Goal: Task Accomplishment & Management: Manage account settings

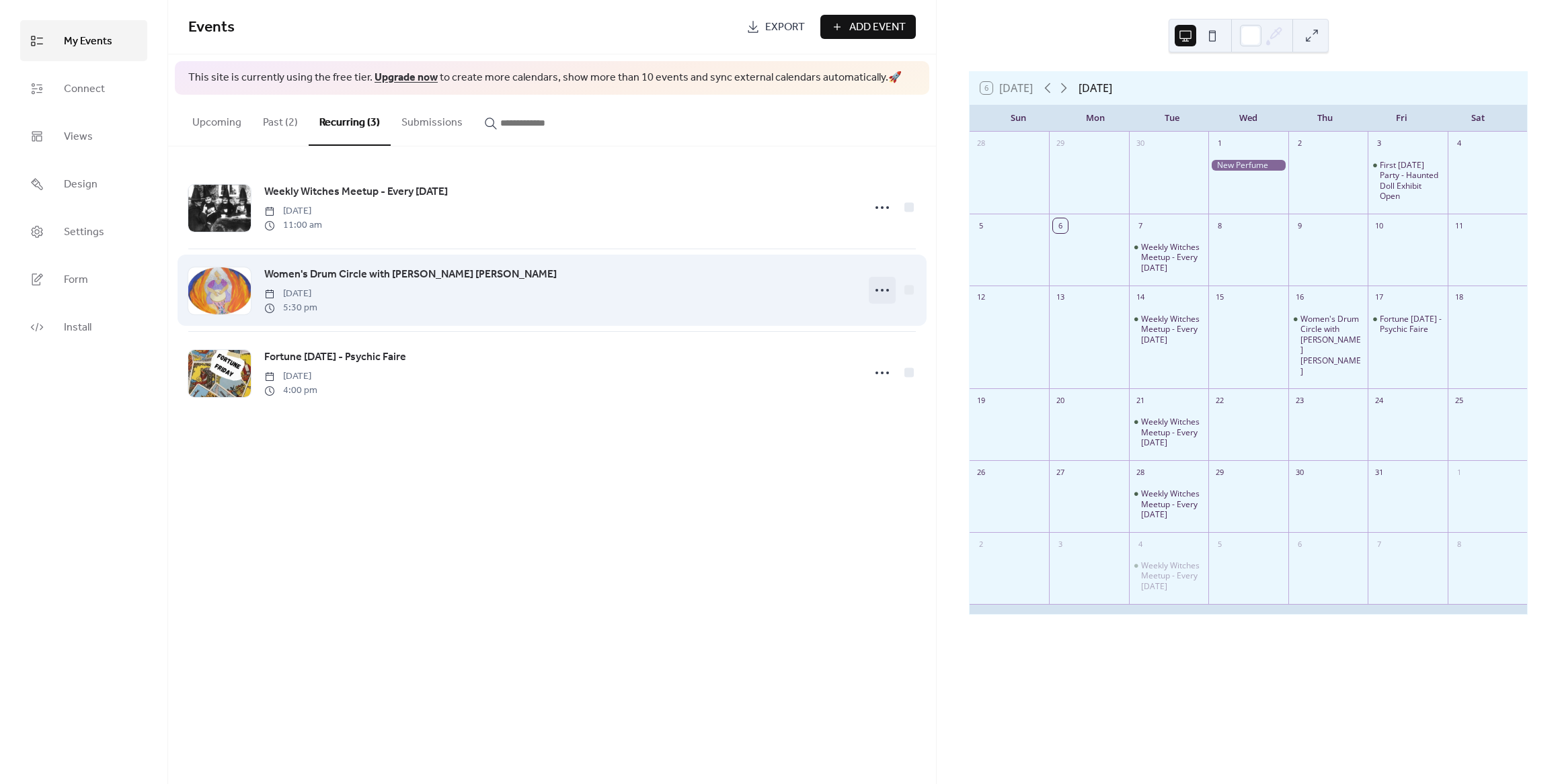
click at [888, 292] on icon at bounding box center [881, 290] width 21 height 21
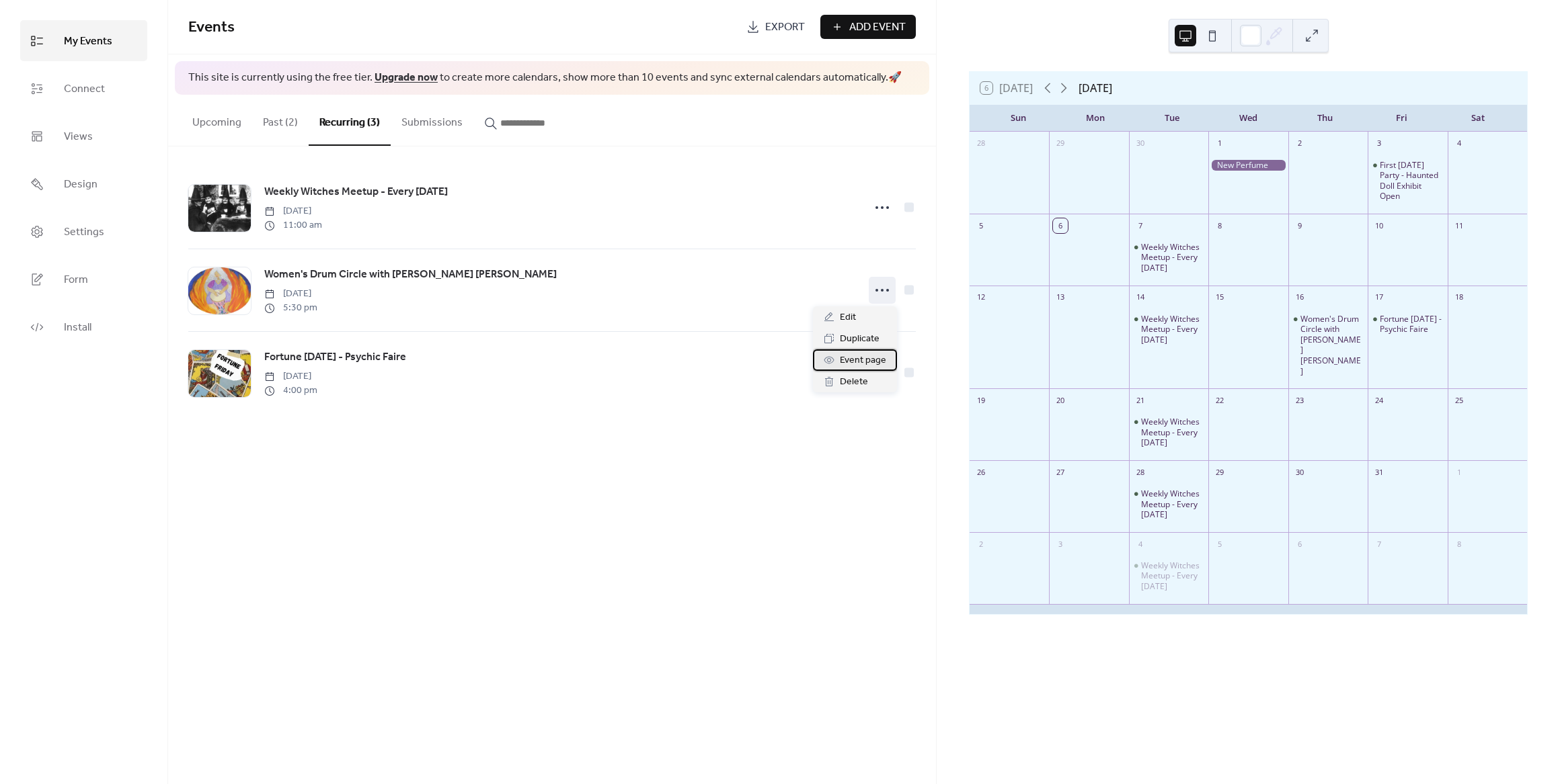
click at [869, 359] on span "Event page" at bounding box center [862, 361] width 47 height 16
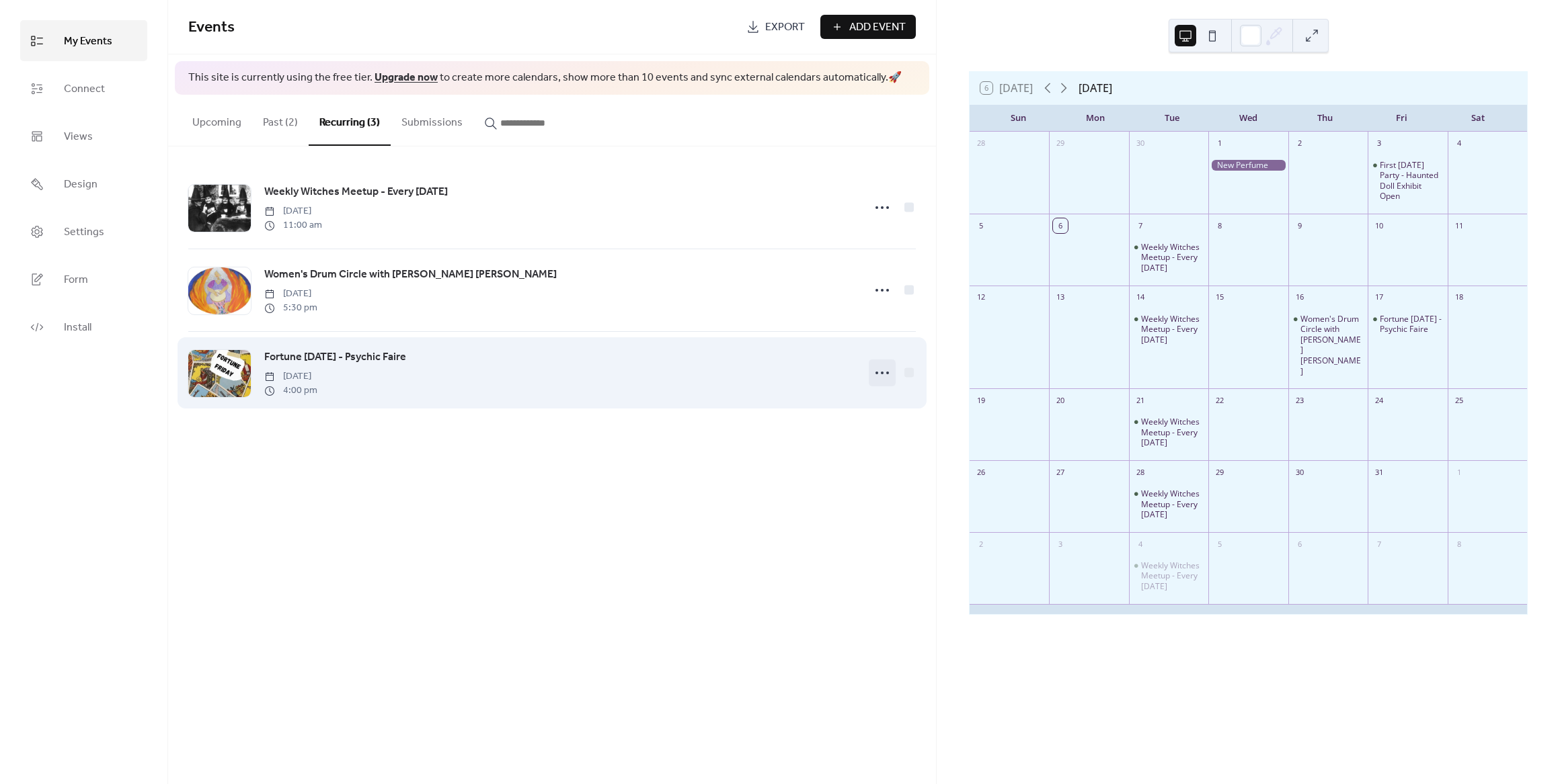
click at [881, 380] on icon at bounding box center [881, 373] width 21 height 21
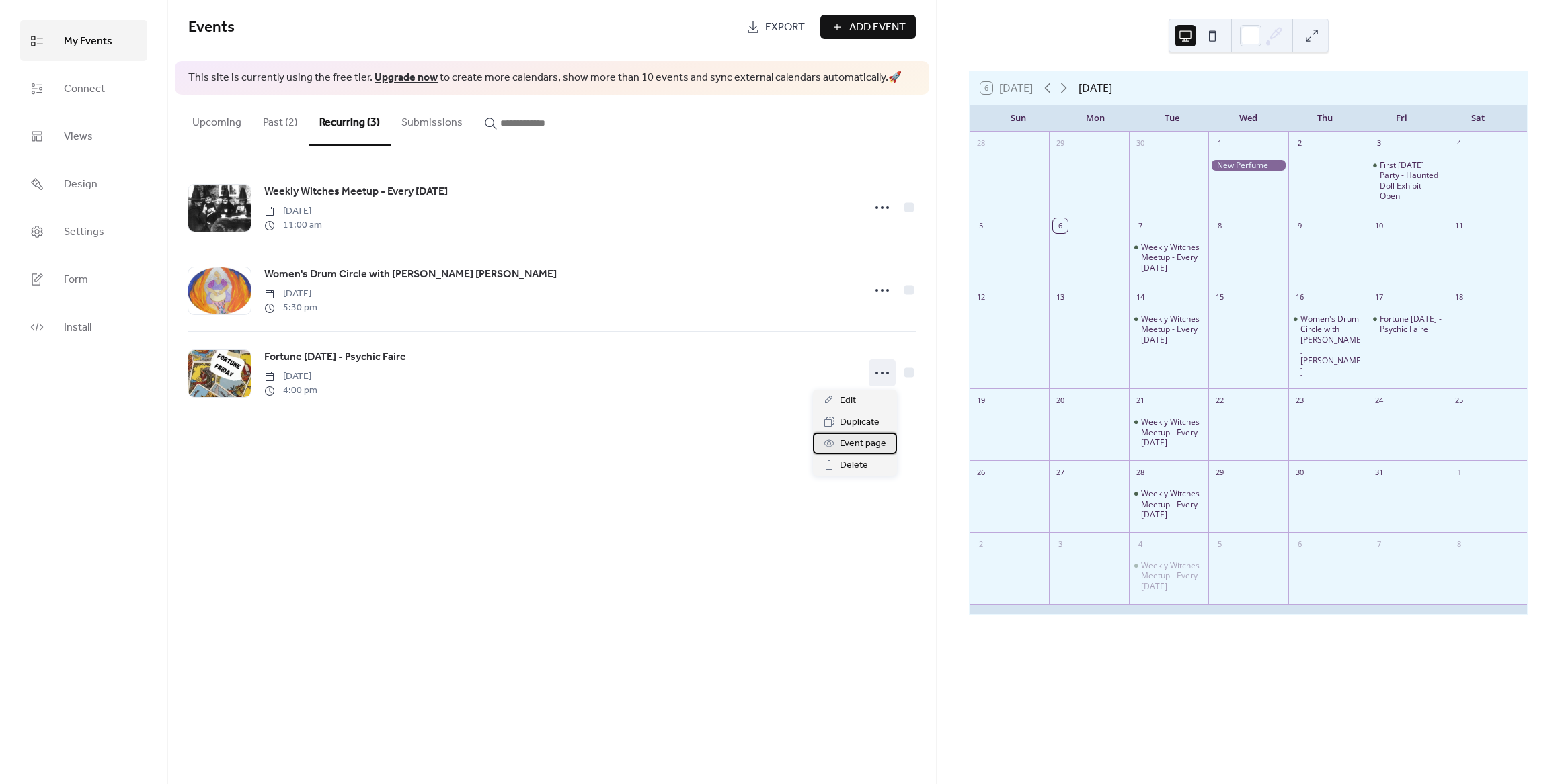
click at [851, 444] on span "Event page" at bounding box center [862, 444] width 47 height 16
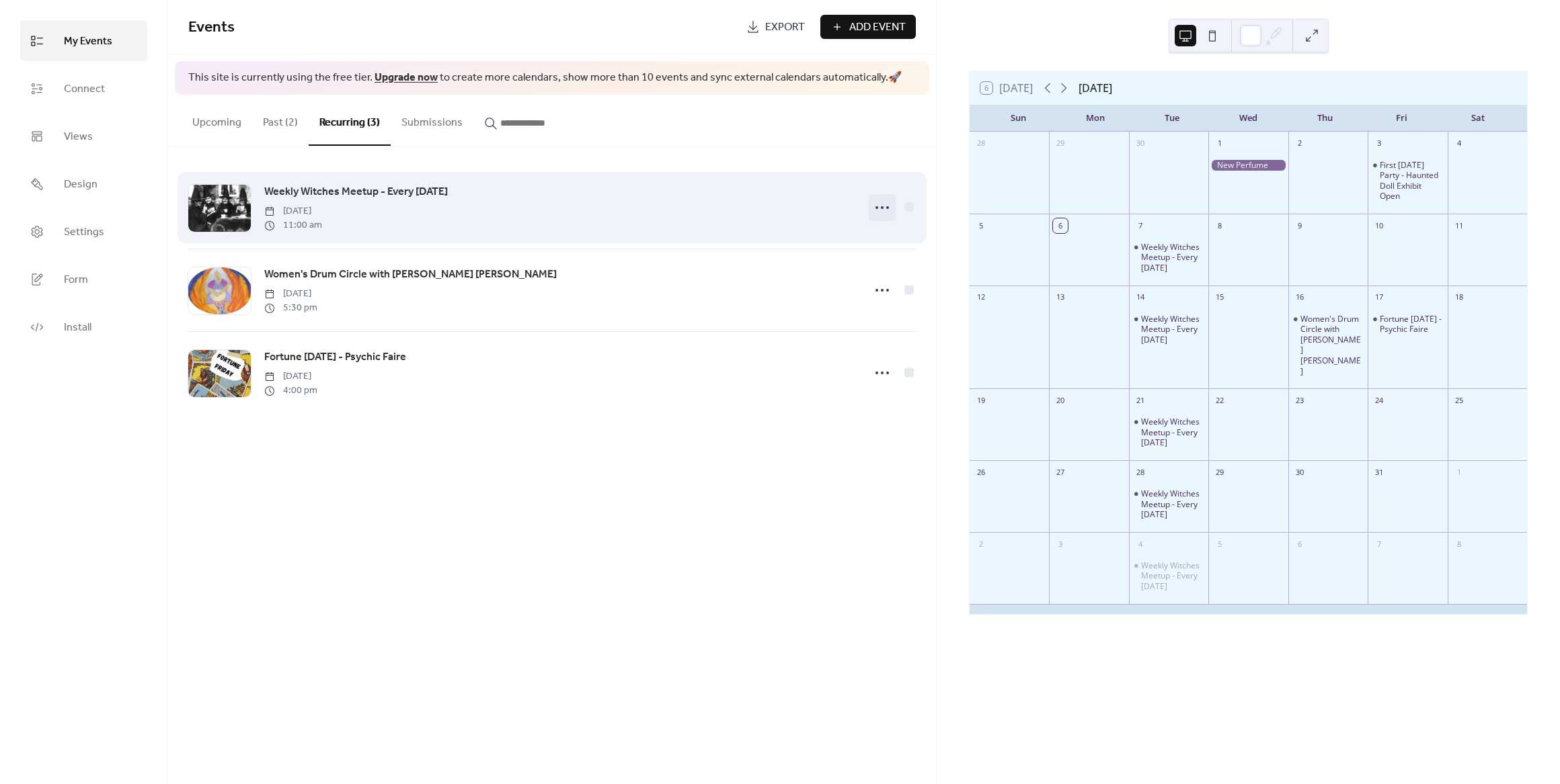
click at [881, 210] on icon at bounding box center [881, 207] width 21 height 21
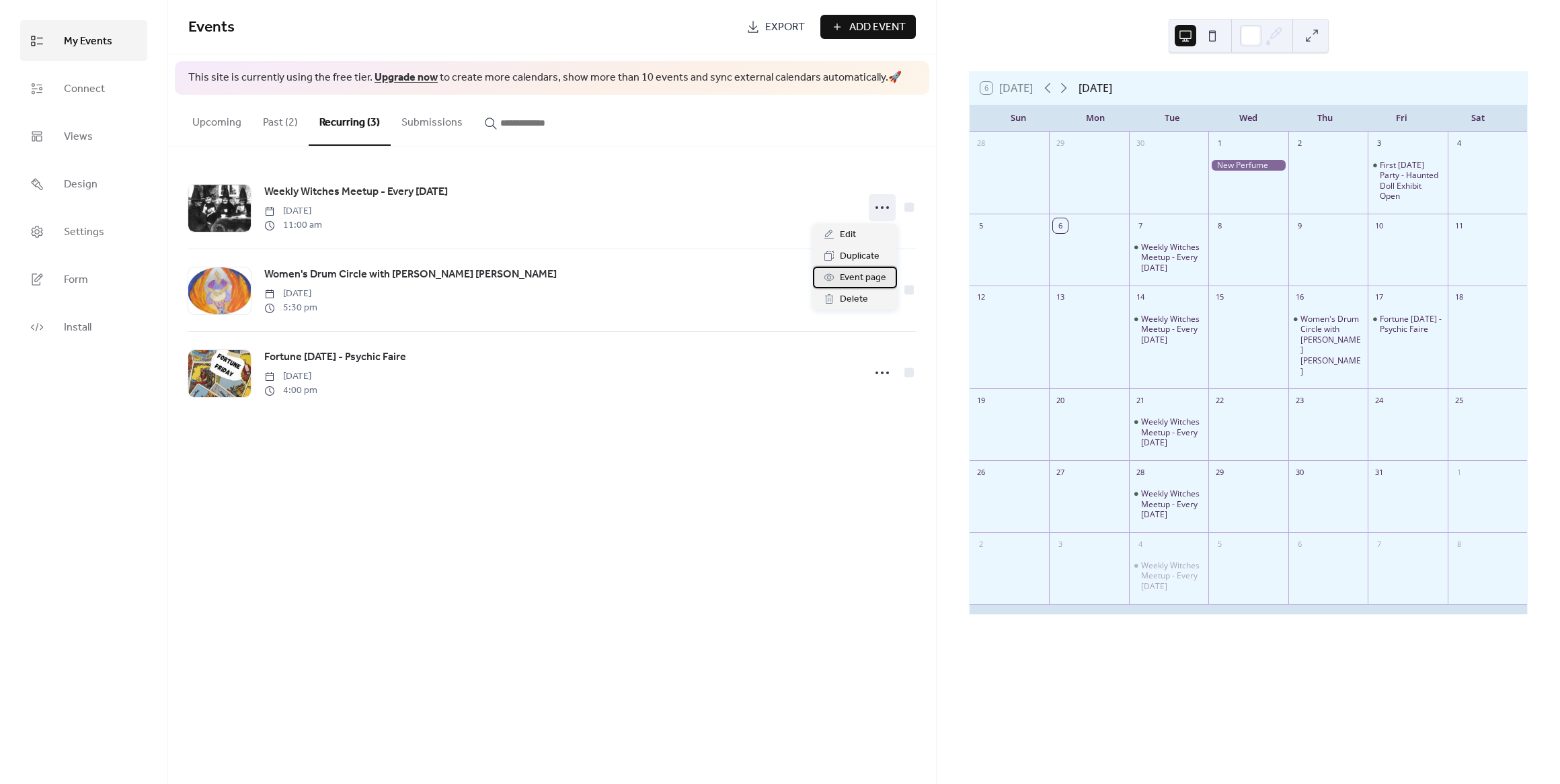
click at [846, 278] on span "Event page" at bounding box center [862, 278] width 47 height 16
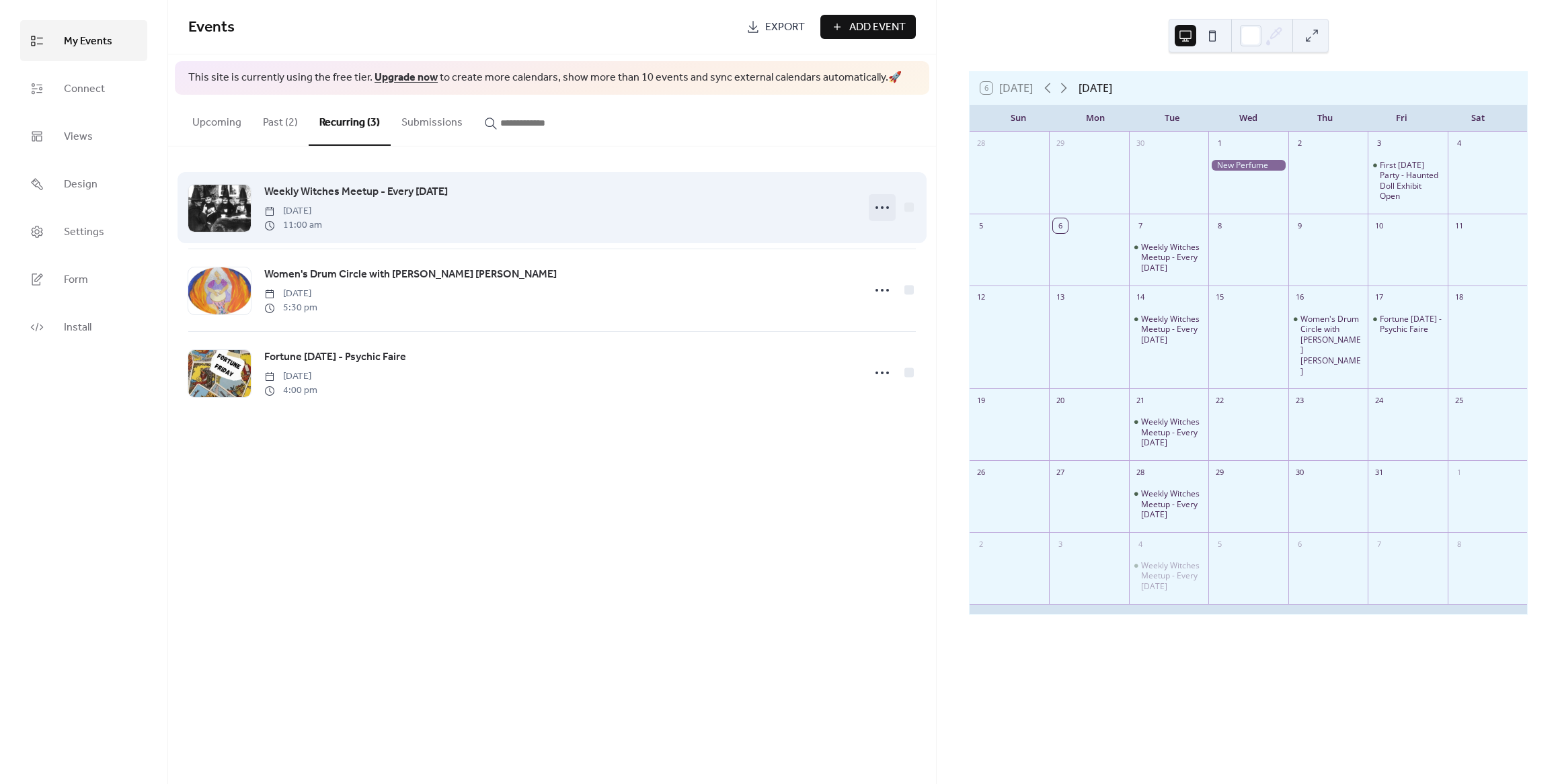
click at [890, 205] on icon at bounding box center [881, 207] width 21 height 21
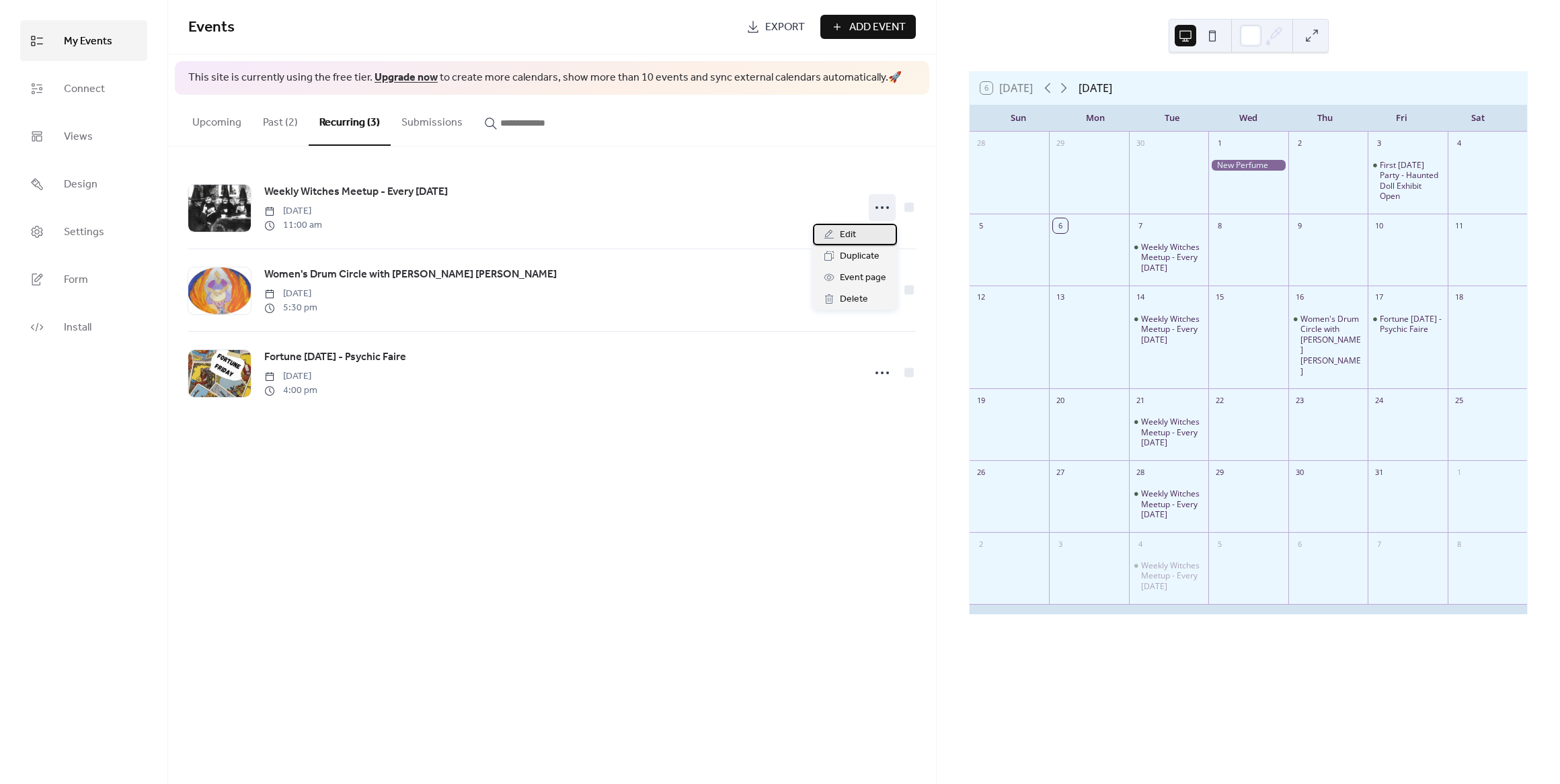
click at [848, 244] on div "Edit" at bounding box center [854, 234] width 84 height 21
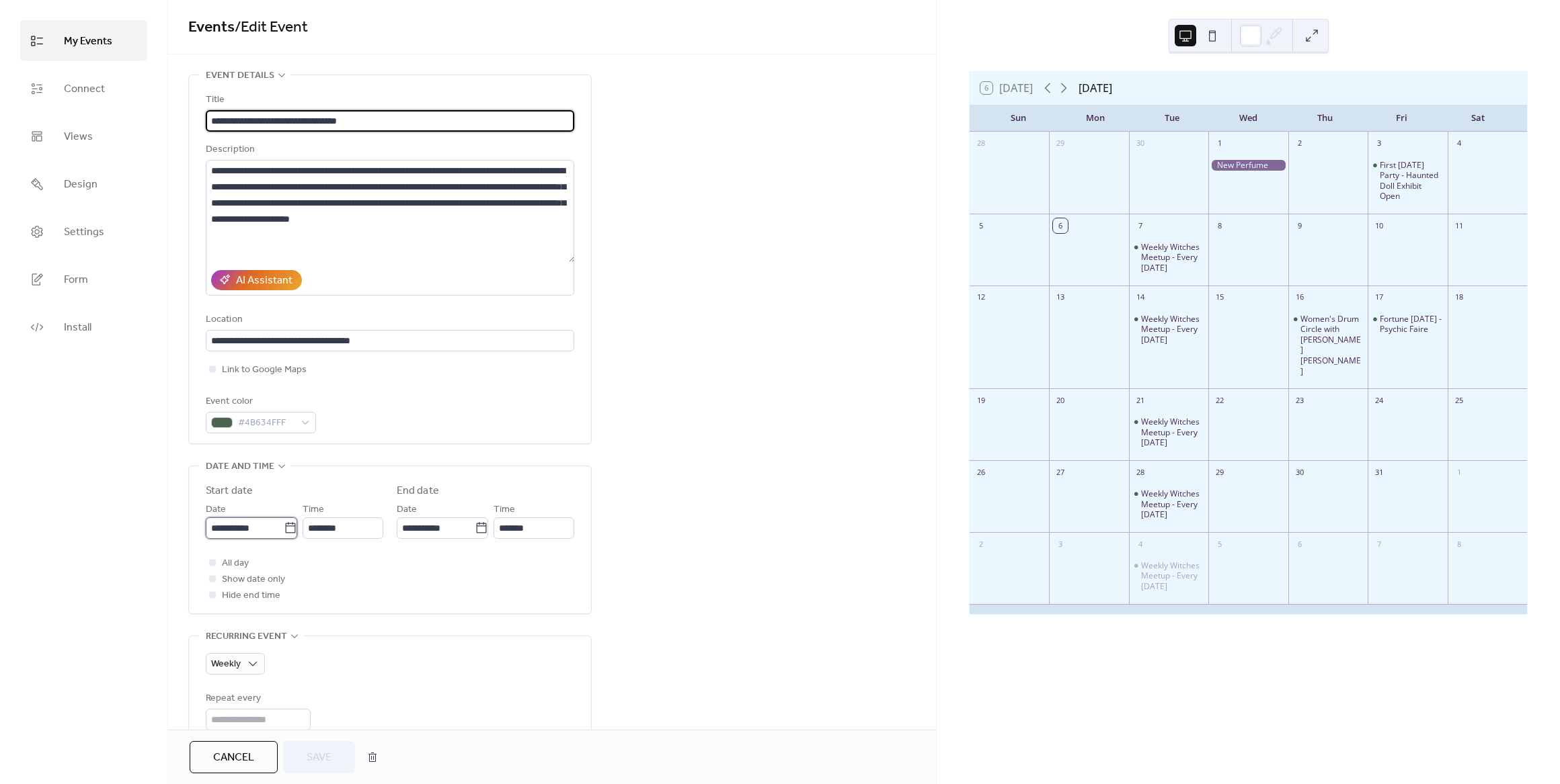
click at [267, 530] on input "**********" at bounding box center [244, 528] width 78 height 21
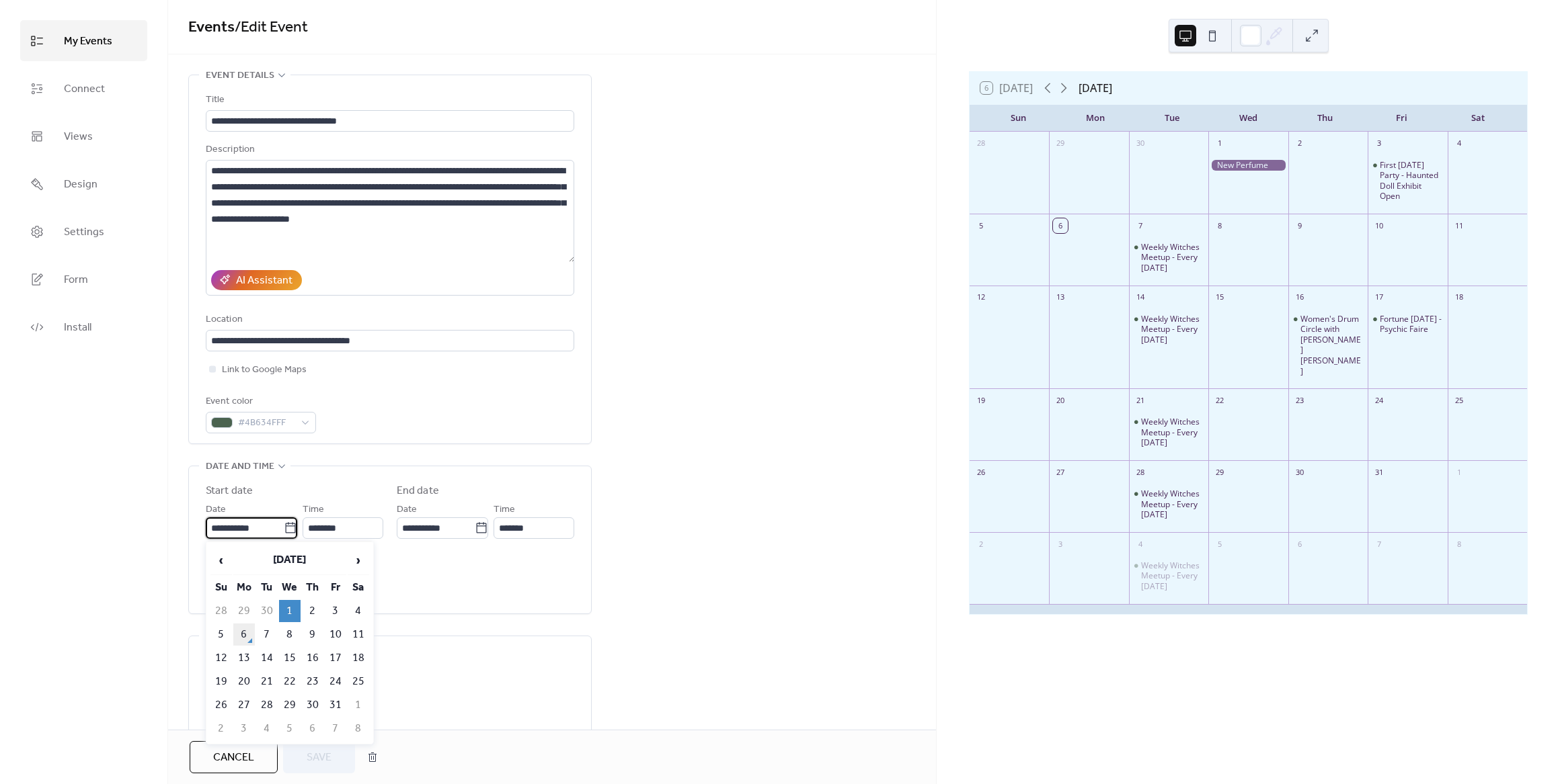
click at [245, 634] on td "6" at bounding box center [244, 635] width 21 height 22
type input "**********"
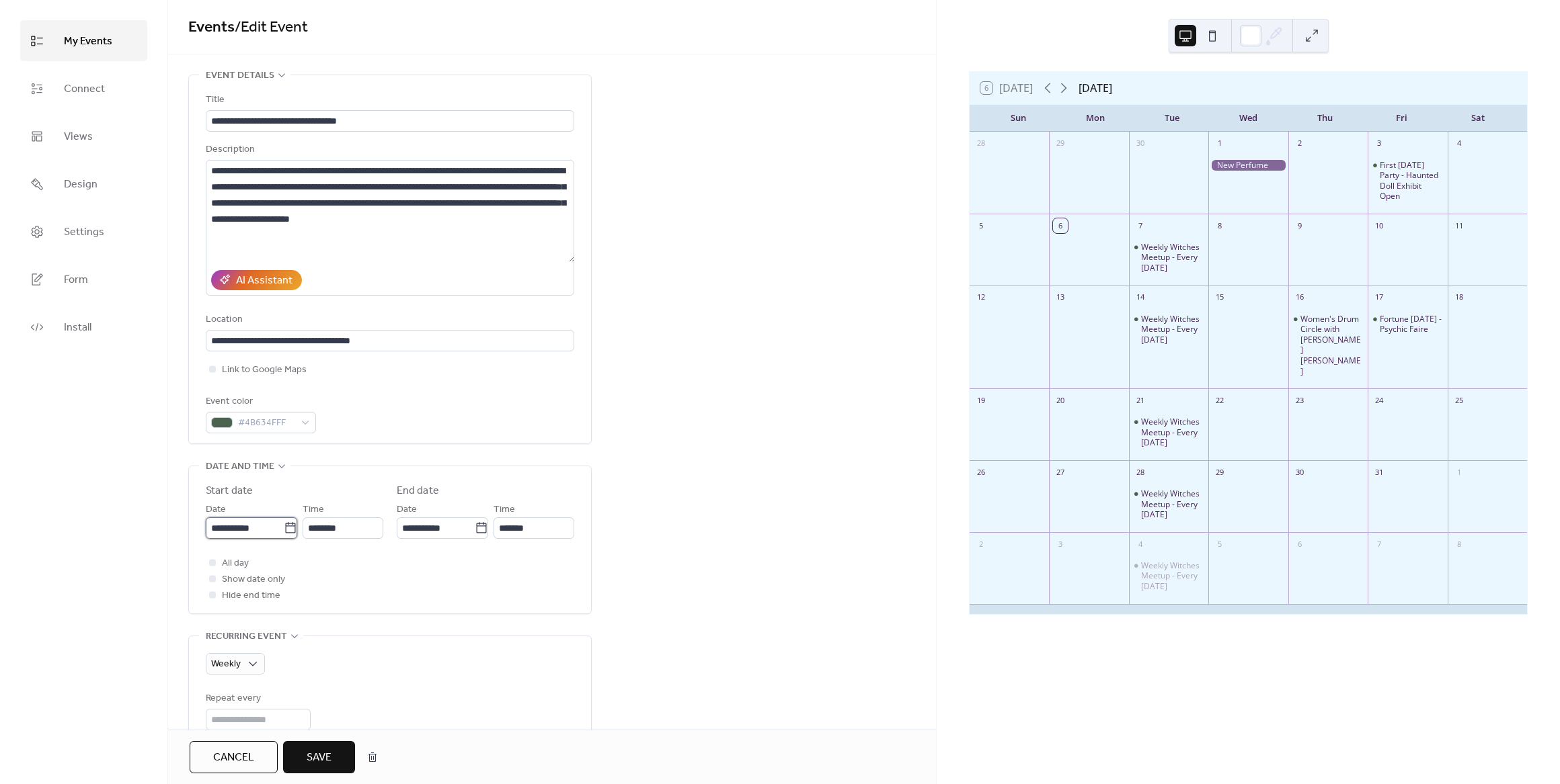
click at [251, 533] on input "**********" at bounding box center [244, 528] width 78 height 21
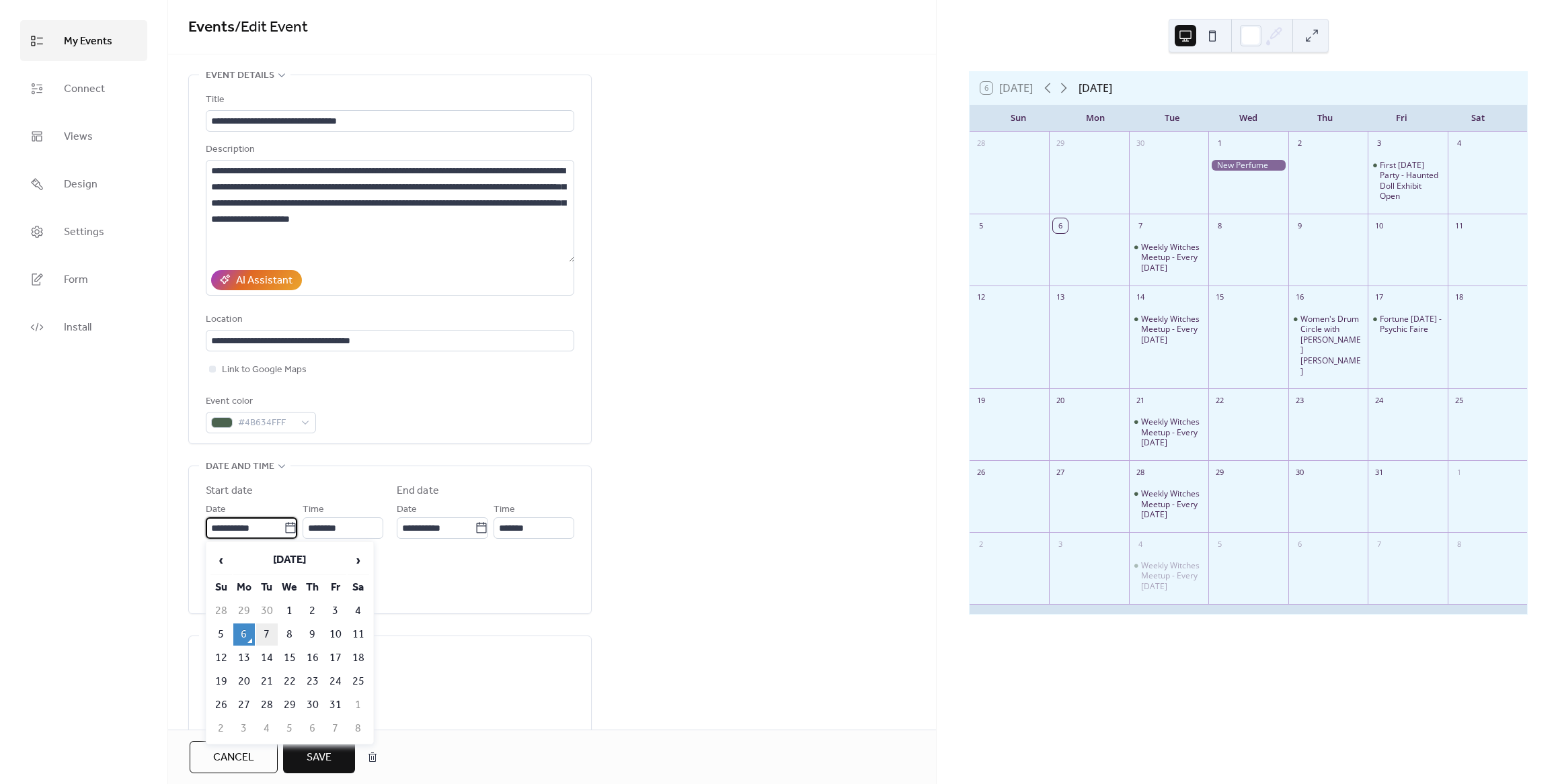
click at [267, 636] on td "7" at bounding box center [266, 635] width 21 height 22
type input "**********"
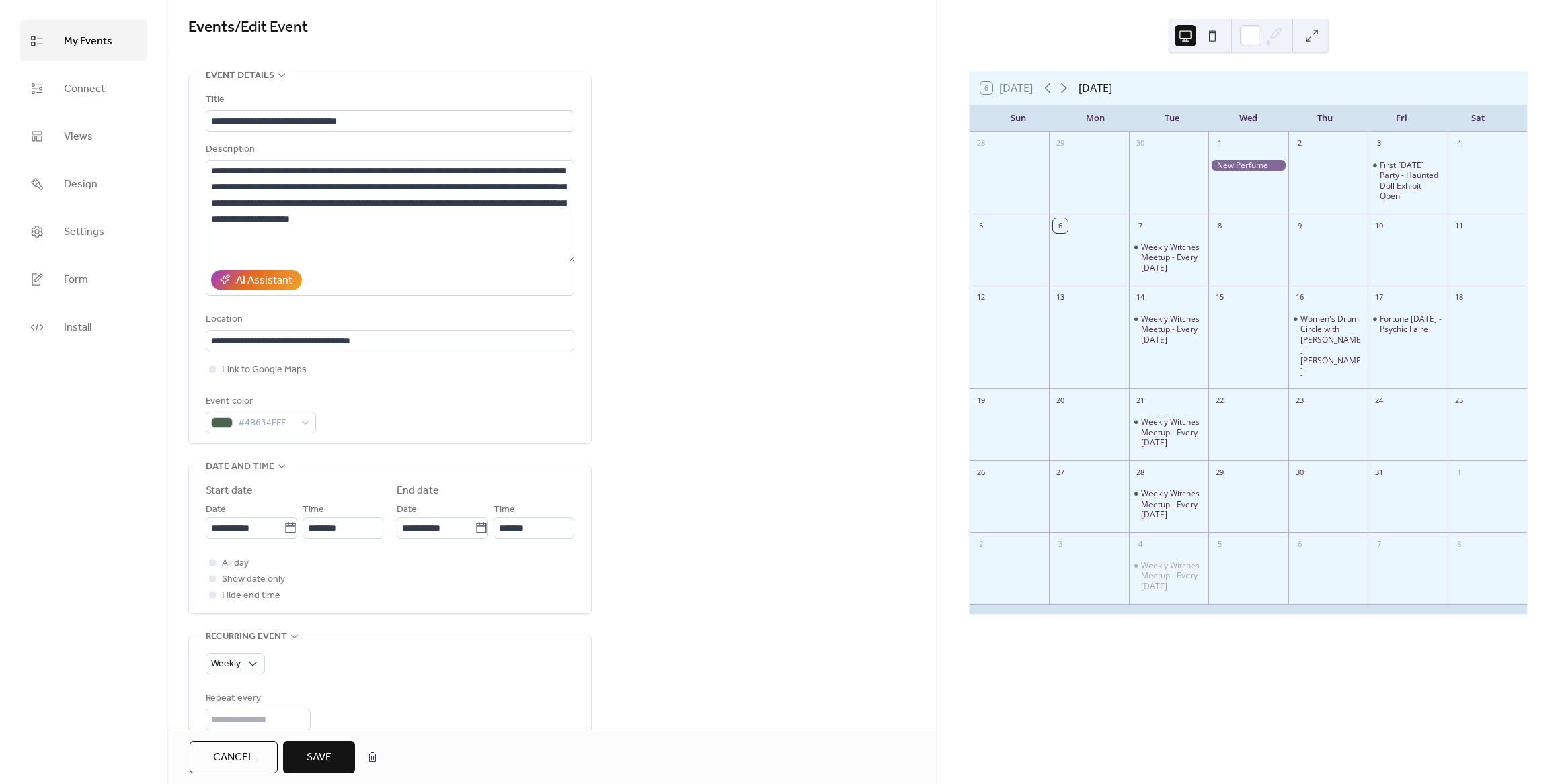
click at [320, 762] on span "Save" at bounding box center [319, 758] width 25 height 16
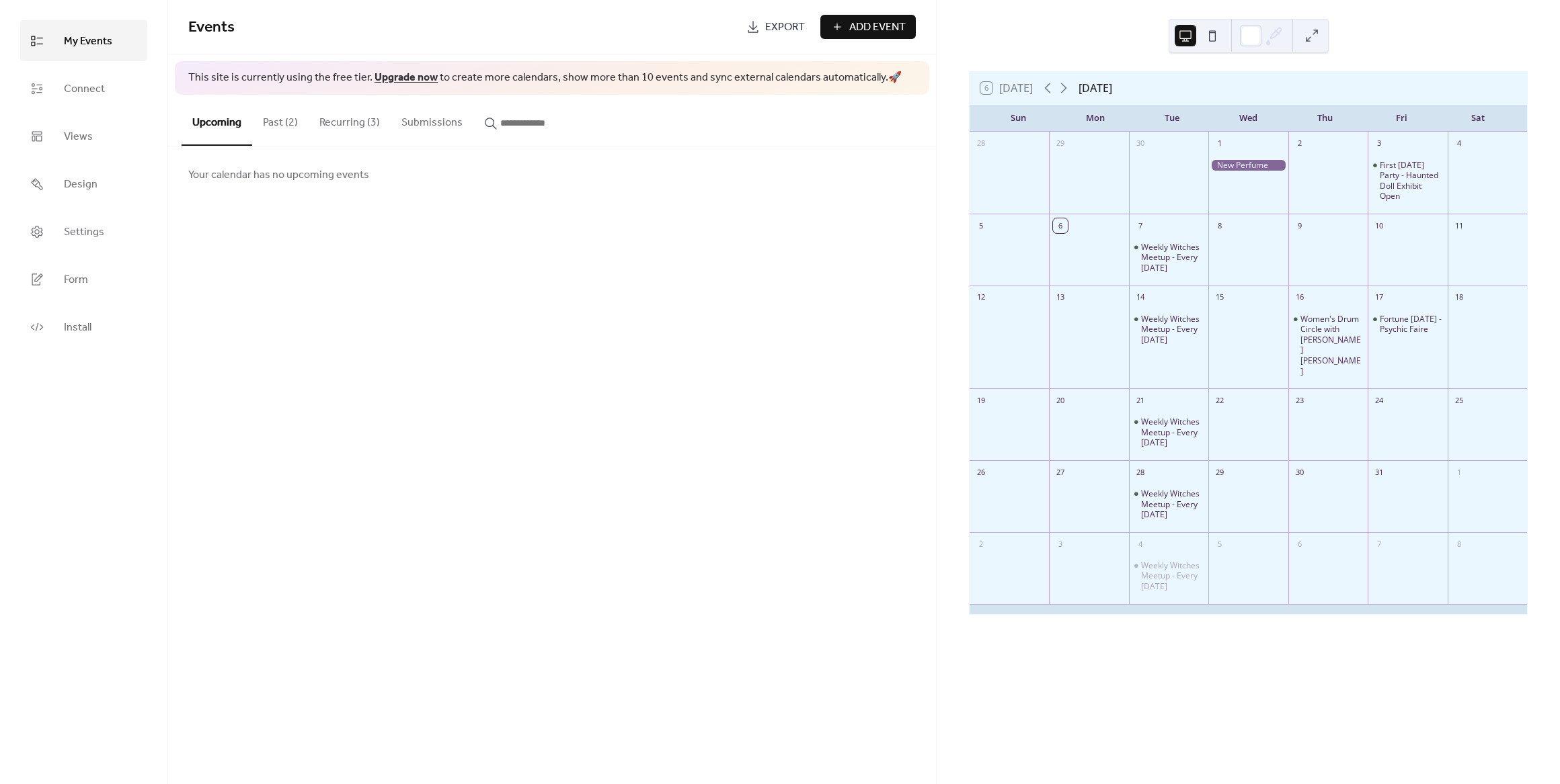
click at [269, 117] on button "Past (2)" at bounding box center [281, 119] width 57 height 50
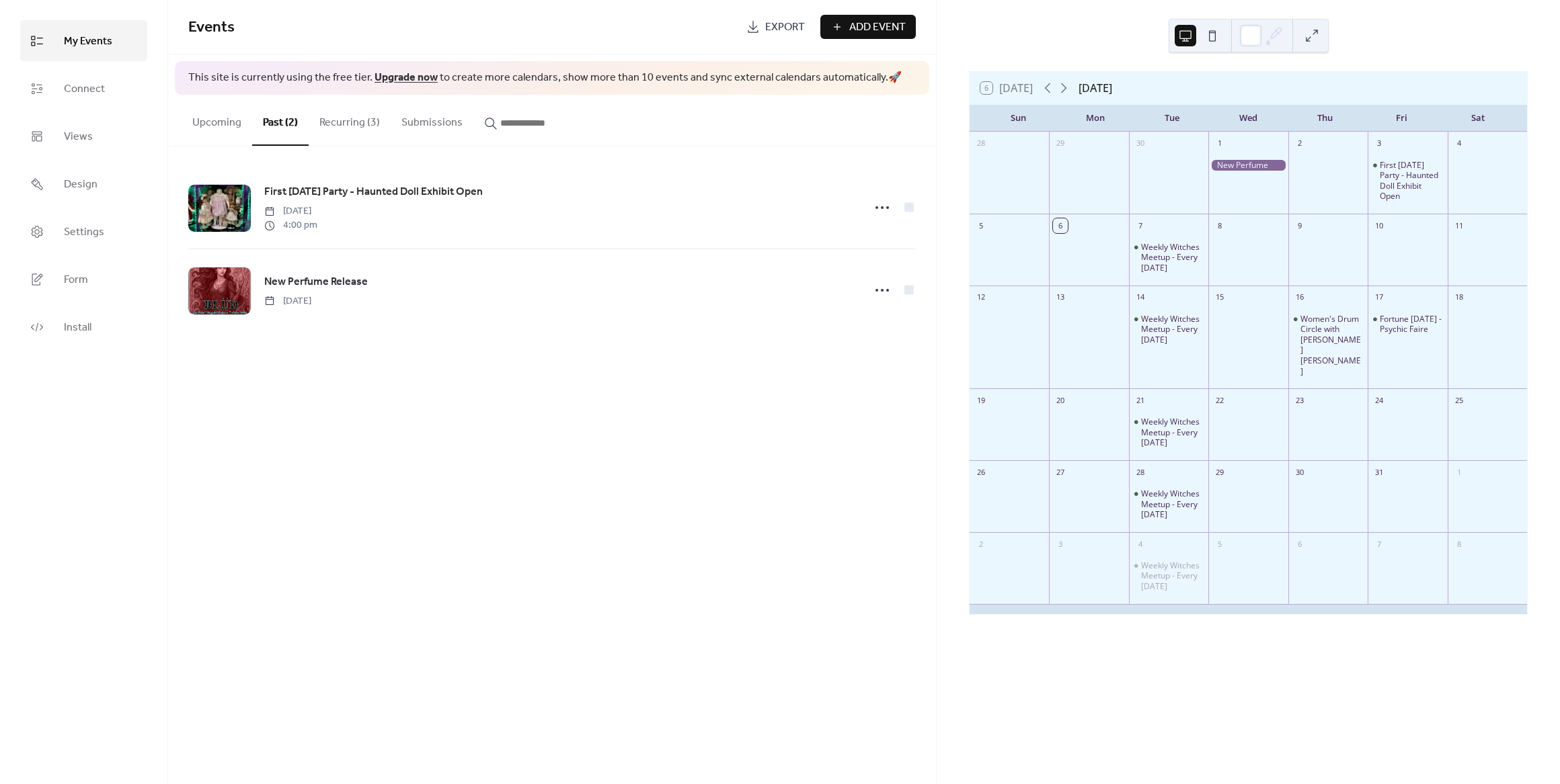
click at [326, 117] on button "Recurring (3)" at bounding box center [350, 119] width 82 height 50
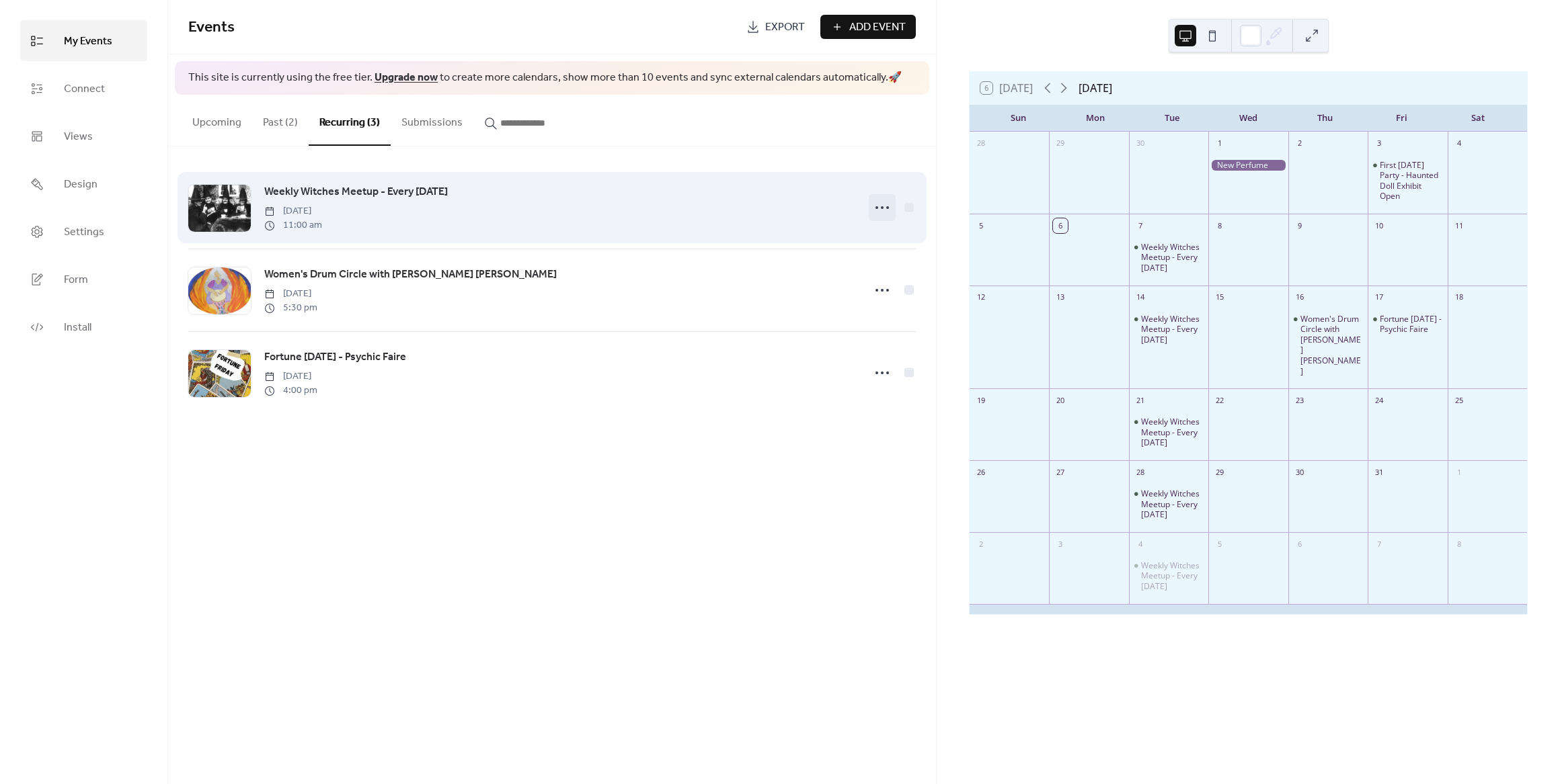
click at [887, 208] on circle at bounding box center [887, 207] width 2 height 2
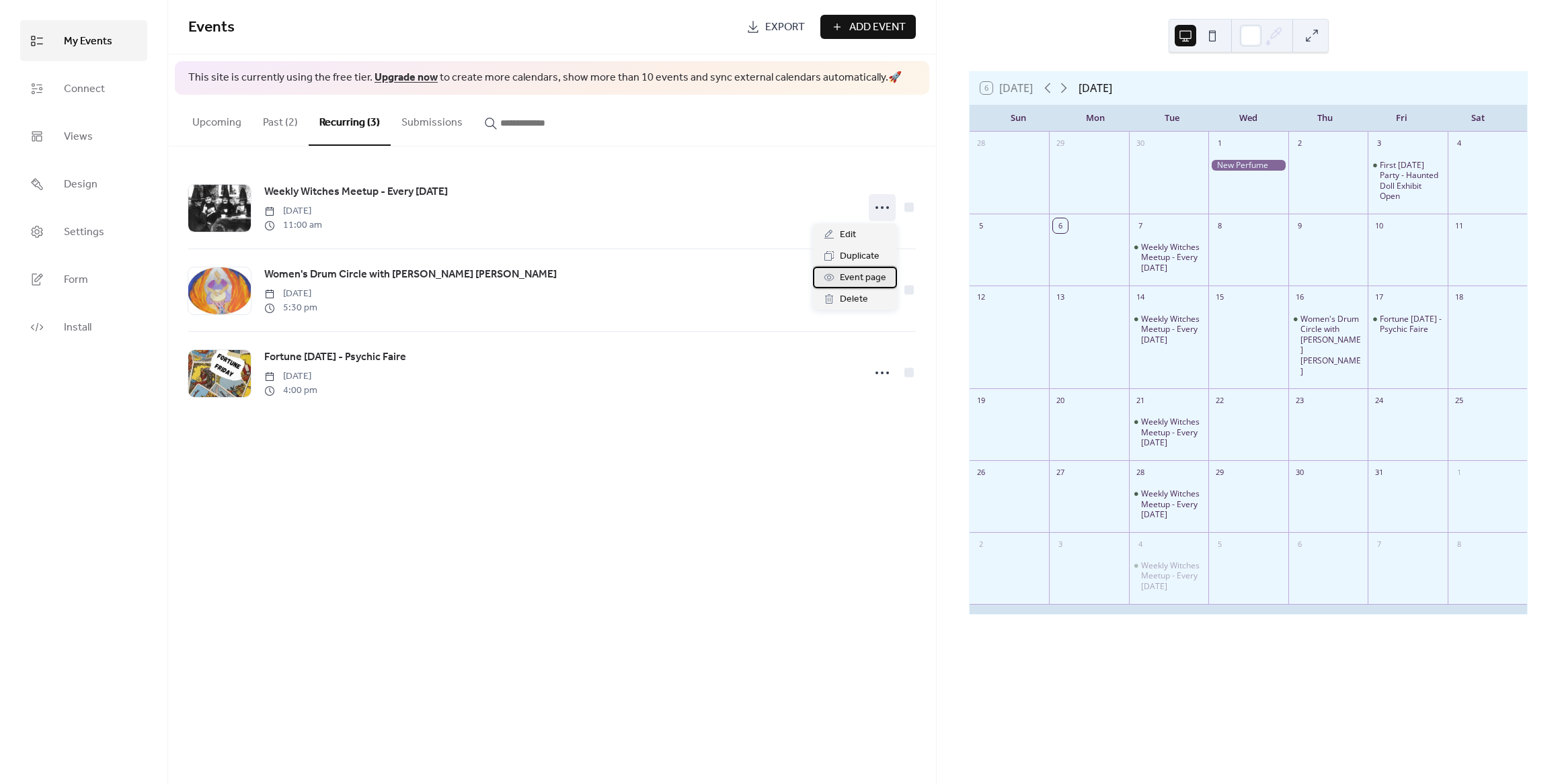
click at [859, 275] on span "Event page" at bounding box center [862, 278] width 47 height 16
click at [1165, 333] on div "Weekly Witches Meetup - Every [DATE]" at bounding box center [1172, 329] width 61 height 32
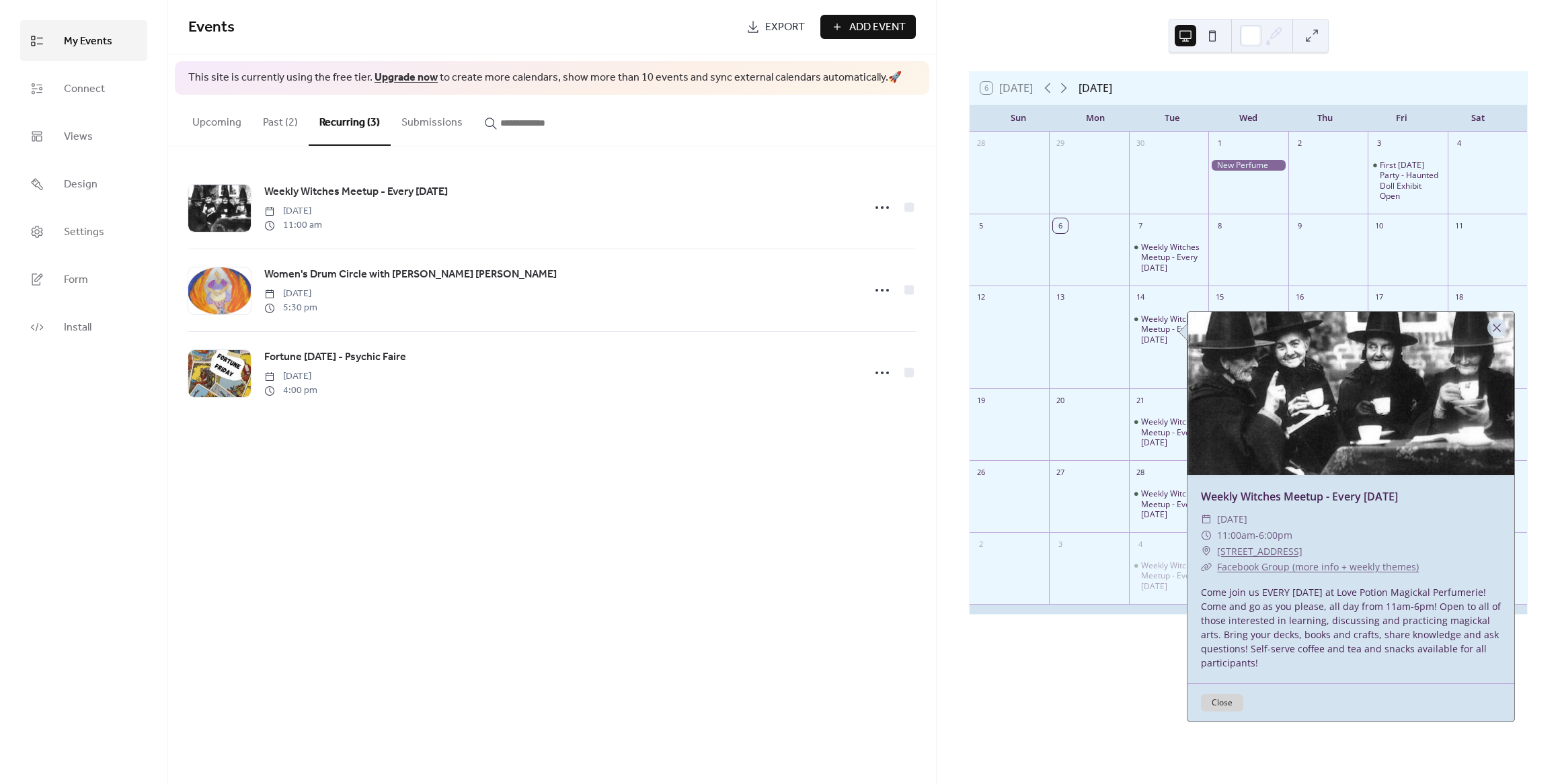
click at [773, 492] on div "Events Export Add Event This site is currently using the free tier. Upgrade now…" at bounding box center [552, 392] width 768 height 784
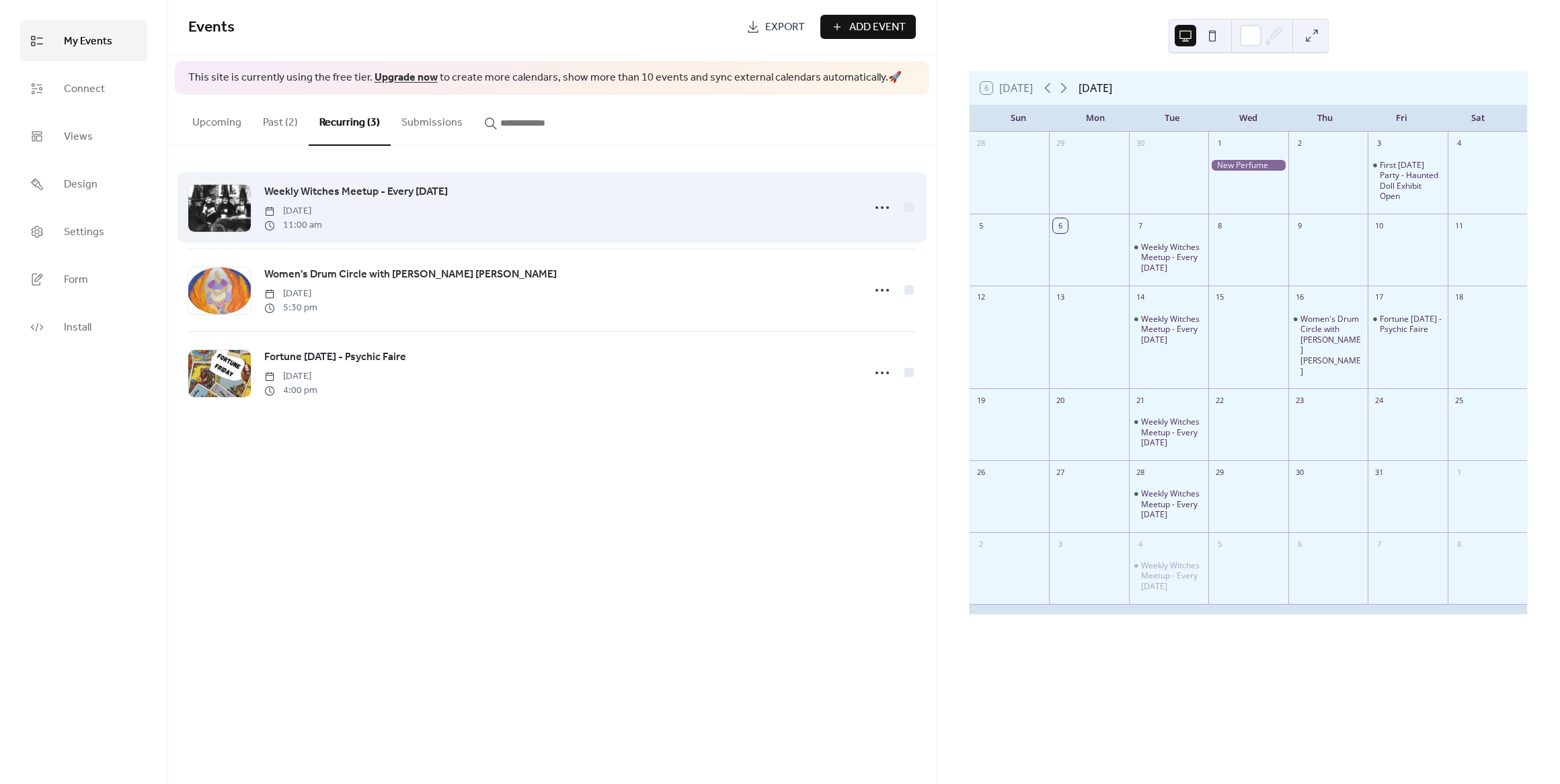
click at [440, 190] on span "Weekly Witches Meetup - Every [DATE]" at bounding box center [356, 192] width 184 height 16
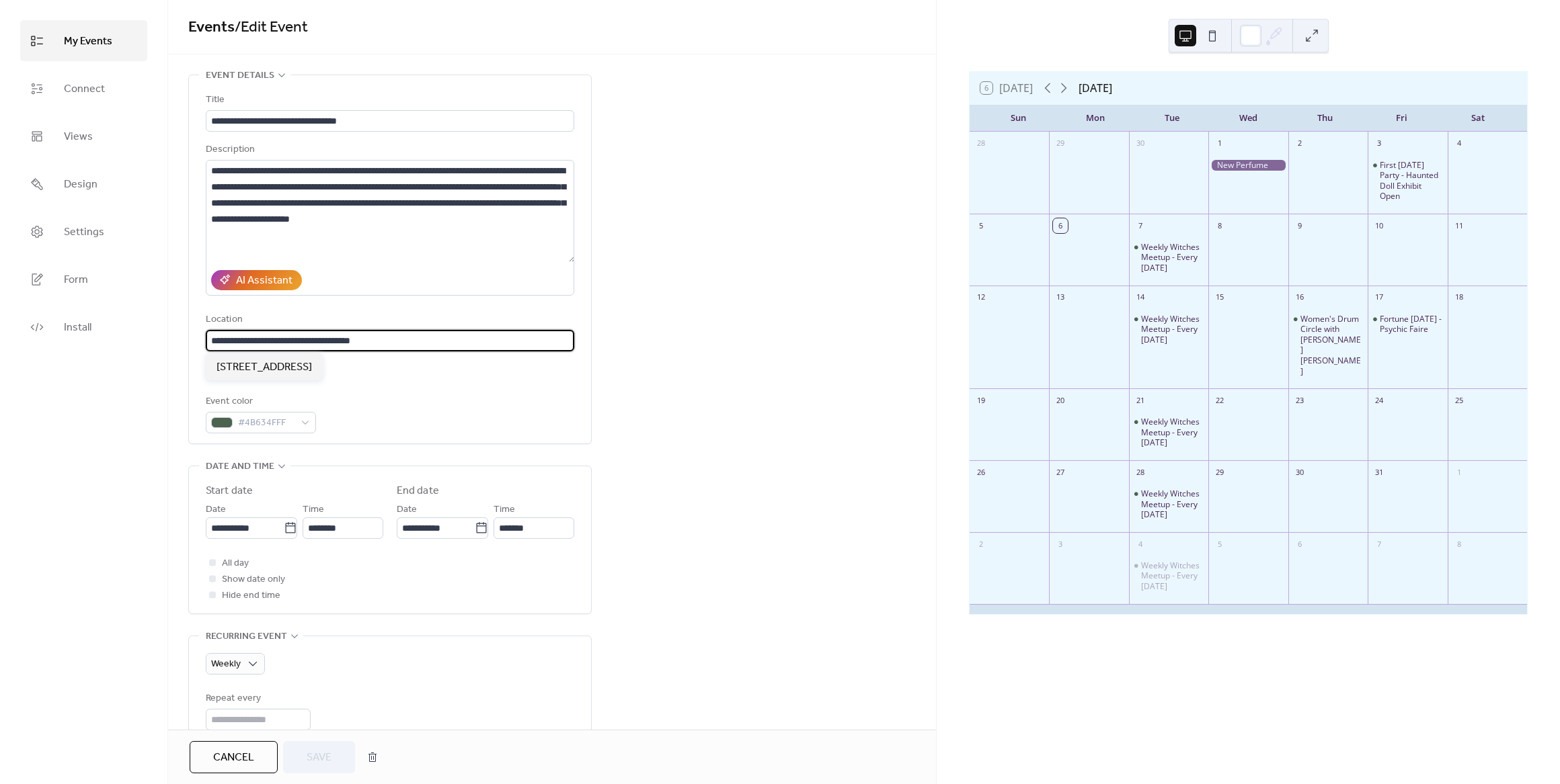
drag, startPoint x: 415, startPoint y: 343, endPoint x: 194, endPoint y: 338, distance: 221.1
click at [194, 338] on div "**********" at bounding box center [390, 259] width 402 height 368
drag, startPoint x: 840, startPoint y: 393, endPoint x: 843, endPoint y: 405, distance: 12.4
click at [841, 393] on div "**********" at bounding box center [552, 745] width 768 height 1339
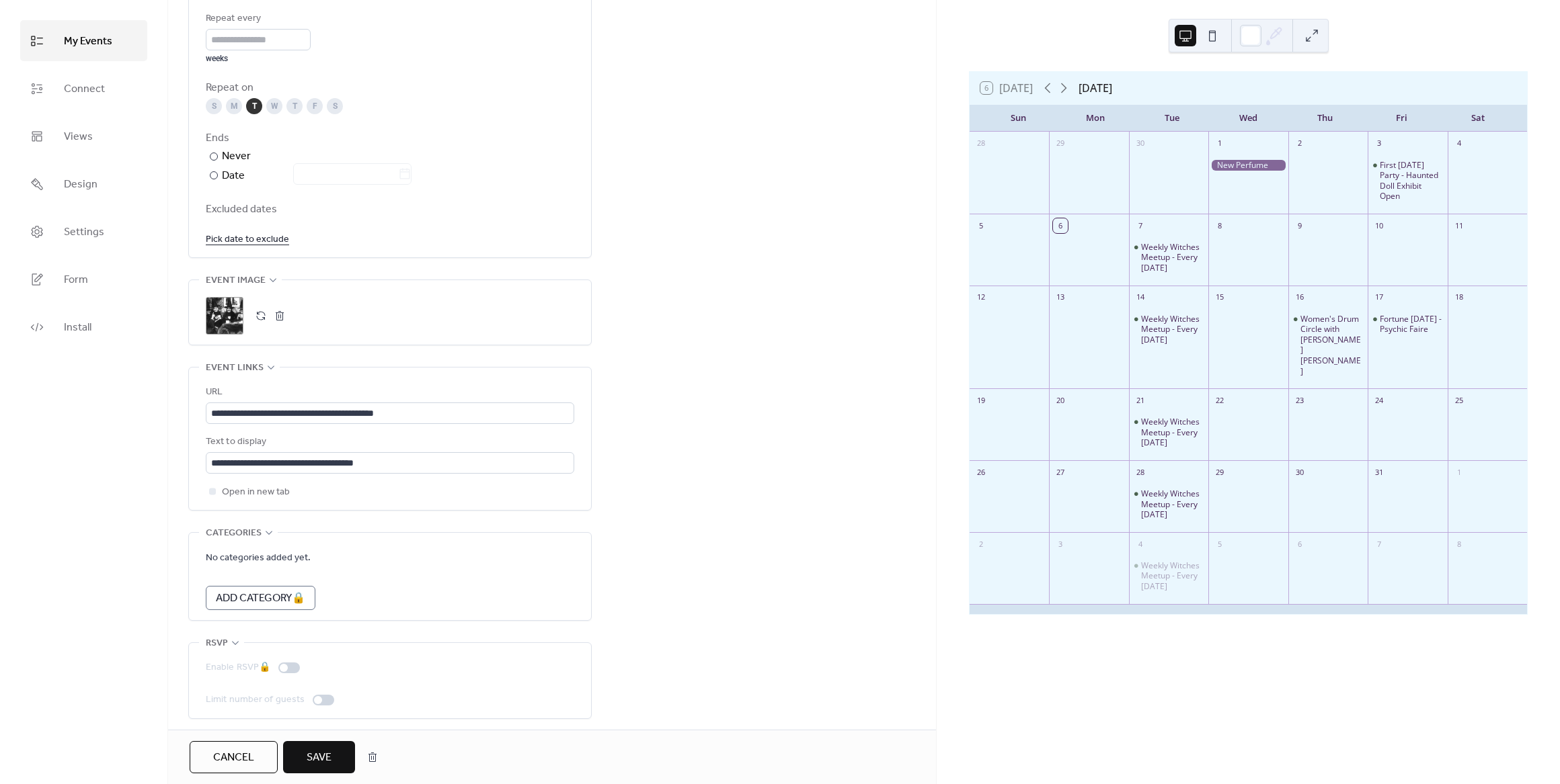
scroll to position [681, 0]
click at [324, 756] on span "Save" at bounding box center [319, 758] width 25 height 16
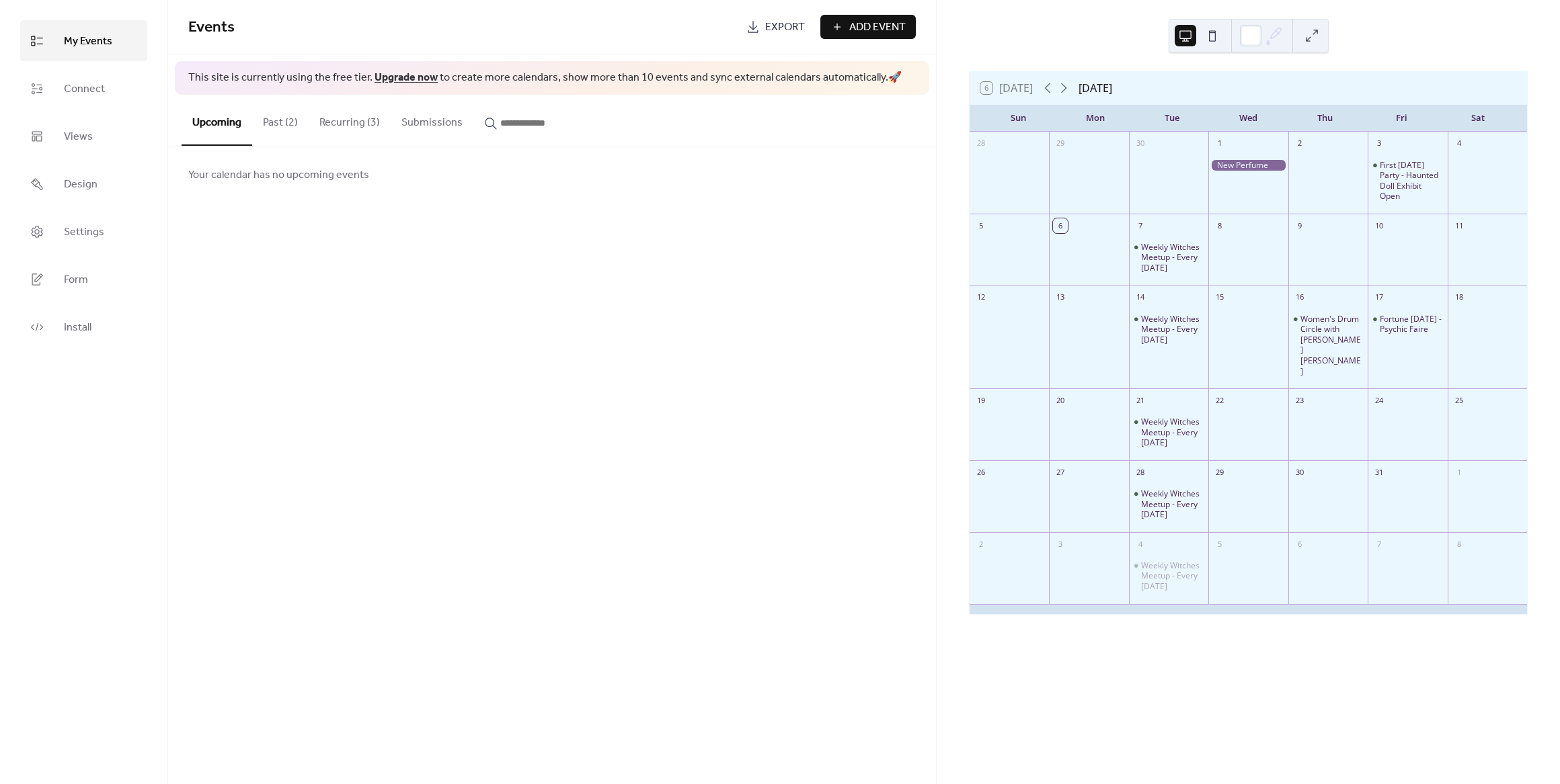
click at [336, 121] on button "Recurring (3)" at bounding box center [350, 119] width 82 height 50
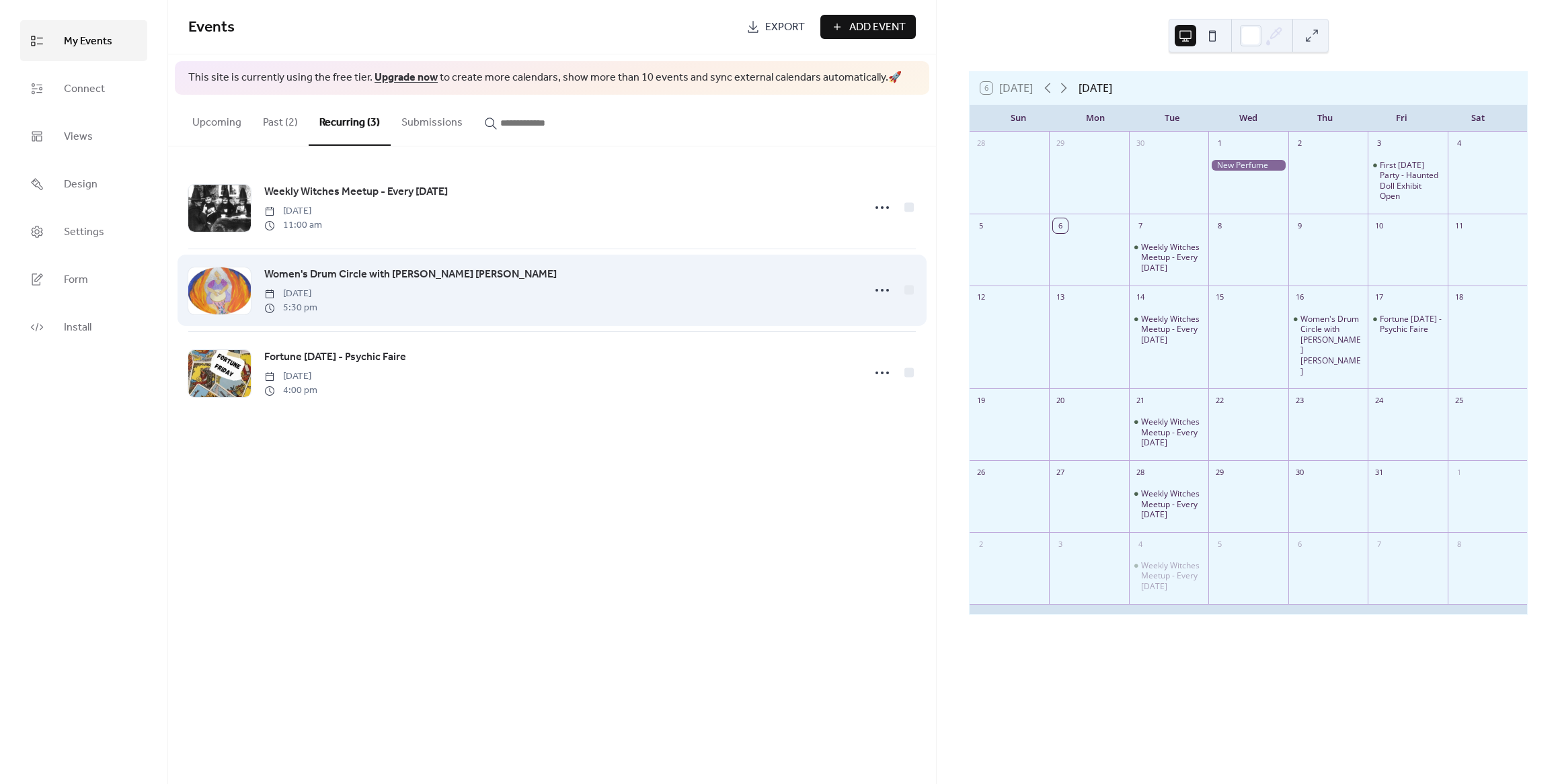
click at [424, 272] on span "Women's Drum Circle with [PERSON_NAME] [PERSON_NAME]" at bounding box center [410, 275] width 292 height 16
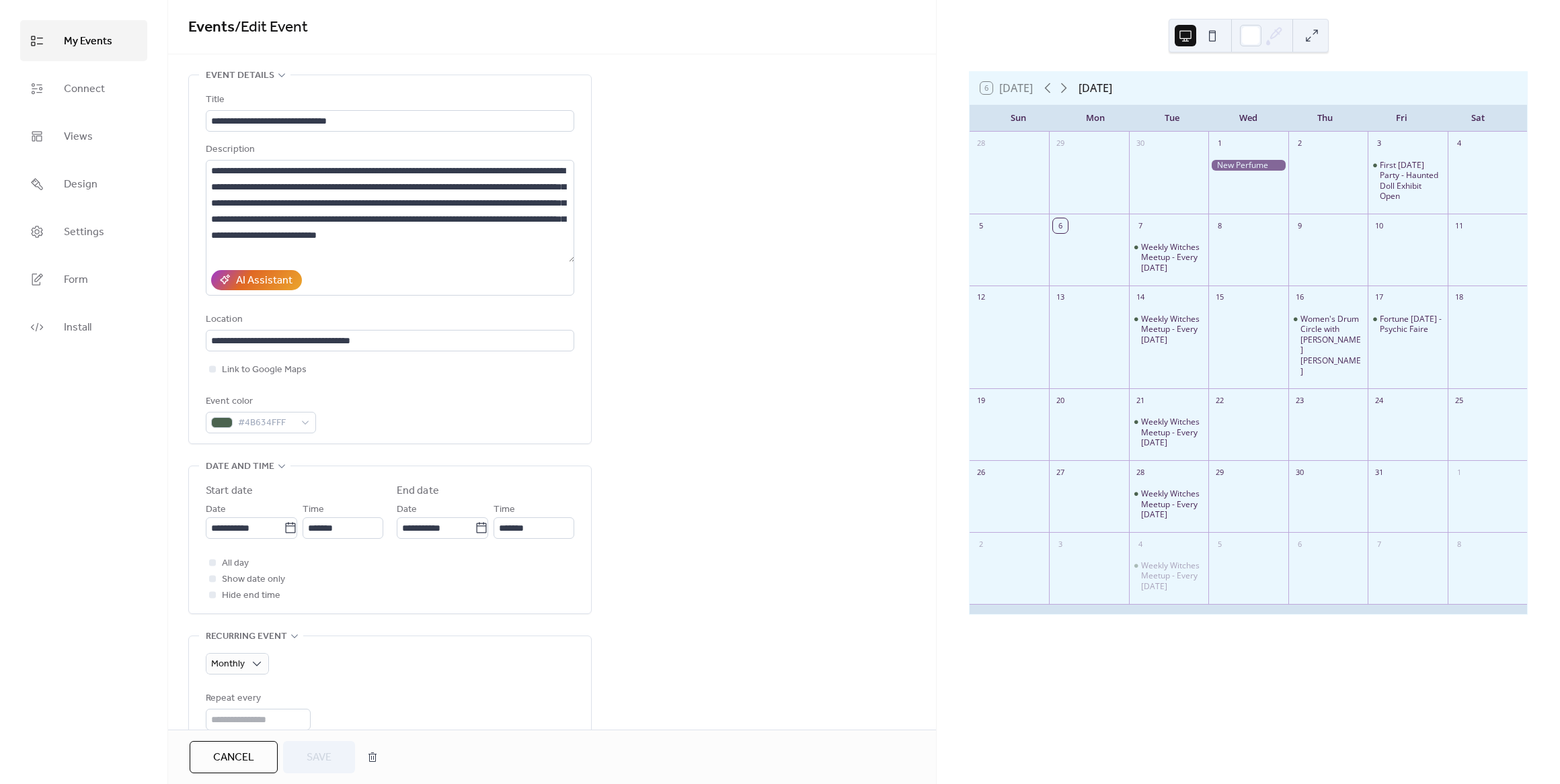
click at [250, 750] on span "Cancel" at bounding box center [233, 758] width 41 height 16
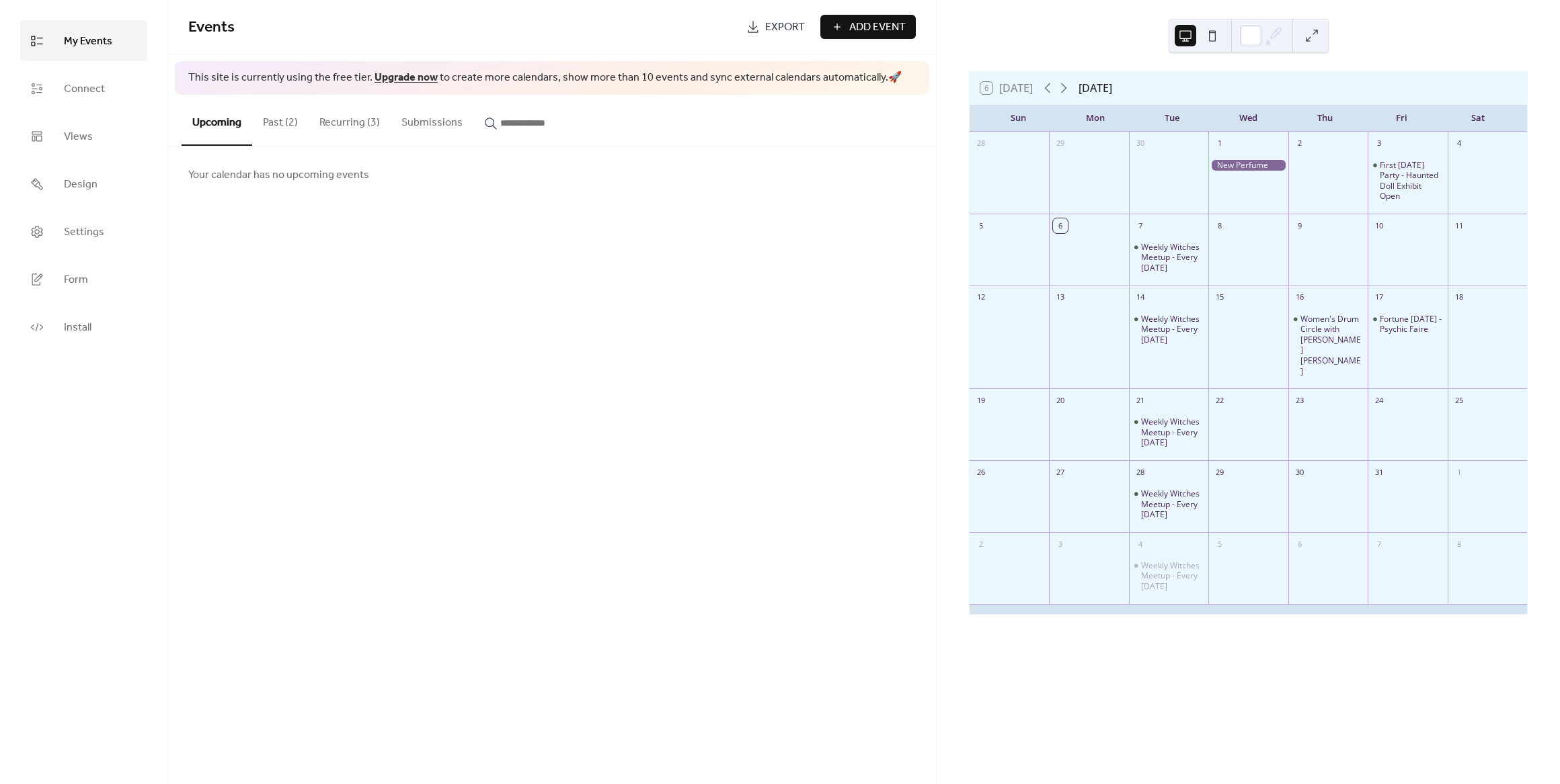
click at [335, 123] on button "Recurring (3)" at bounding box center [350, 119] width 82 height 50
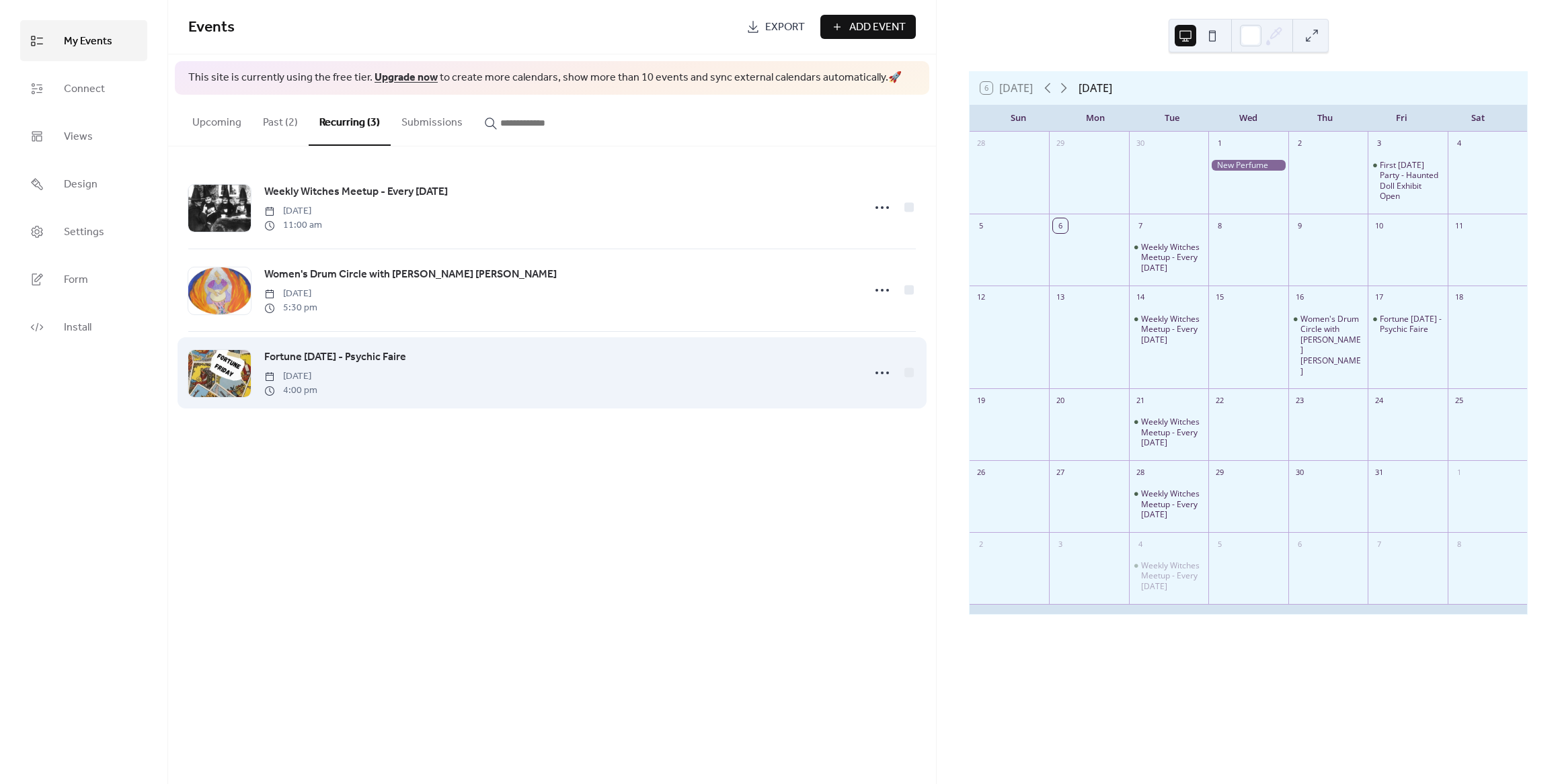
click at [327, 355] on span "Fortune [DATE] - Psychic Faire" at bounding box center [335, 358] width 142 height 16
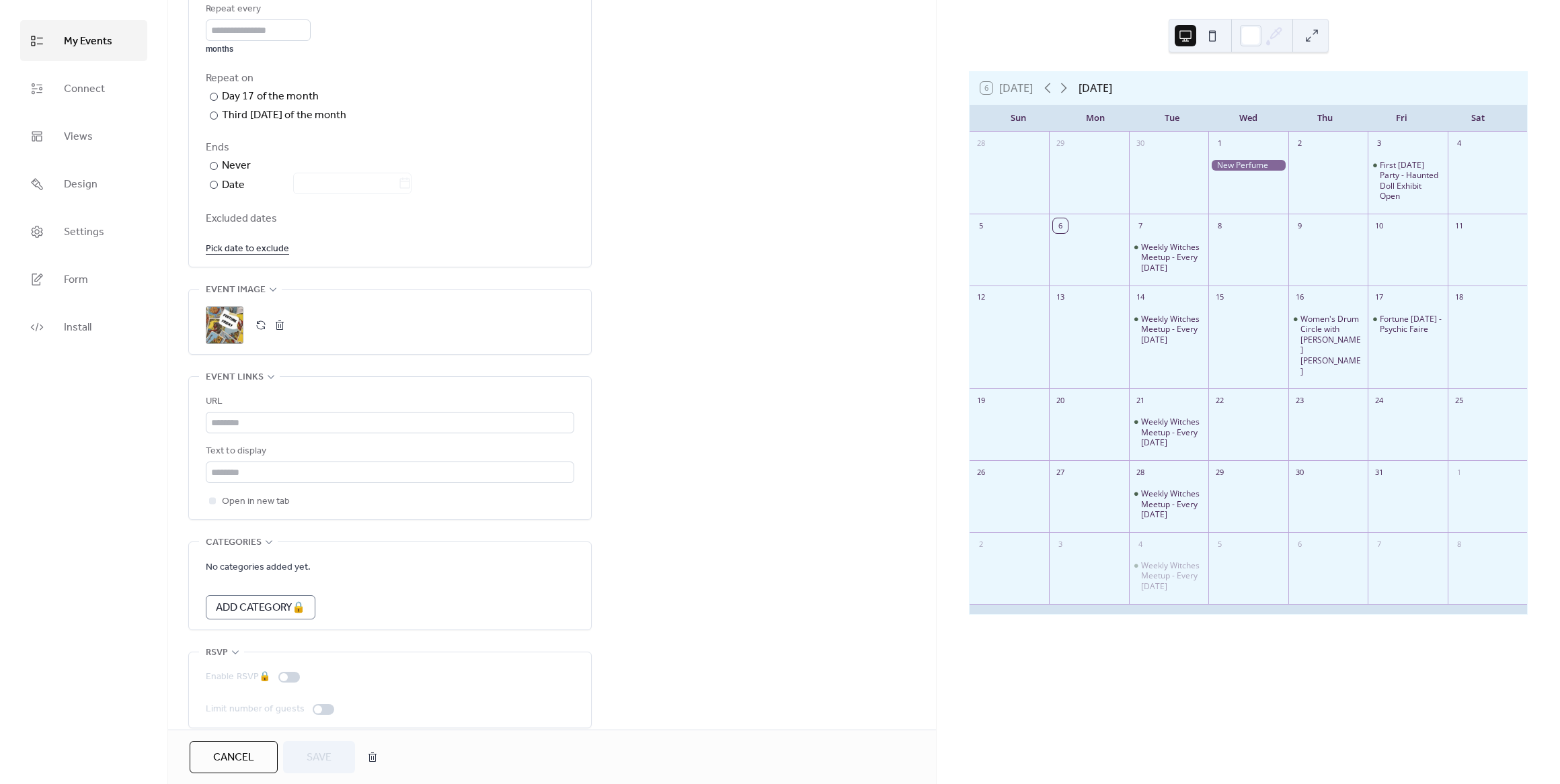
scroll to position [700, 0]
click at [240, 757] on span "Cancel" at bounding box center [233, 758] width 41 height 16
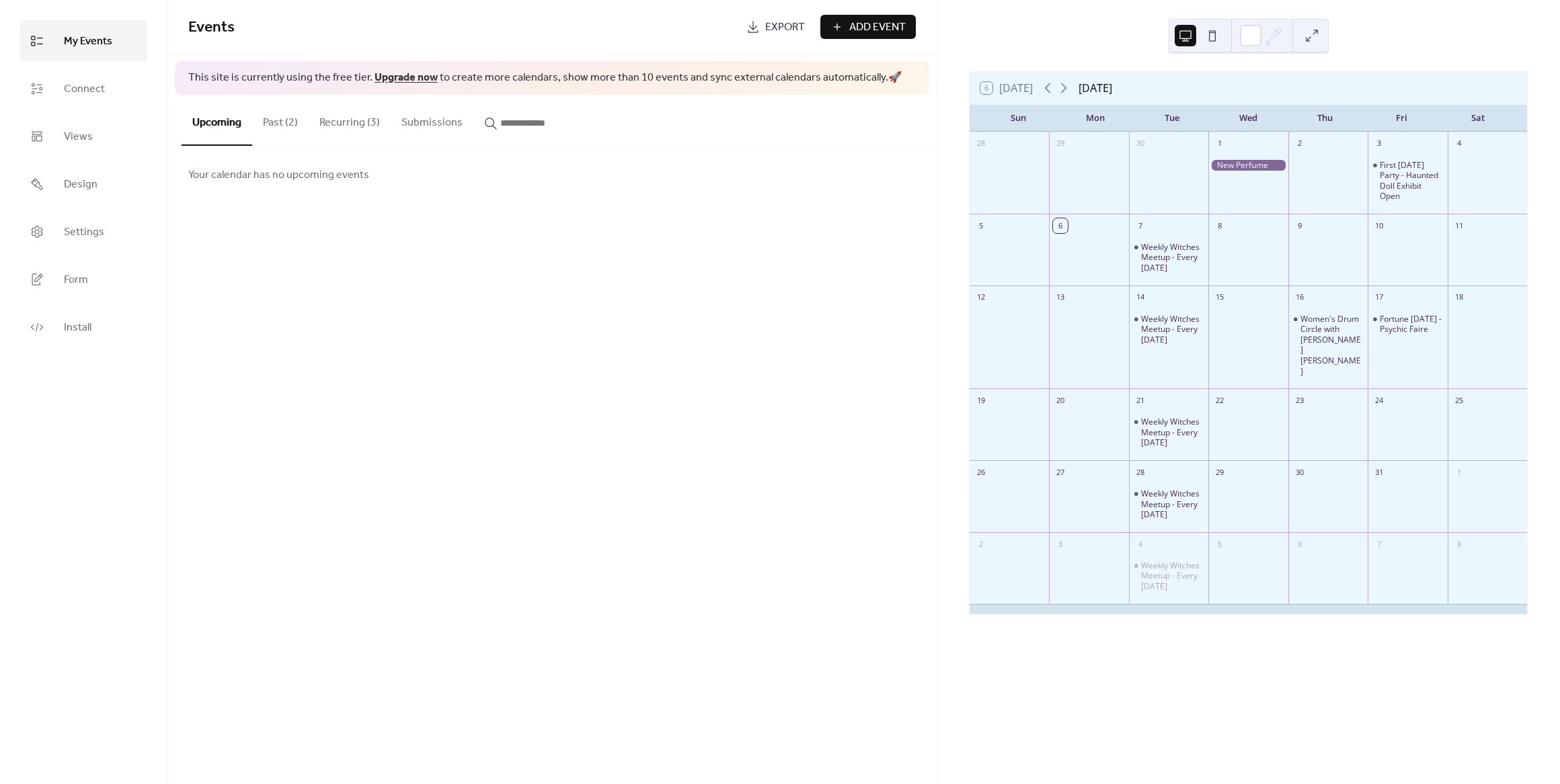
click at [291, 122] on button "Past (2)" at bounding box center [281, 119] width 57 height 50
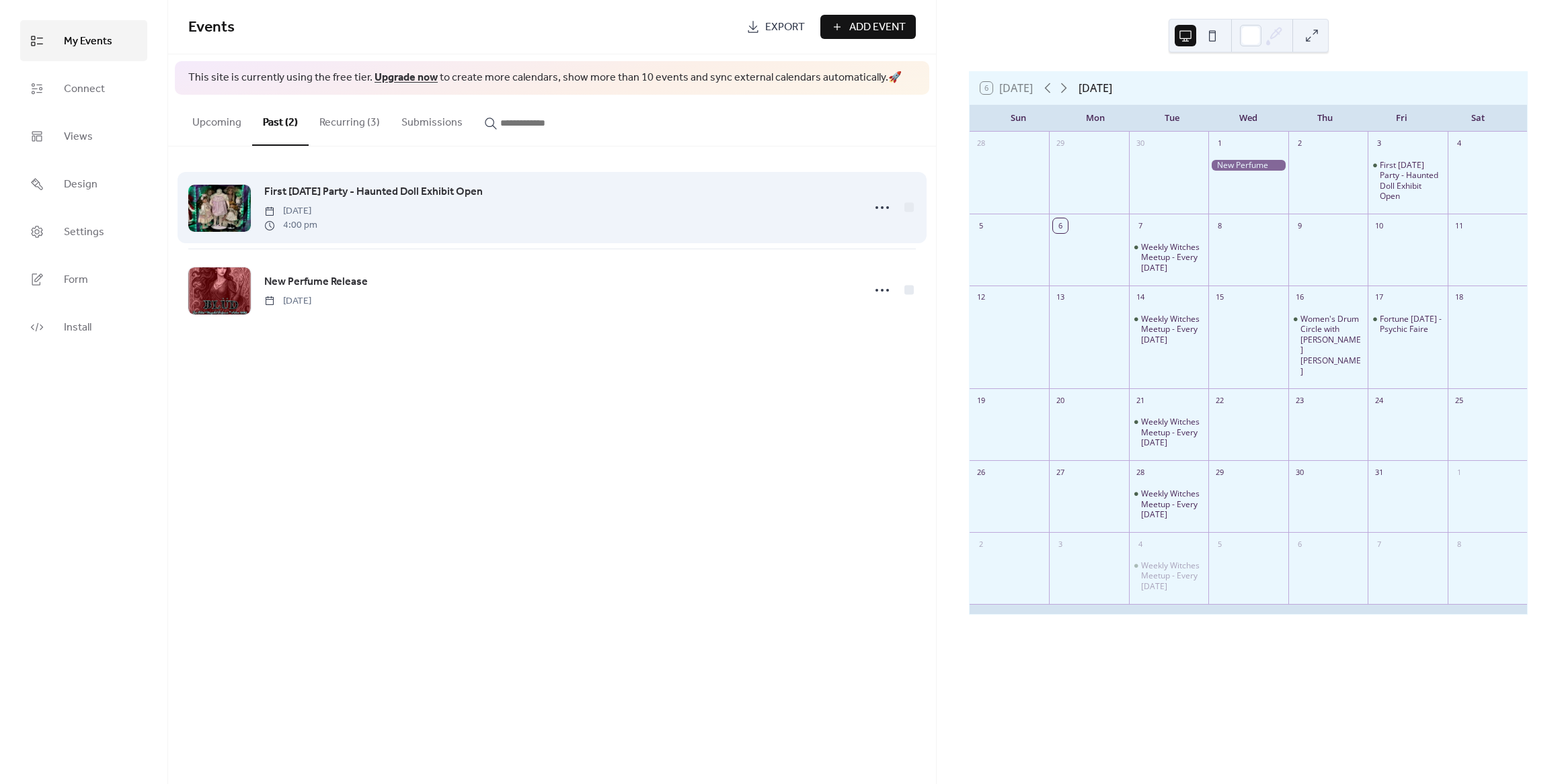
click at [354, 195] on span "First [DATE] Party - Haunted Doll Exhibit Open" at bounding box center [373, 192] width 218 height 16
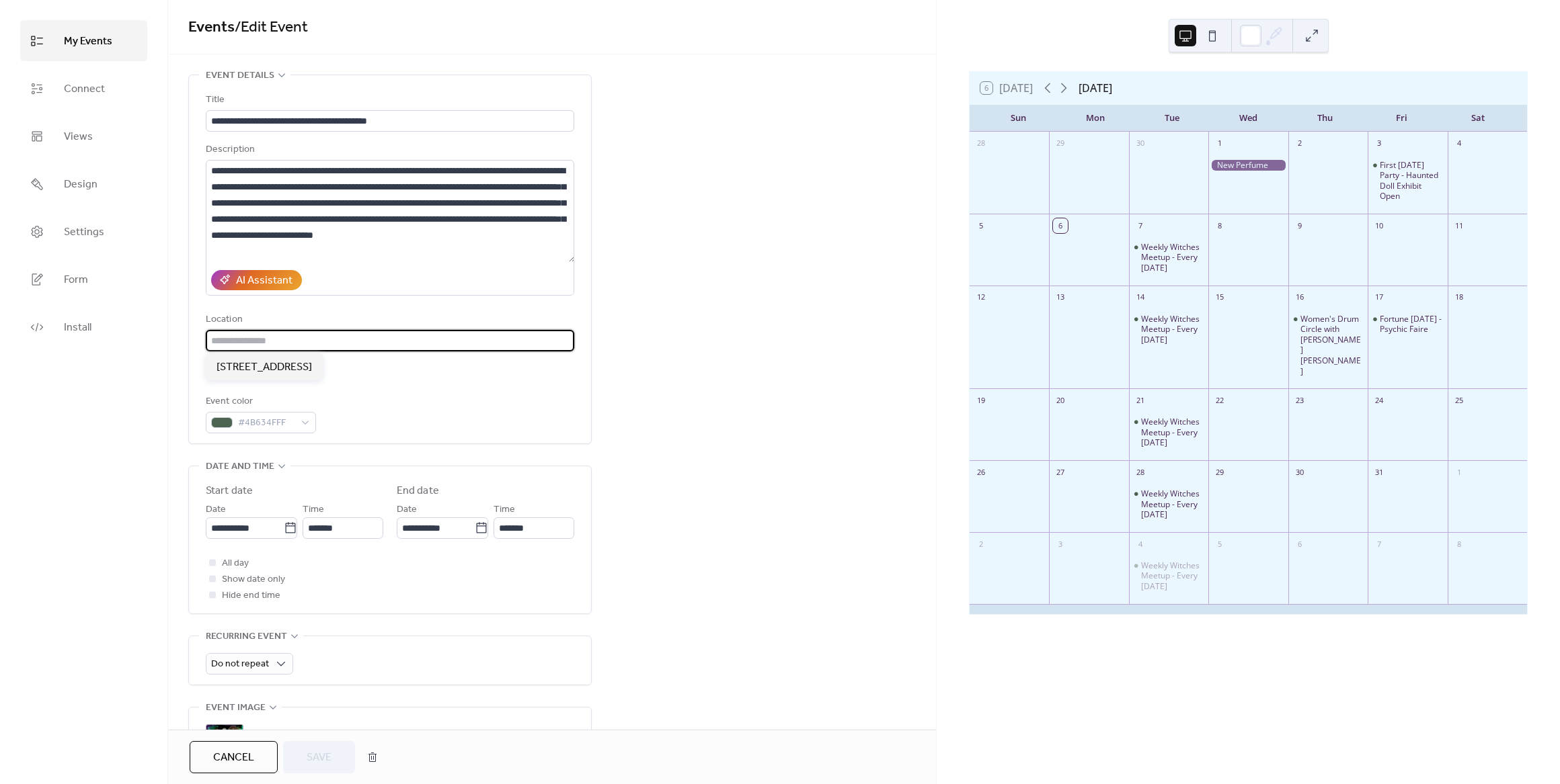
click at [324, 333] on input "text" at bounding box center [389, 340] width 368 height 21
paste input "**********"
type input "**********"
click at [684, 359] on div "**********" at bounding box center [552, 618] width 768 height 1087
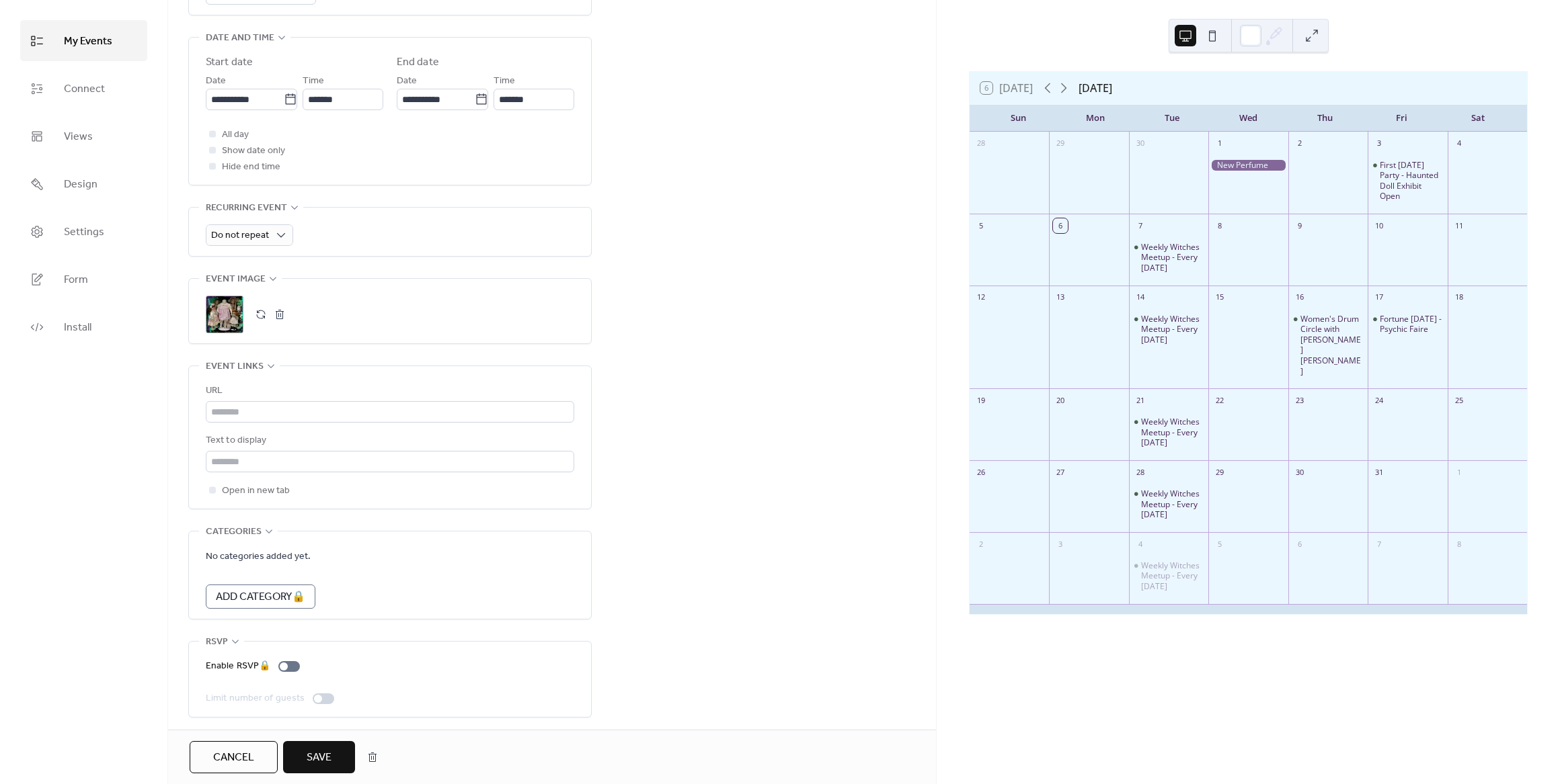
scroll to position [25, 0]
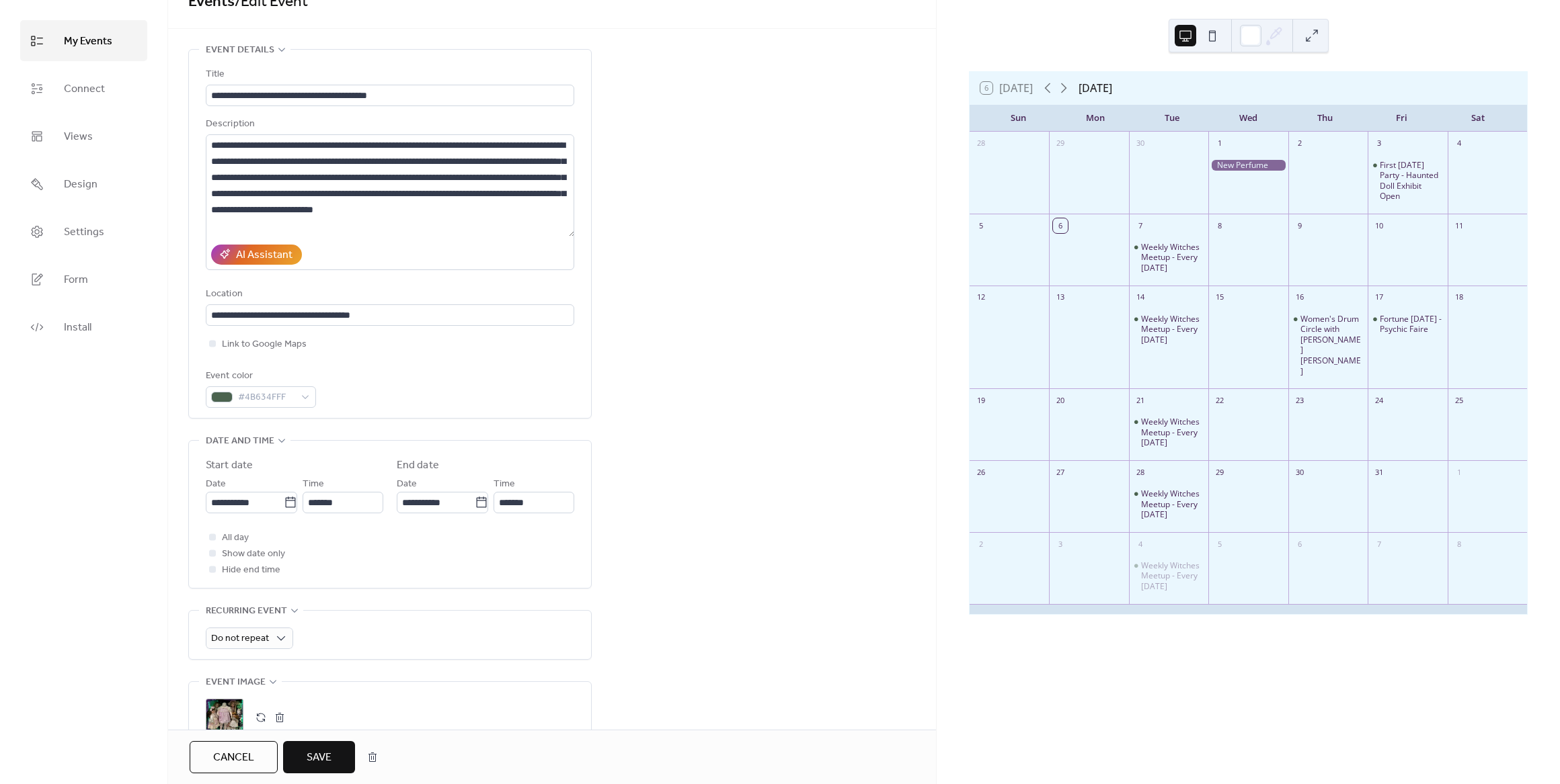
click at [329, 752] on span "Save" at bounding box center [319, 758] width 25 height 16
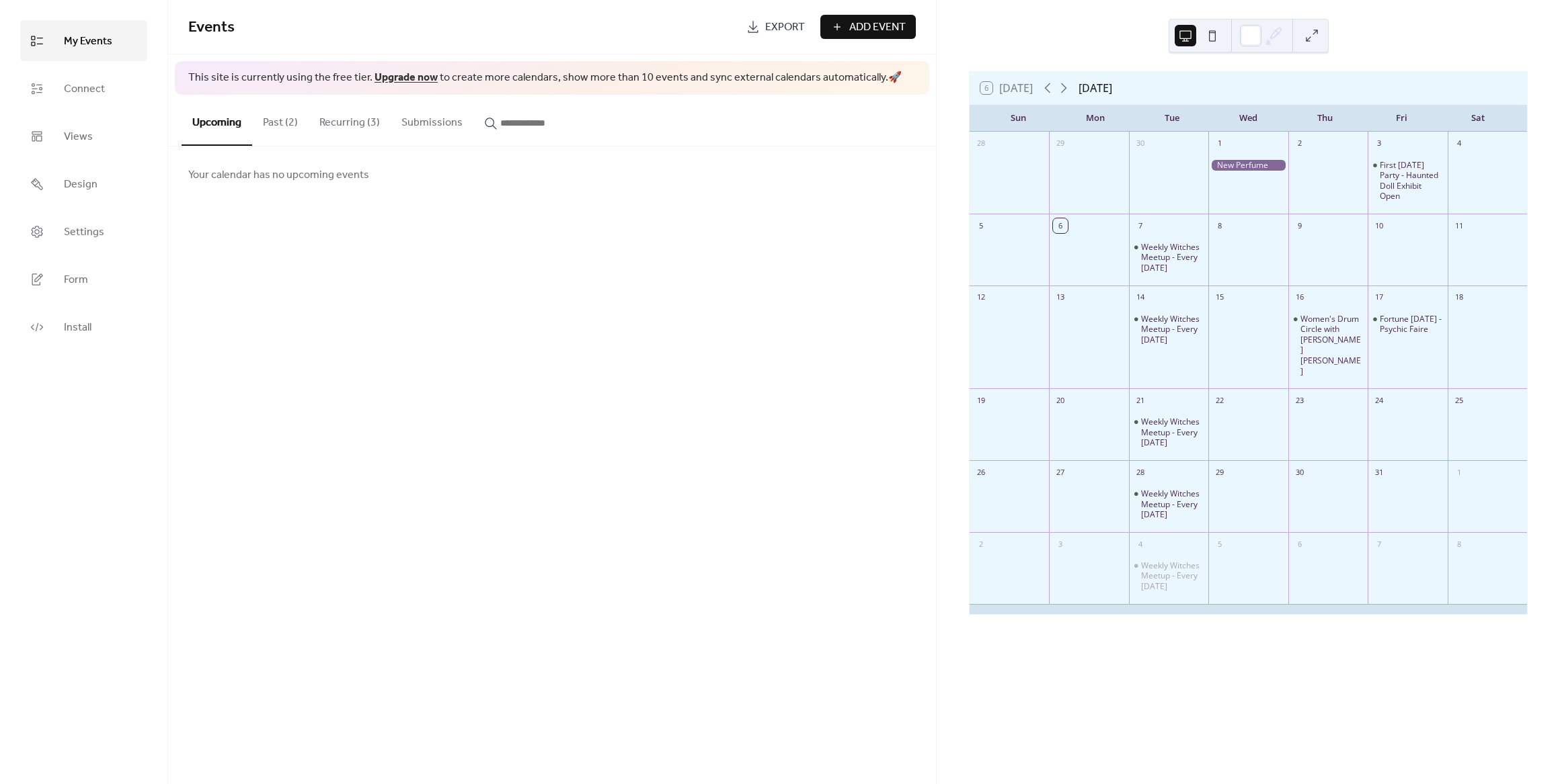
click at [277, 119] on button "Past (2)" at bounding box center [281, 119] width 57 height 50
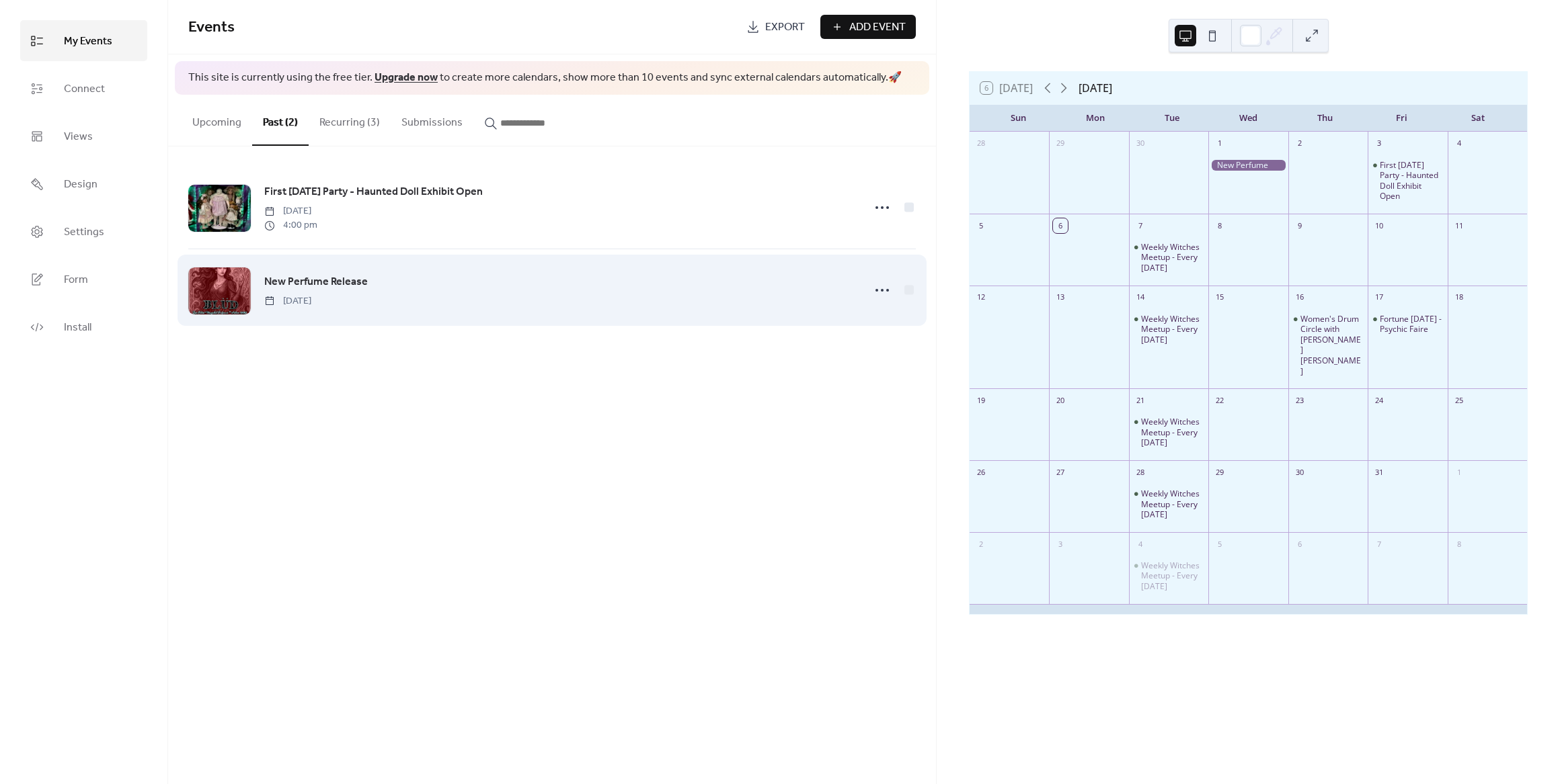
click at [305, 276] on span "New Perfume Release" at bounding box center [315, 282] width 103 height 16
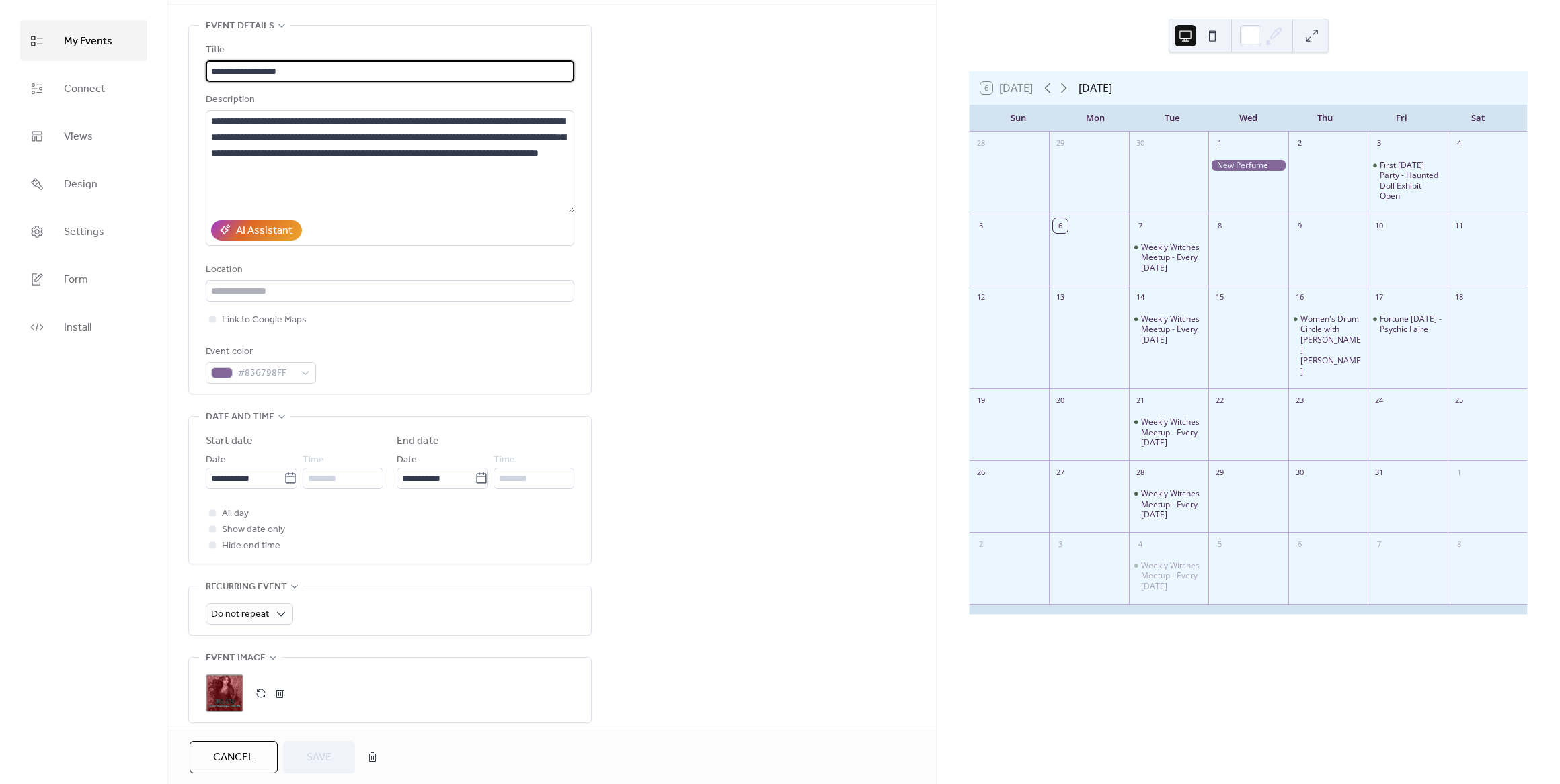
scroll to position [202, 0]
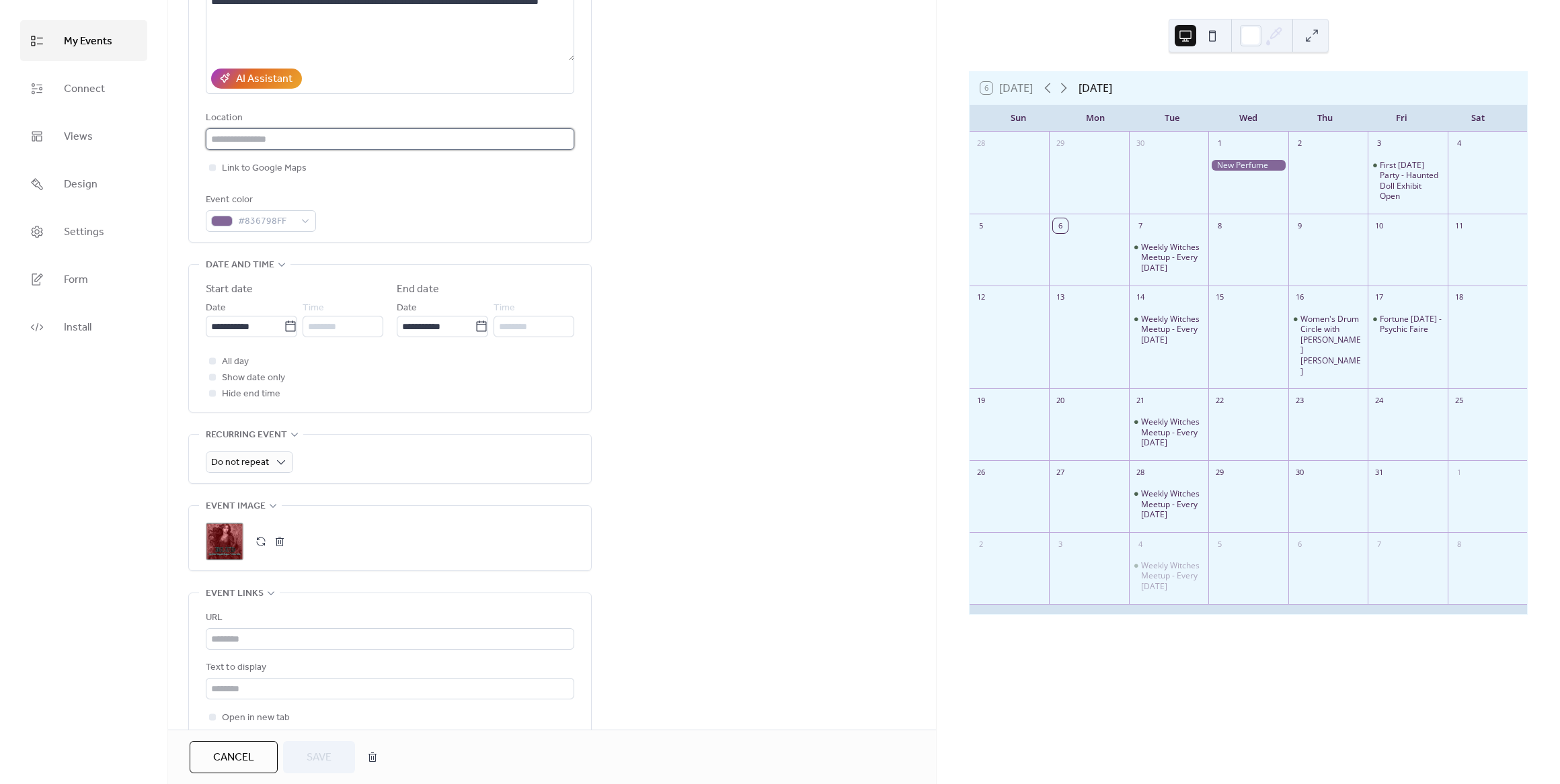
click at [299, 138] on input "text" at bounding box center [389, 139] width 368 height 21
paste input "**********"
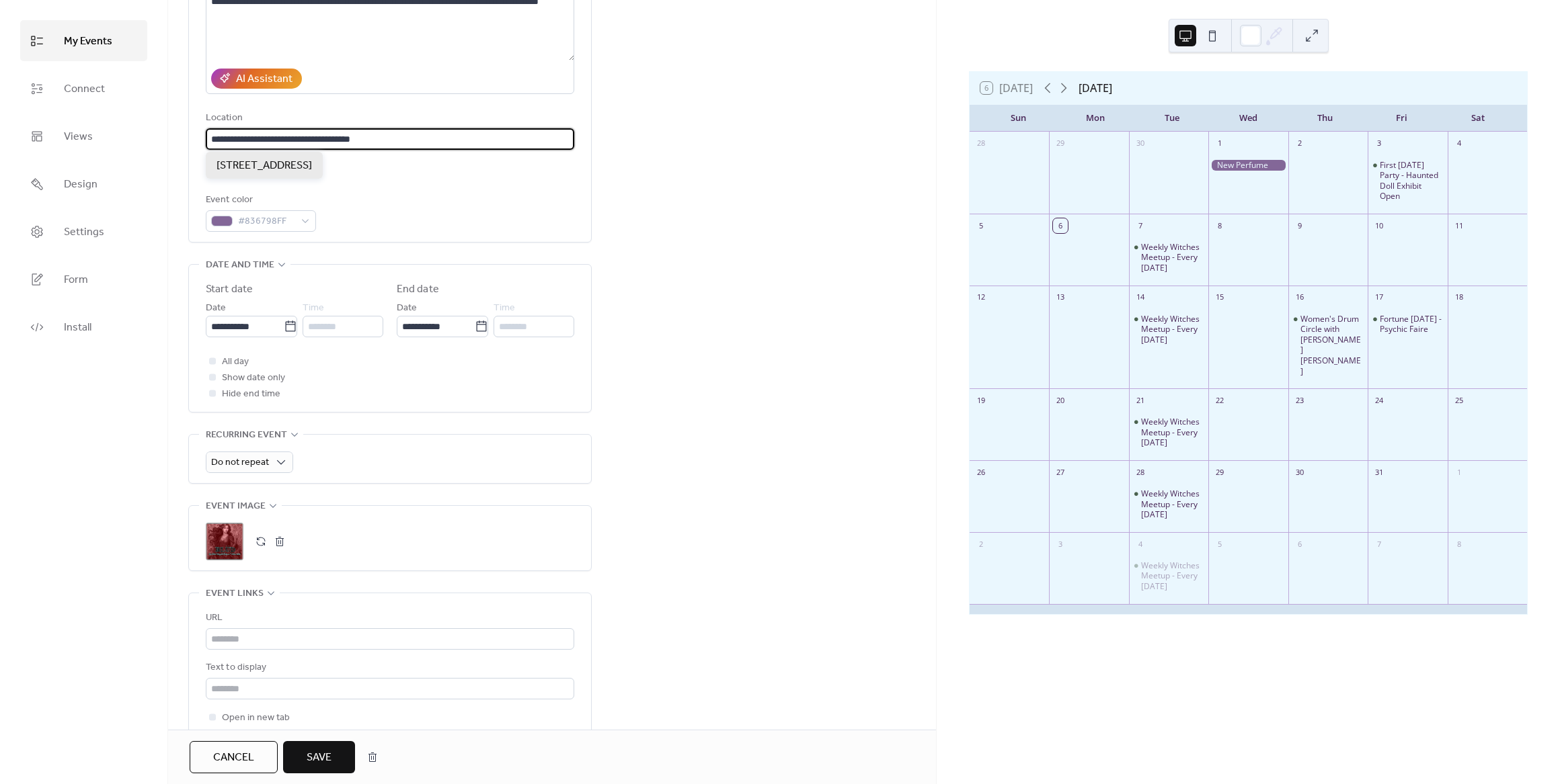
type input "**********"
click at [312, 161] on span "[STREET_ADDRESS]" at bounding box center [264, 165] width 95 height 16
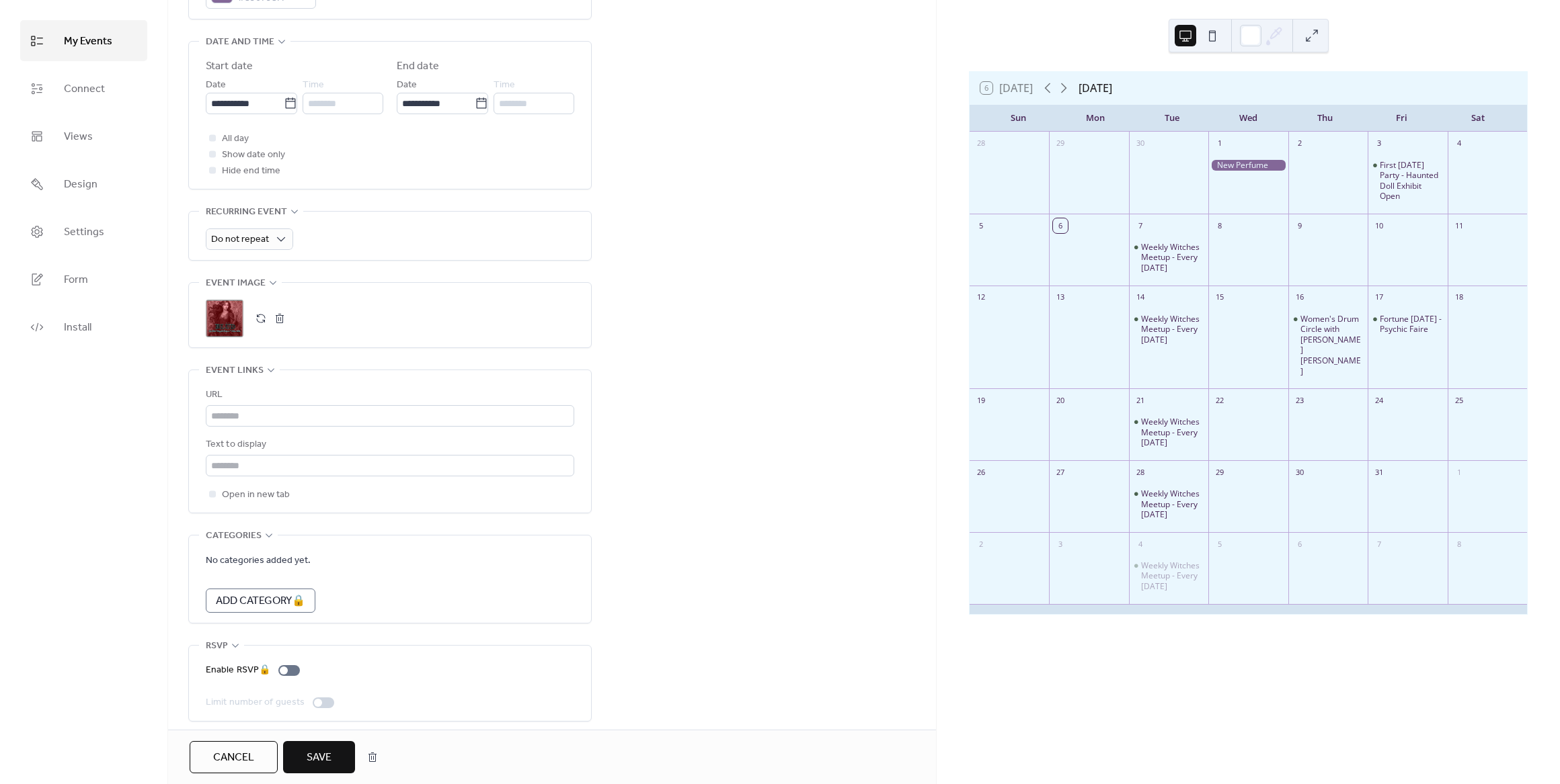
scroll to position [429, 0]
click at [262, 411] on input "text" at bounding box center [389, 411] width 368 height 21
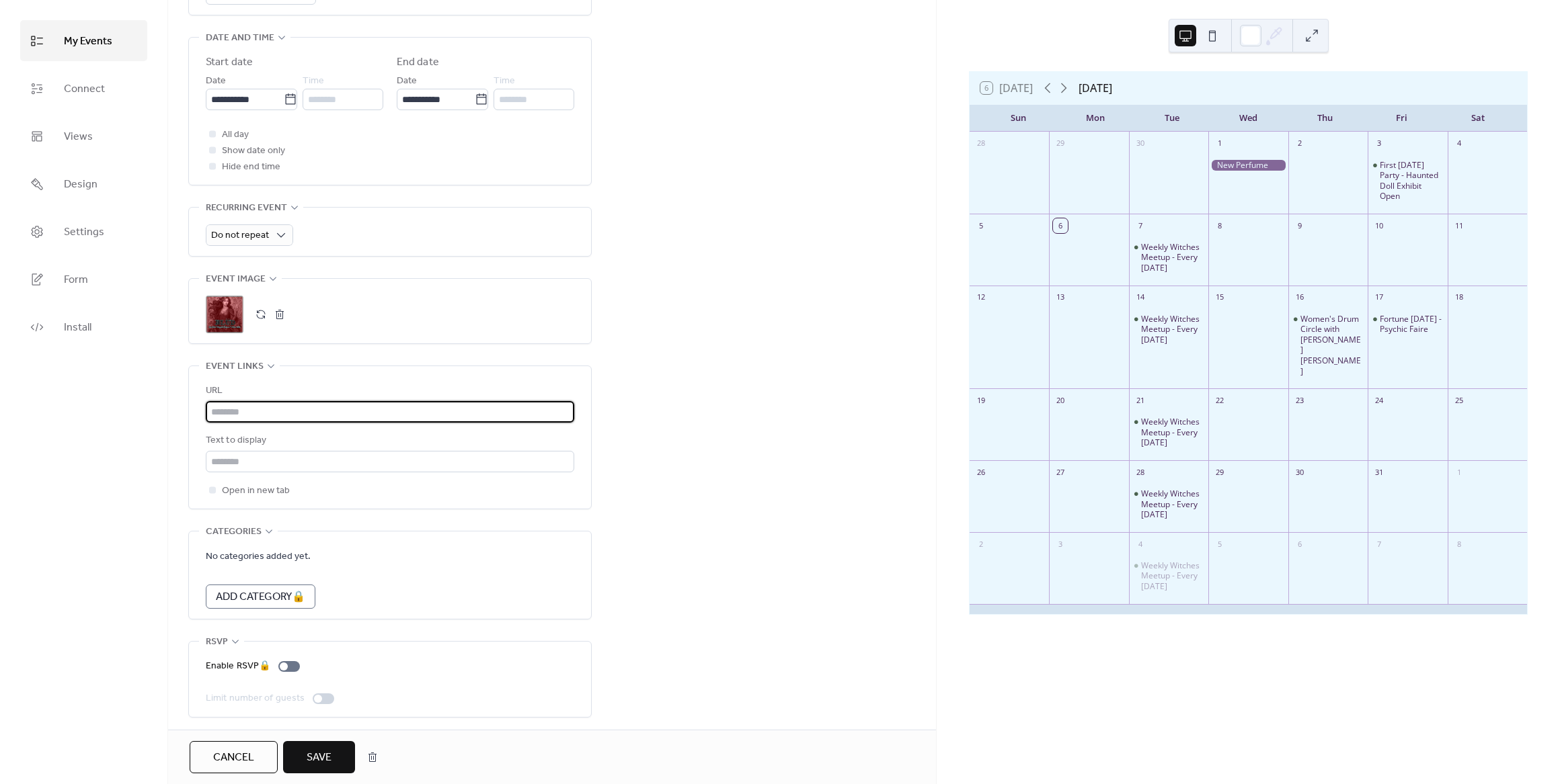
paste input "**********"
type input "**********"
click at [253, 464] on input "text" at bounding box center [389, 461] width 368 height 21
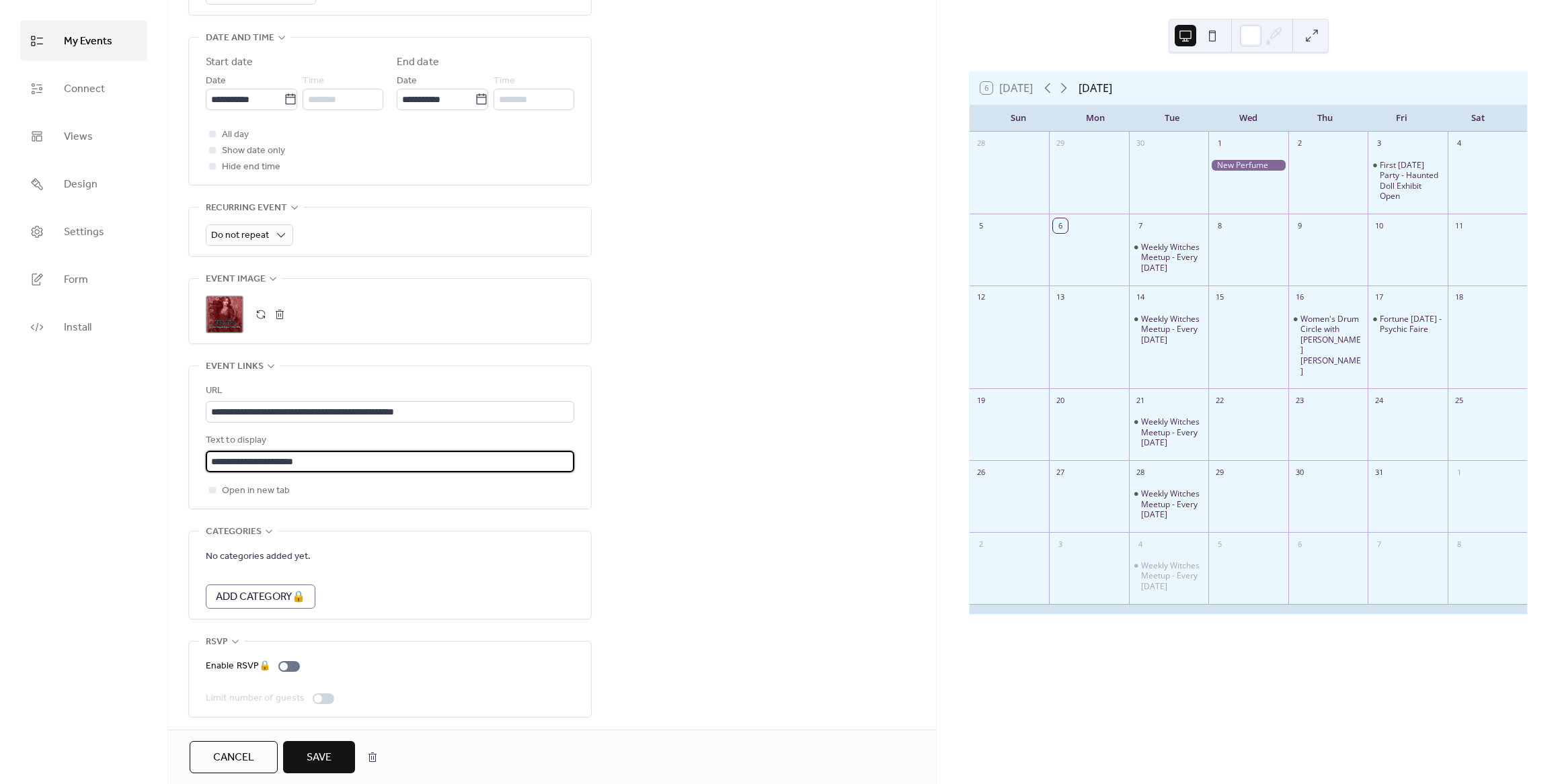
scroll to position [0, 0]
drag, startPoint x: 348, startPoint y: 462, endPoint x: 192, endPoint y: 459, distance: 156.0
click at [192, 459] on div "**********" at bounding box center [390, 437] width 402 height 143
type input "**********"
click at [316, 764] on span "Save" at bounding box center [319, 758] width 25 height 16
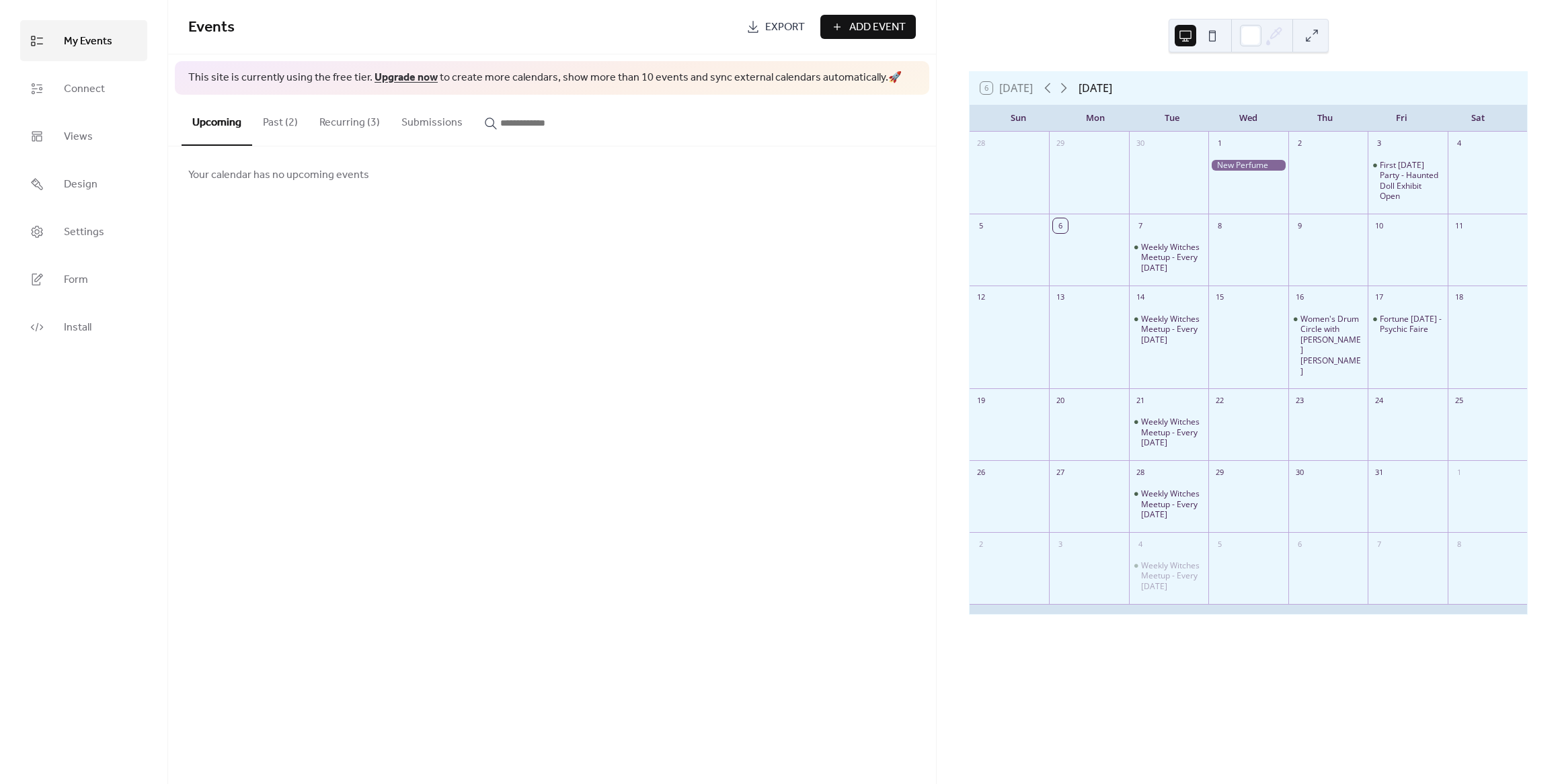
click at [281, 112] on button "Past (2)" at bounding box center [281, 119] width 57 height 50
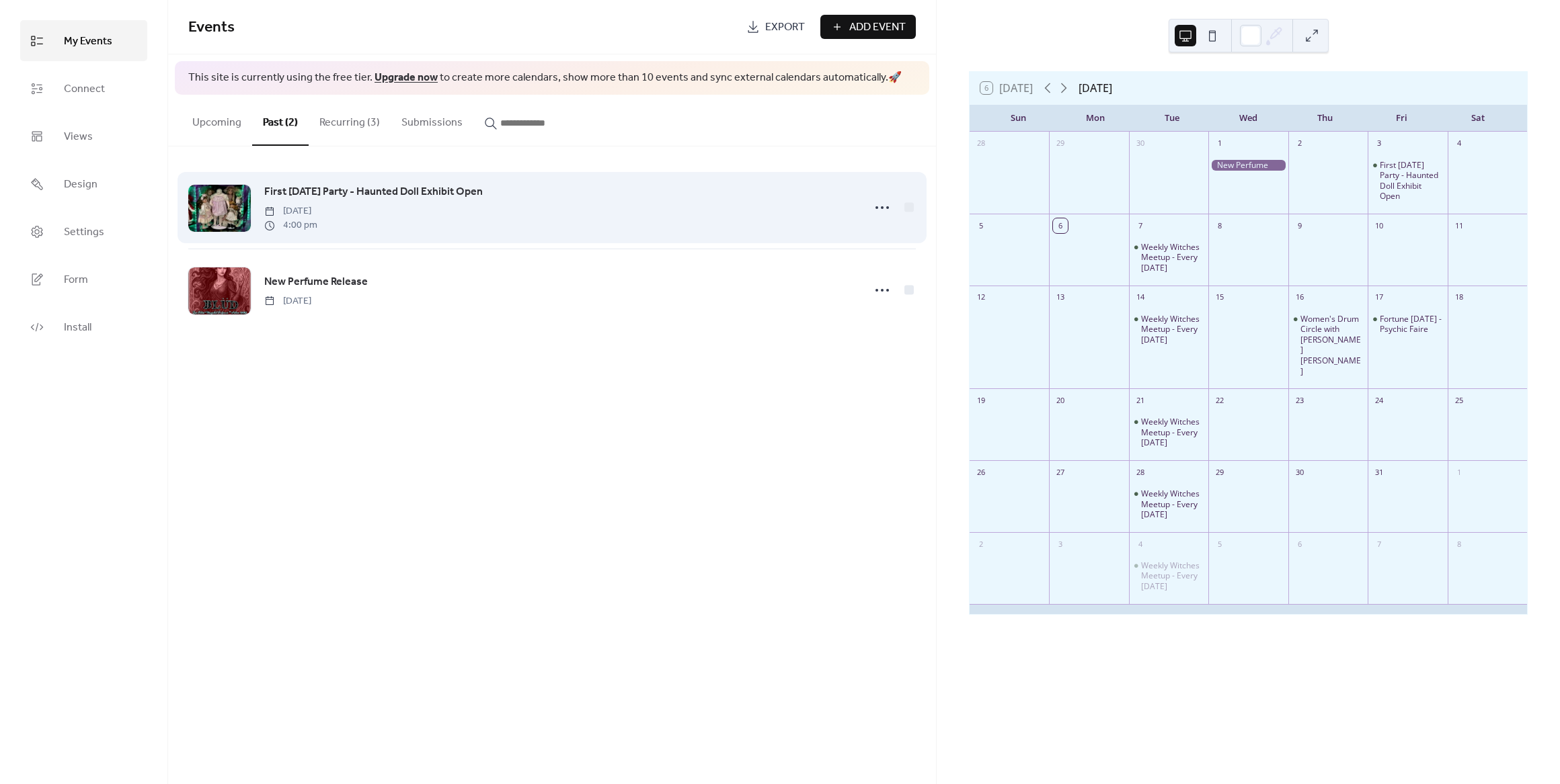
click at [317, 184] on span "First [DATE] Party - Haunted Doll Exhibit Open" at bounding box center [373, 192] width 218 height 16
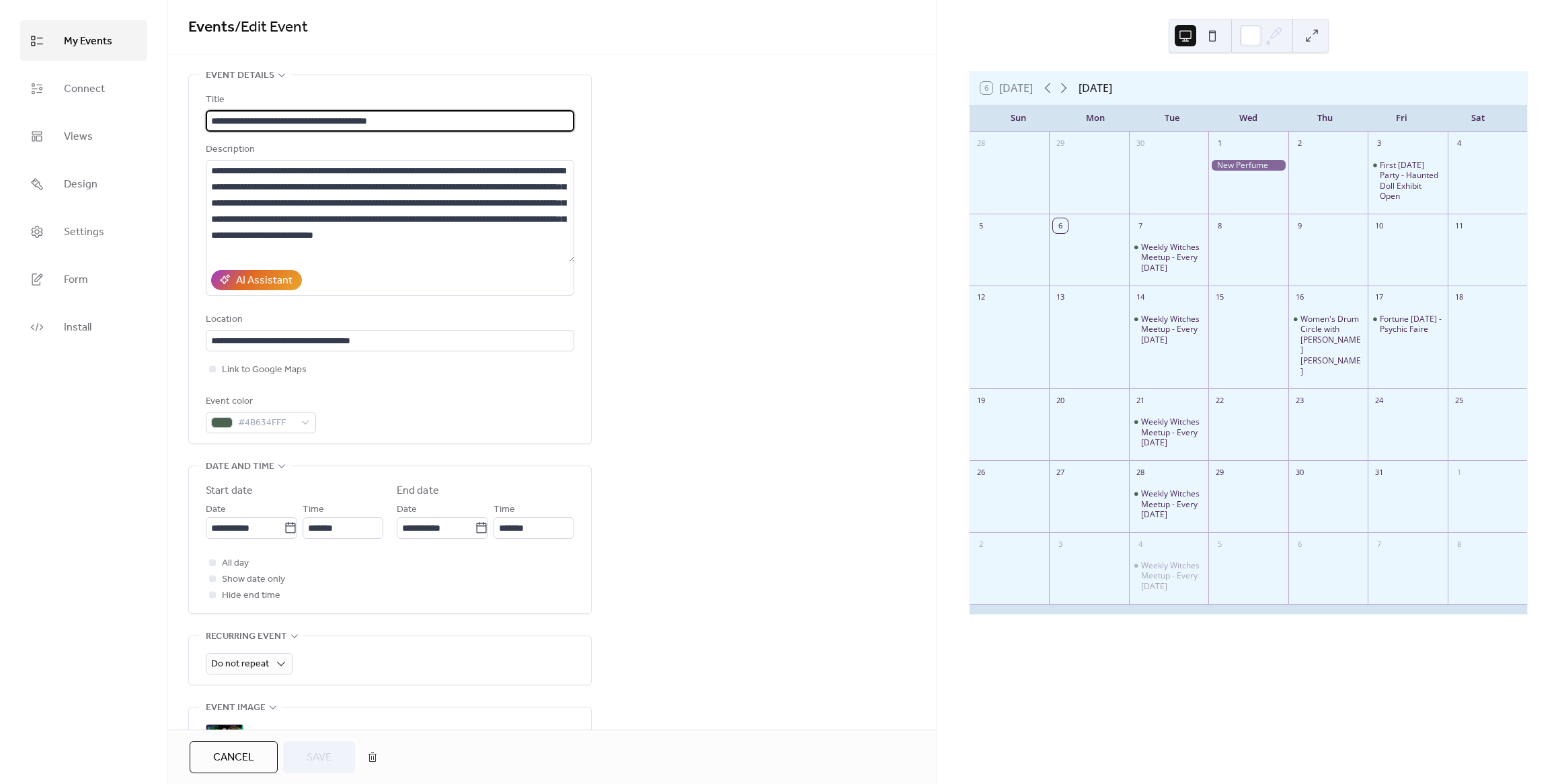
click at [102, 41] on span "My Events" at bounding box center [87, 41] width 48 height 20
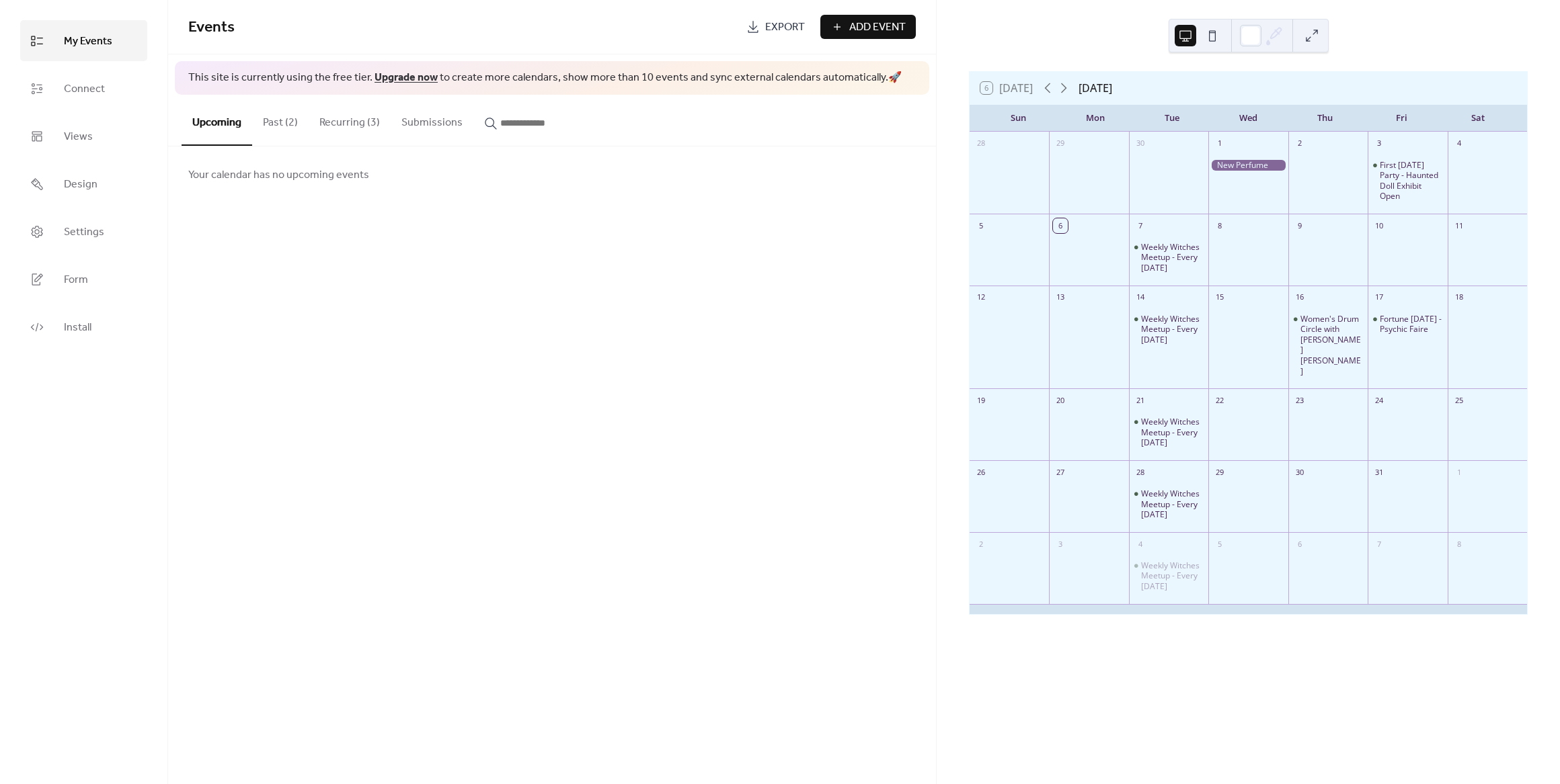
click at [277, 129] on button "Past (2)" at bounding box center [281, 119] width 57 height 50
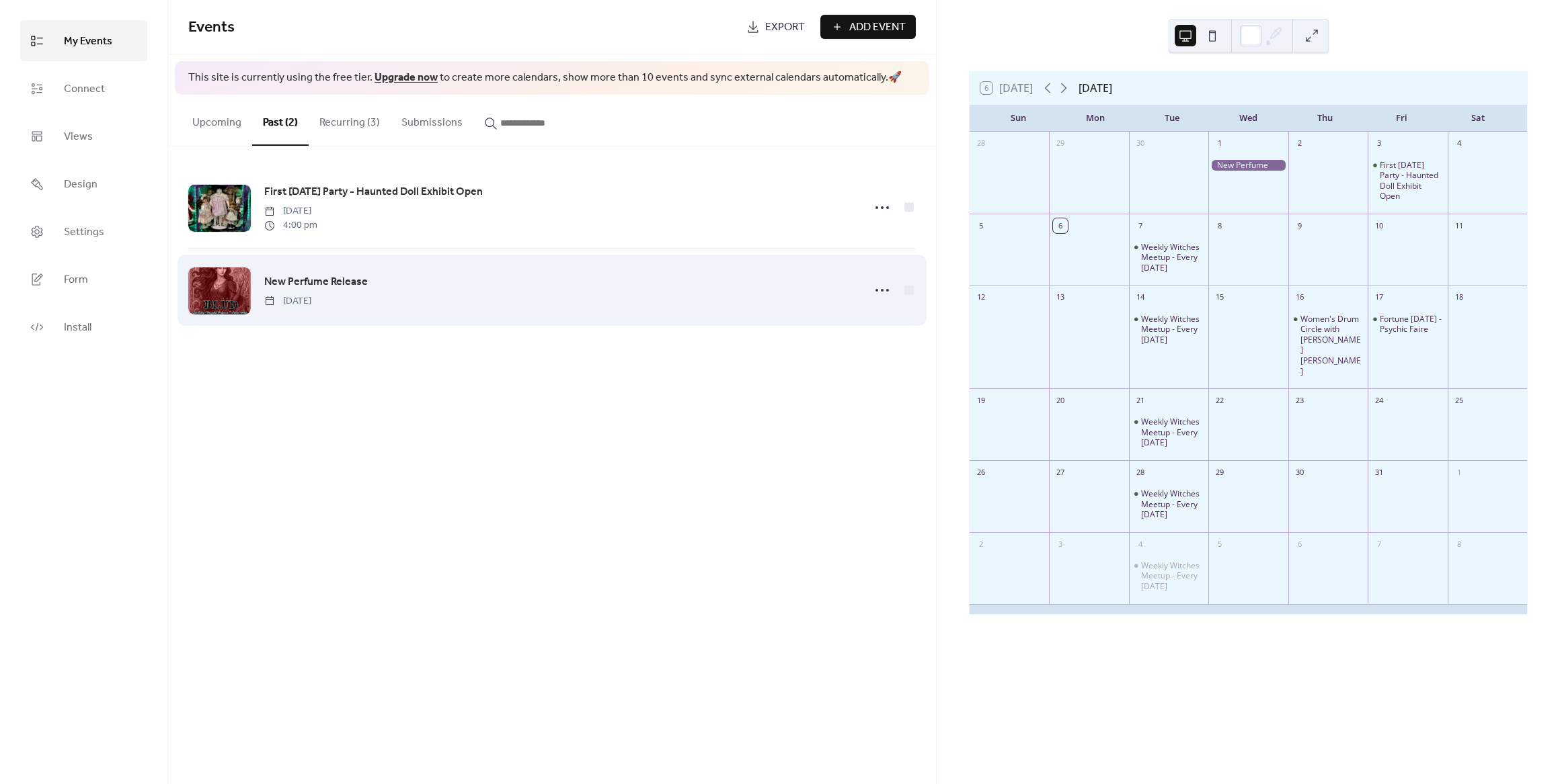
click at [218, 281] on div at bounding box center [219, 291] width 62 height 47
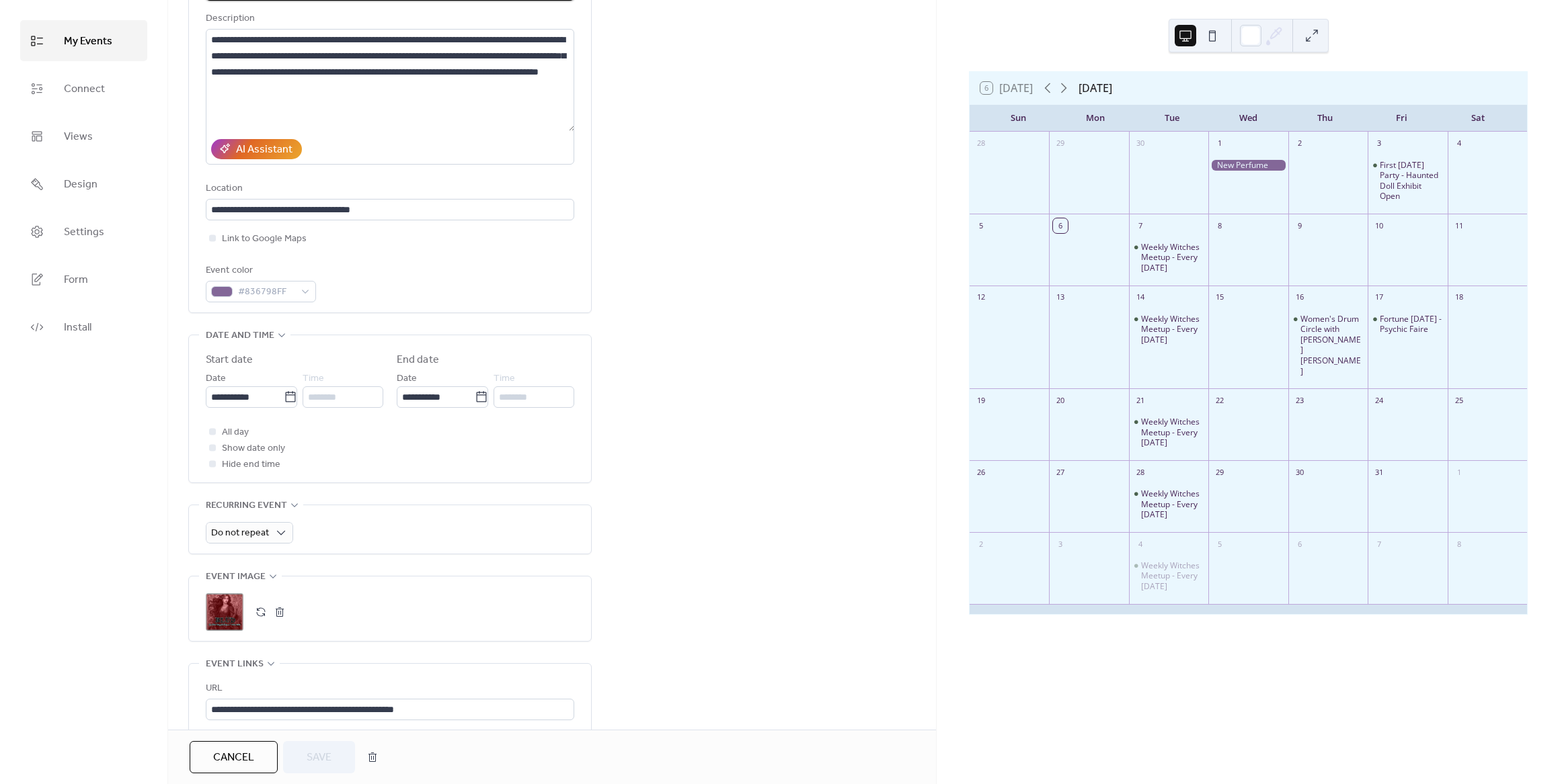
scroll to position [269, 0]
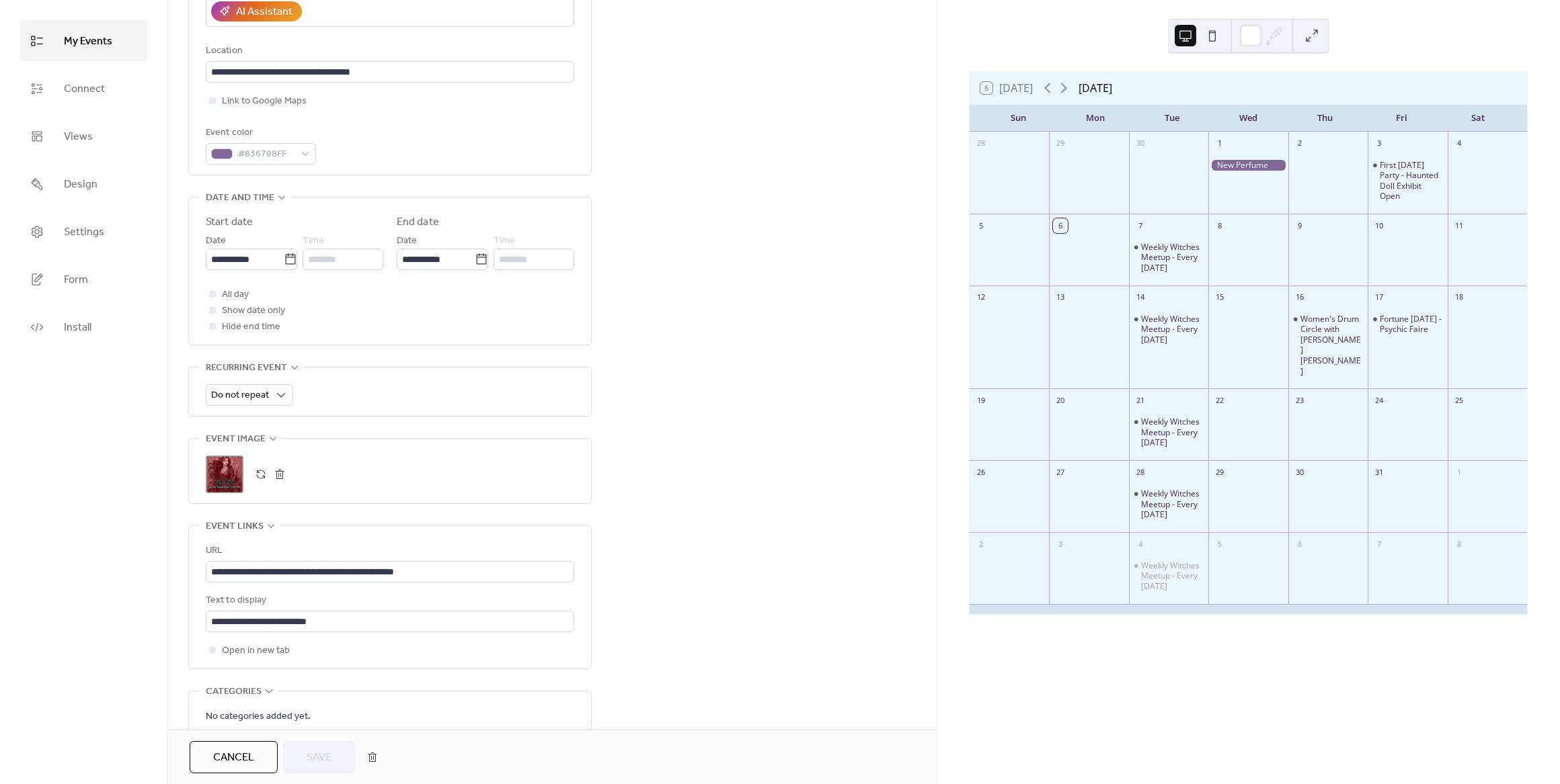
click at [229, 484] on div ";" at bounding box center [225, 474] width 38 height 38
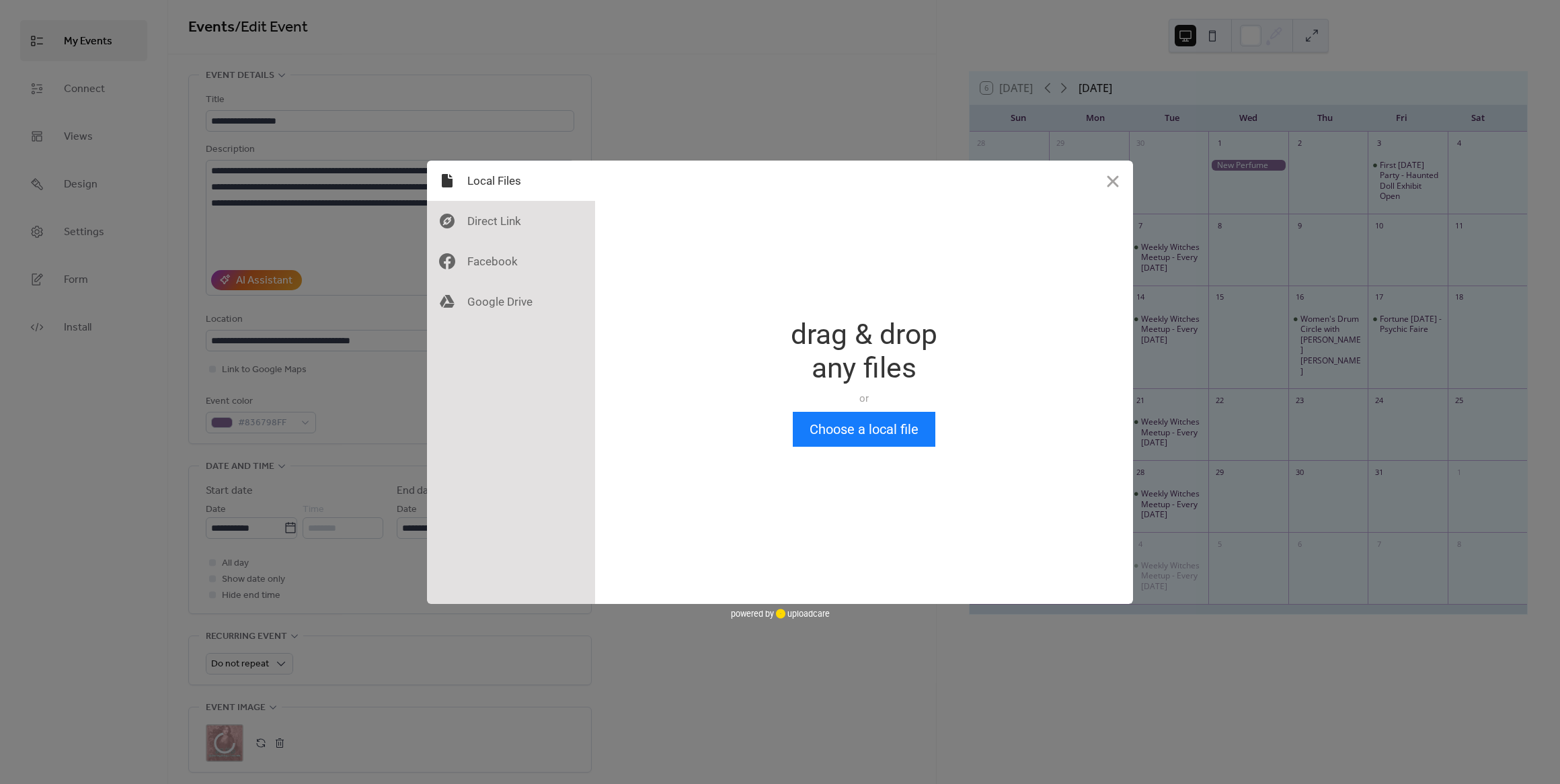
scroll to position [0, 0]
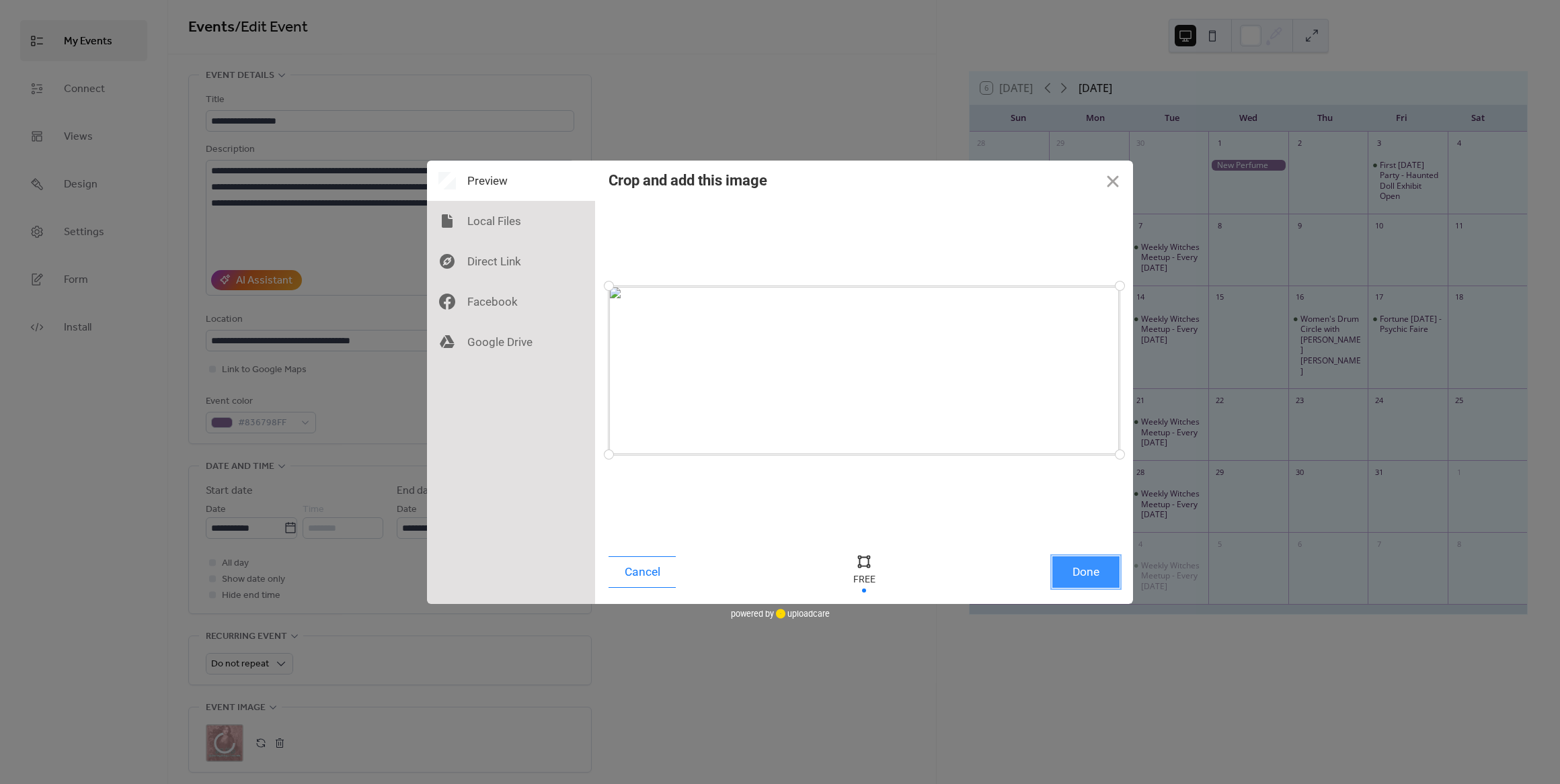
drag, startPoint x: 1112, startPoint y: 570, endPoint x: 1112, endPoint y: 595, distance: 25.0
click at [1112, 570] on button "Done" at bounding box center [1085, 572] width 67 height 32
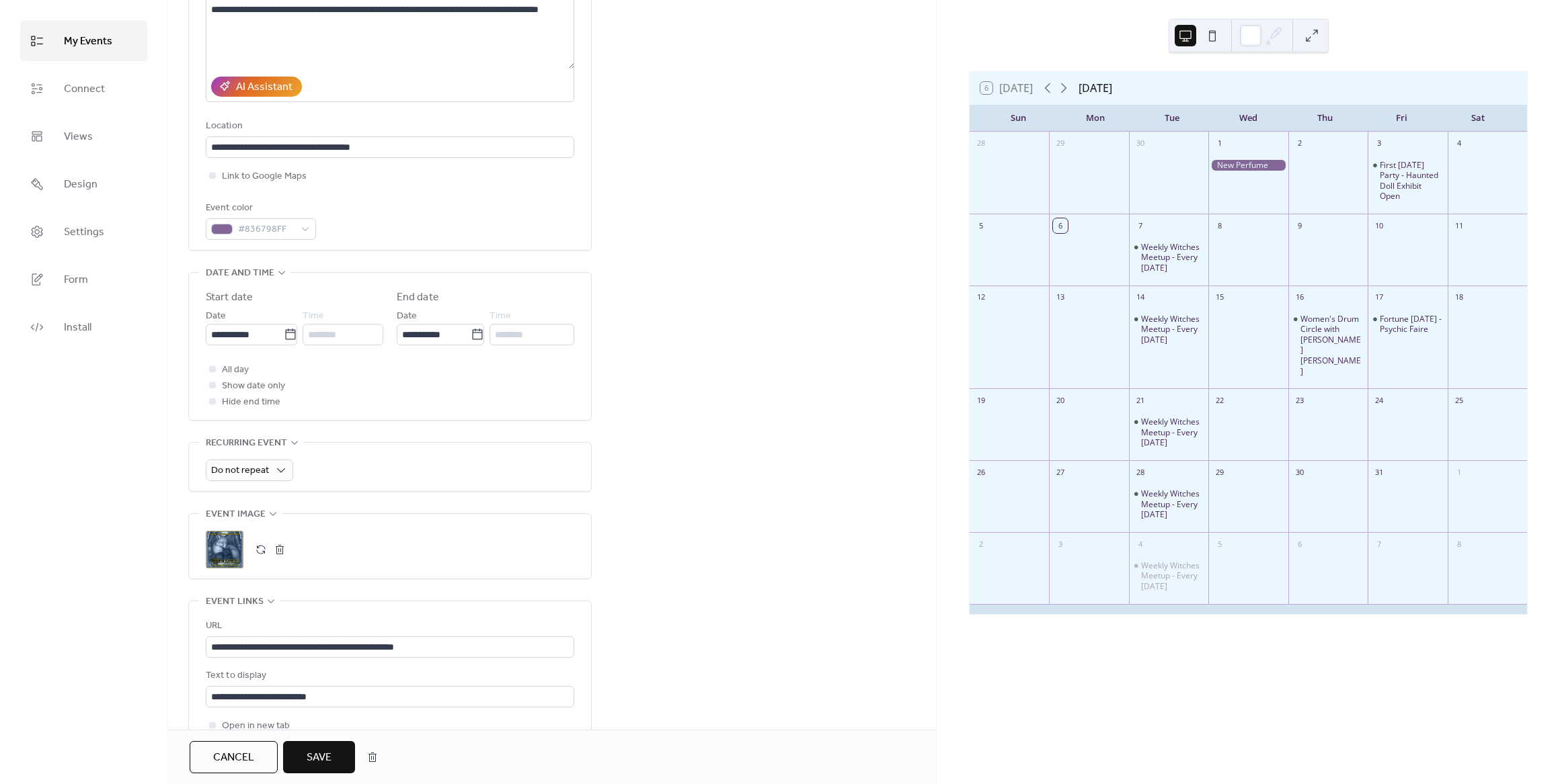
scroll to position [269, 0]
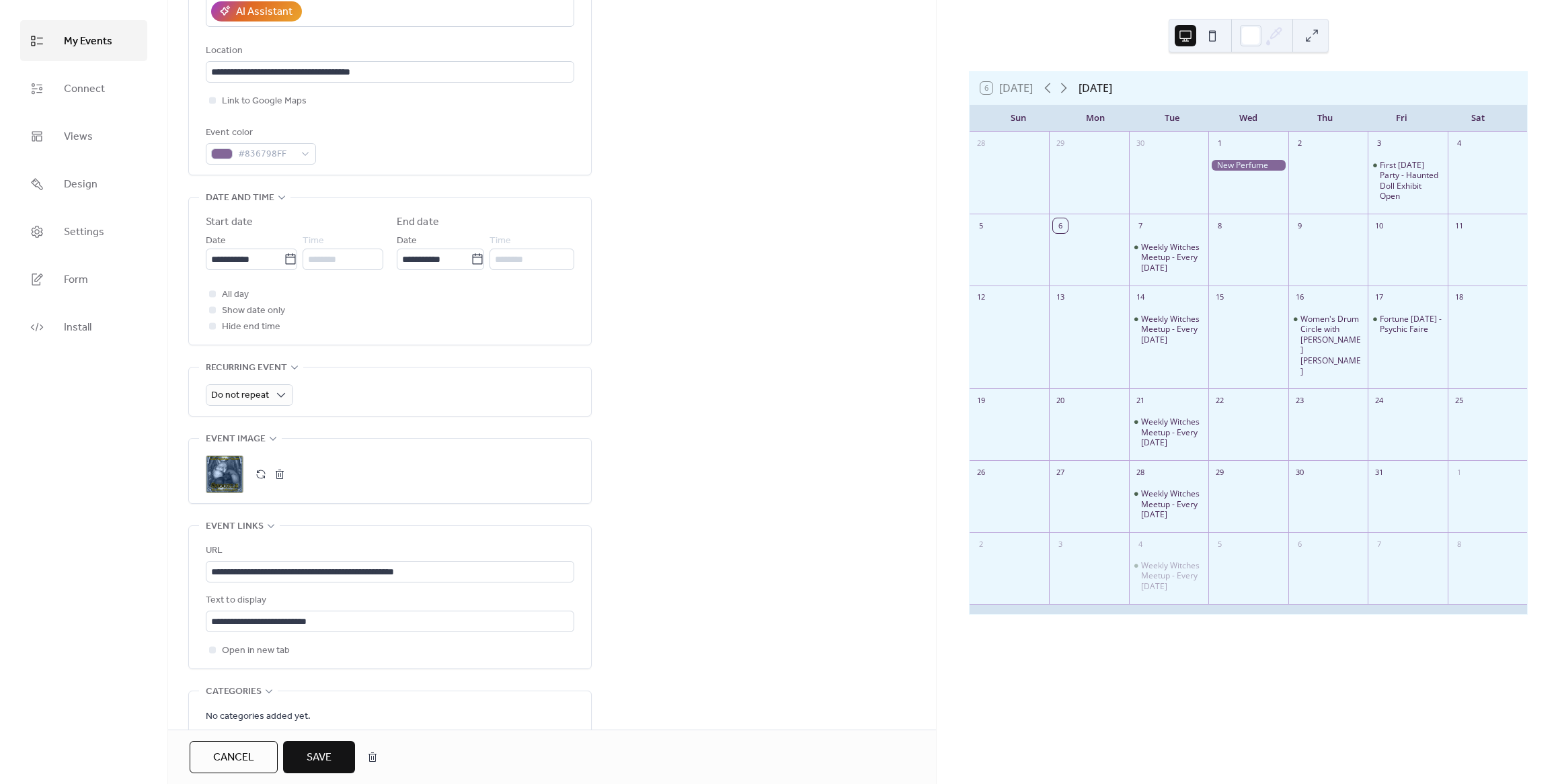
click at [315, 750] on span "Save" at bounding box center [319, 758] width 25 height 16
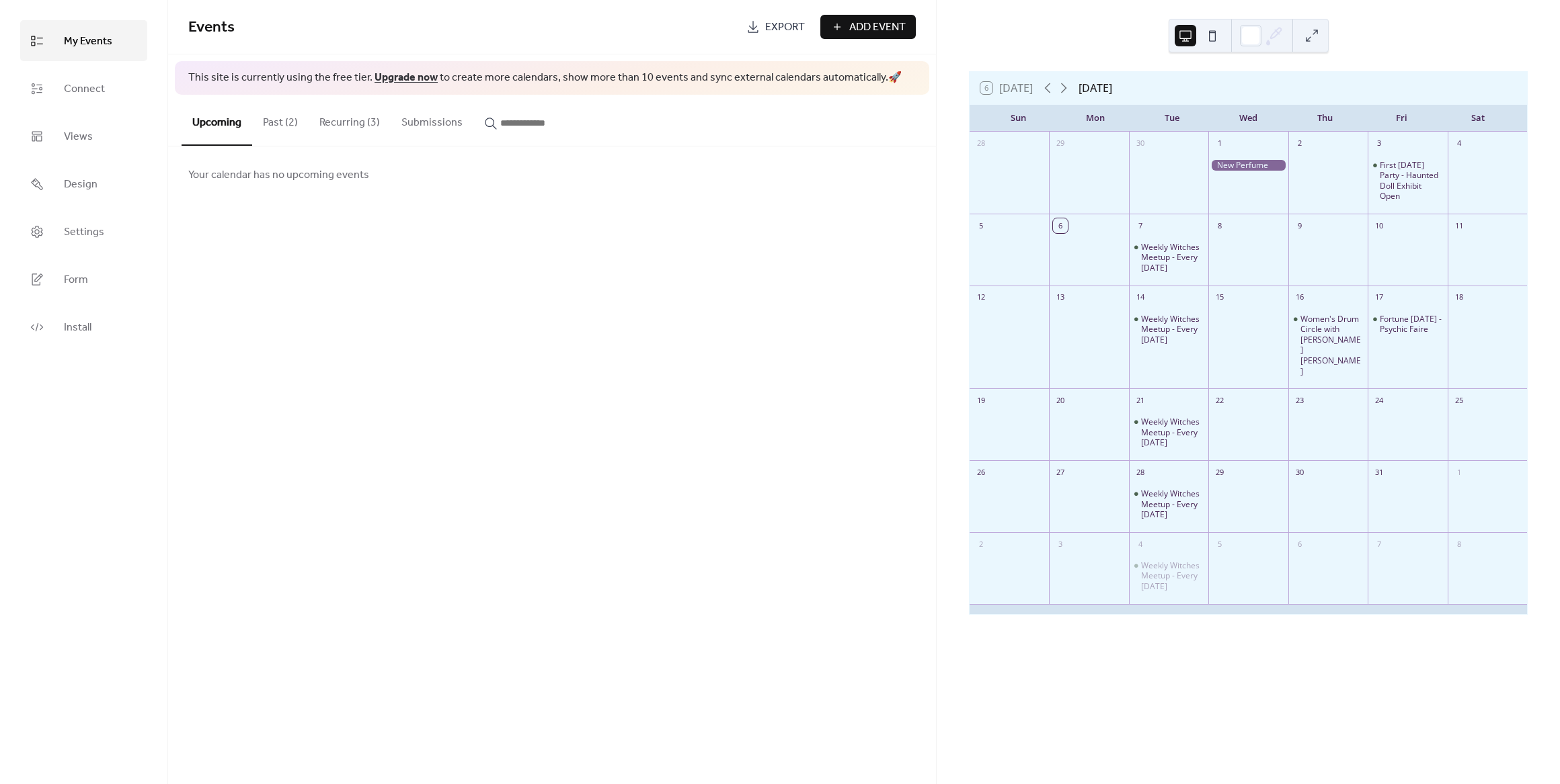
click at [296, 123] on button "Past (2)" at bounding box center [281, 119] width 57 height 50
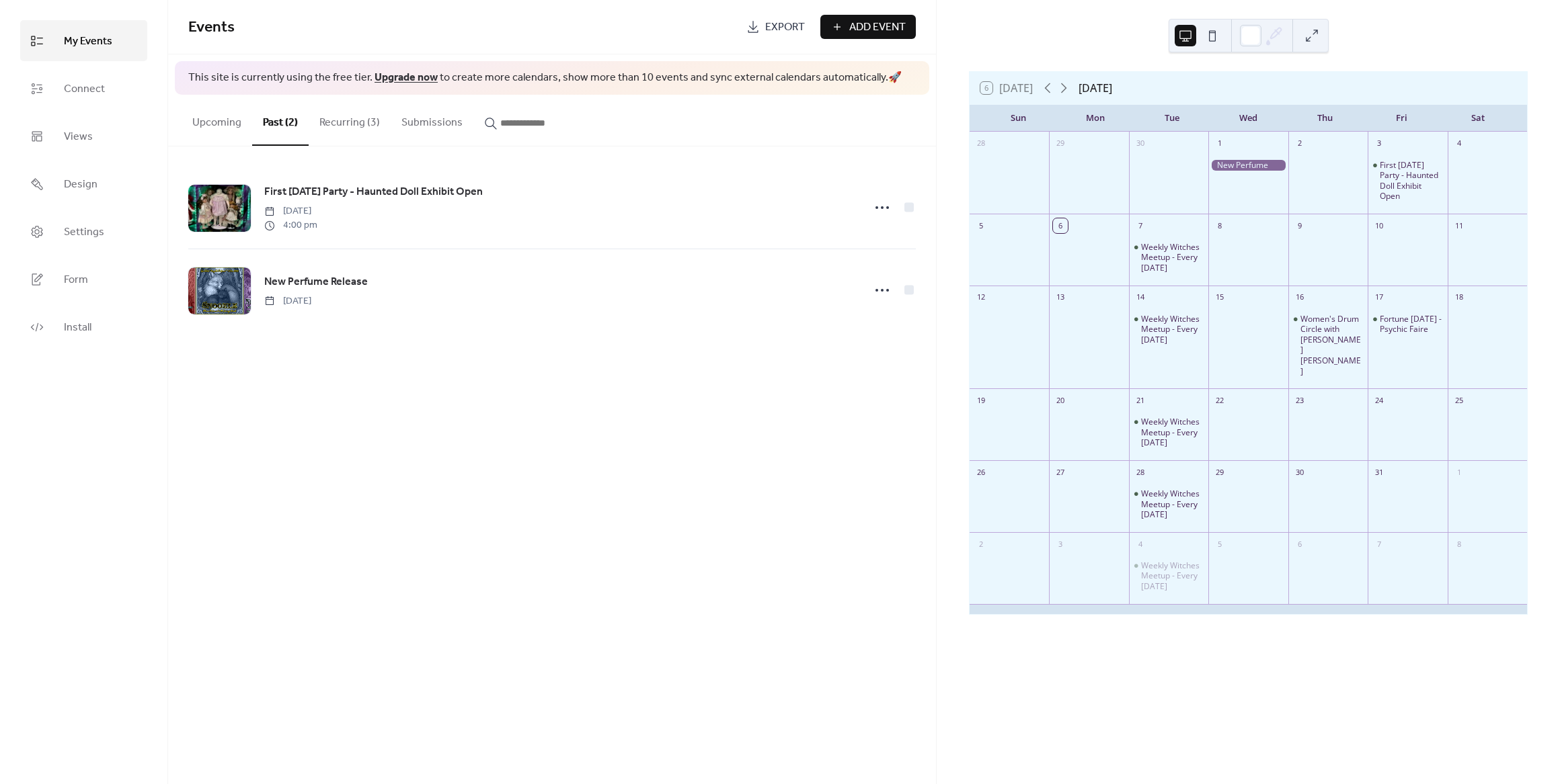
click at [1242, 167] on div at bounding box center [1248, 165] width 80 height 12
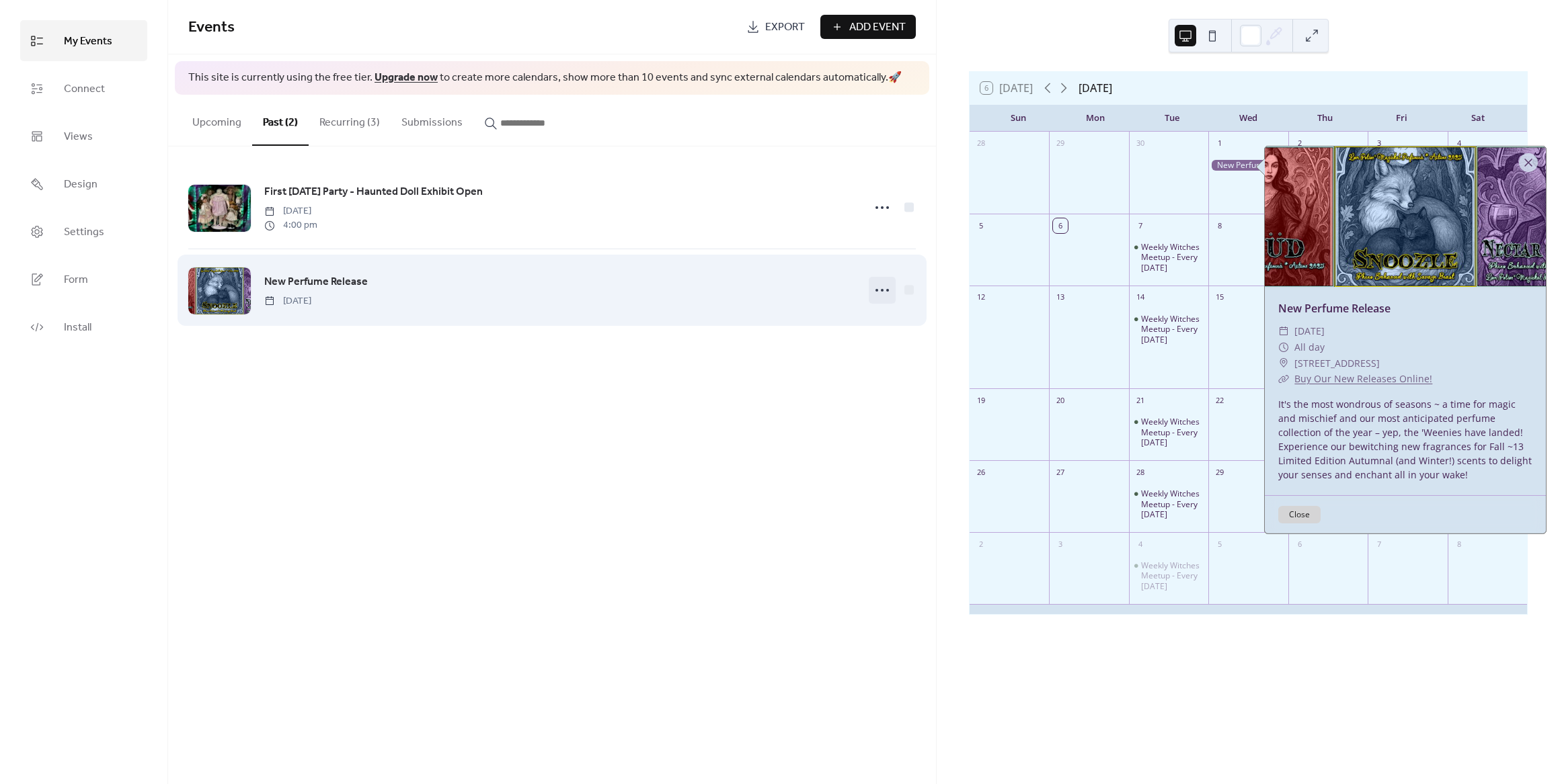
click at [879, 298] on icon at bounding box center [881, 290] width 21 height 21
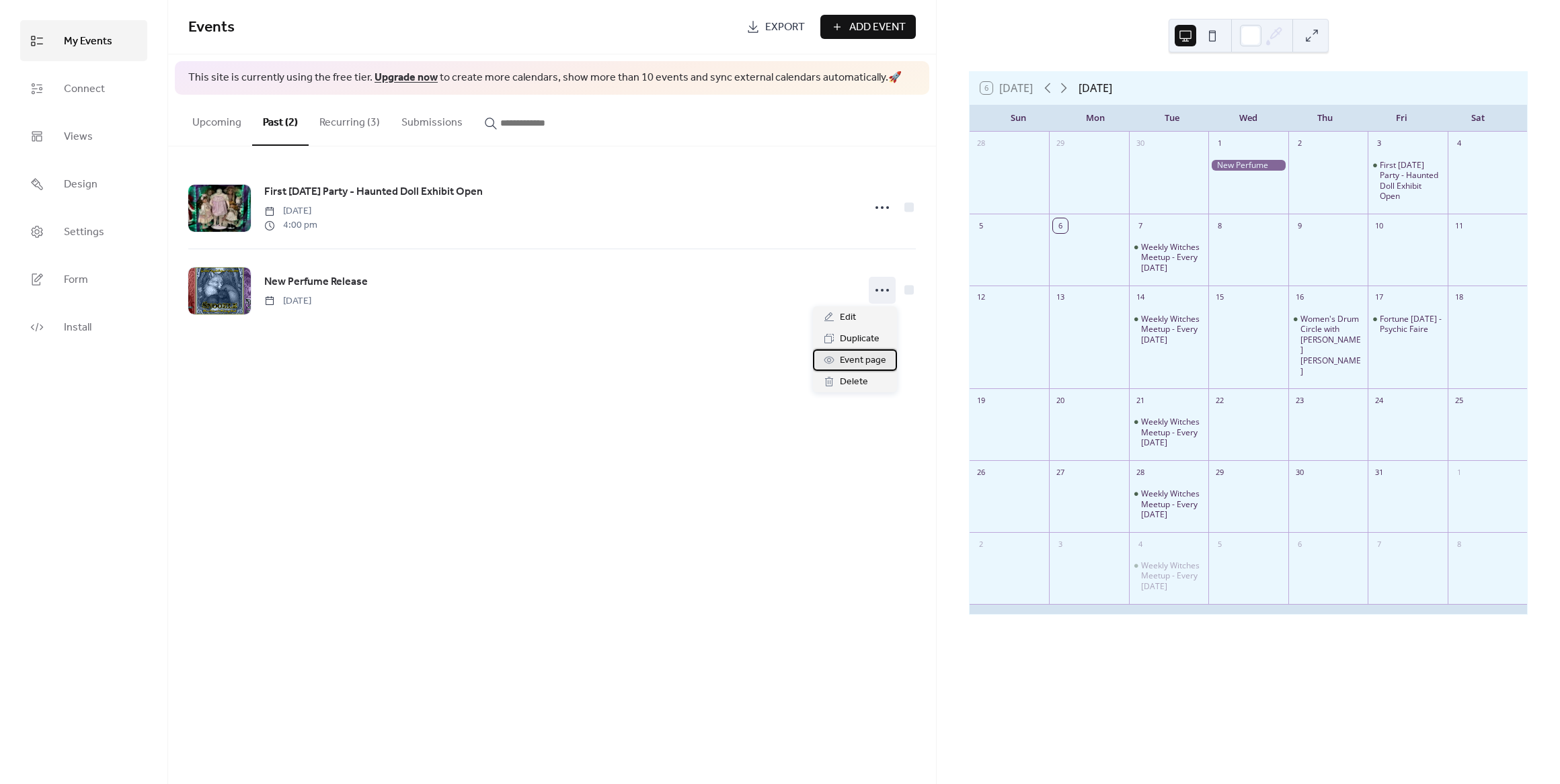
click at [873, 362] on span "Event page" at bounding box center [862, 361] width 47 height 16
click at [1237, 167] on div at bounding box center [1248, 165] width 80 height 12
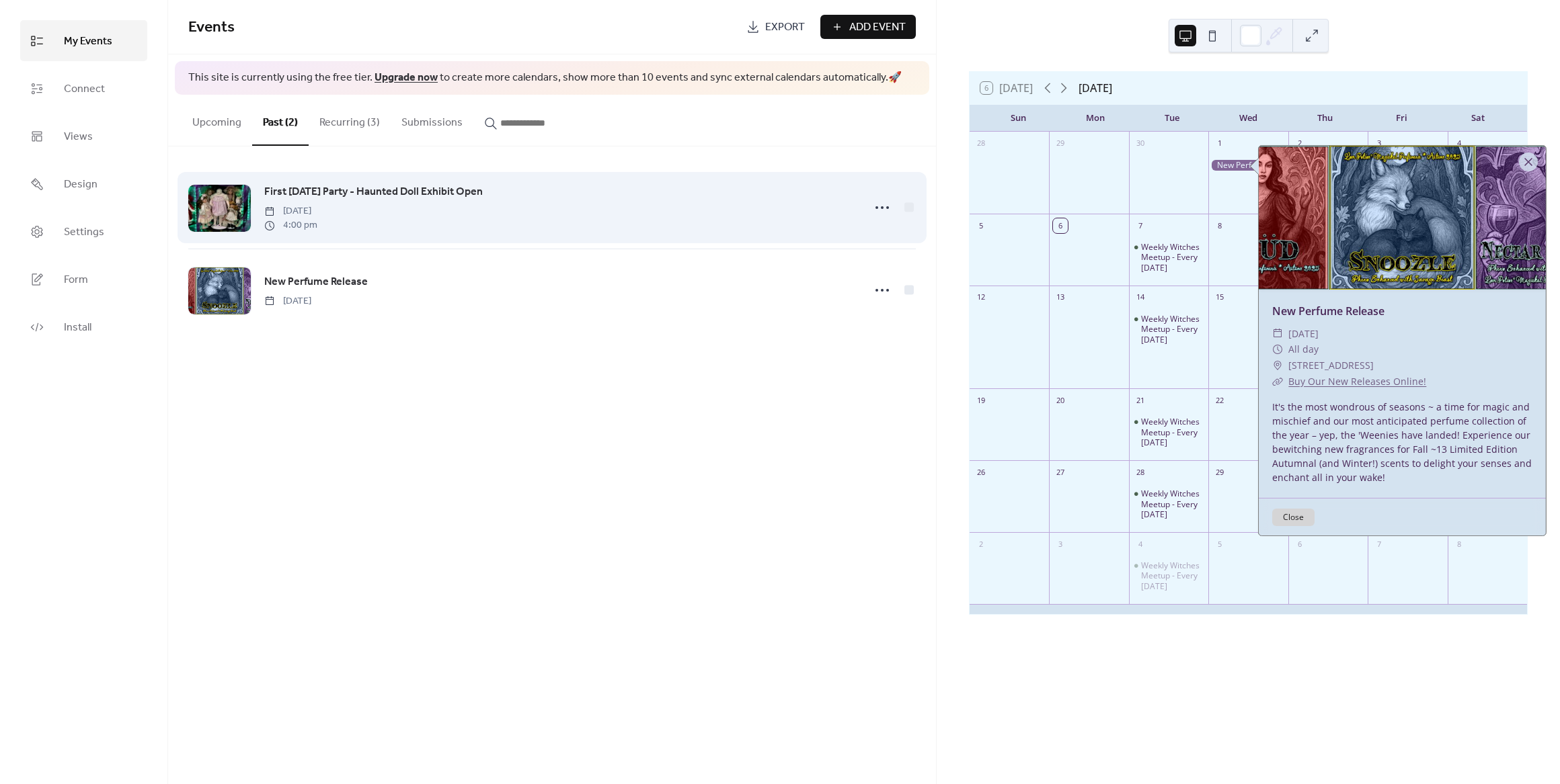
click at [427, 185] on span "First [DATE] Party - Haunted Doll Exhibit Open" at bounding box center [373, 192] width 218 height 16
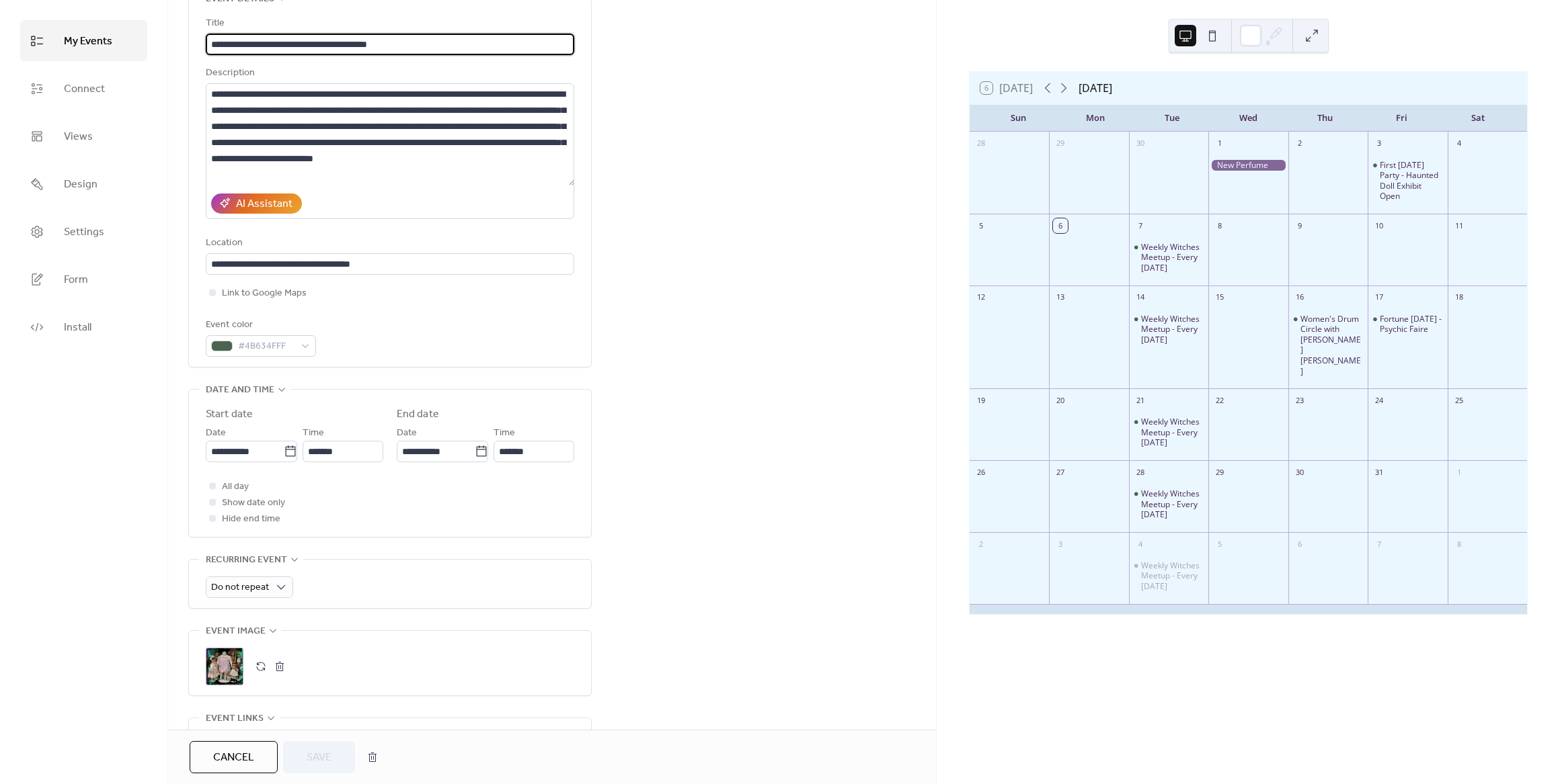
scroll to position [202, 0]
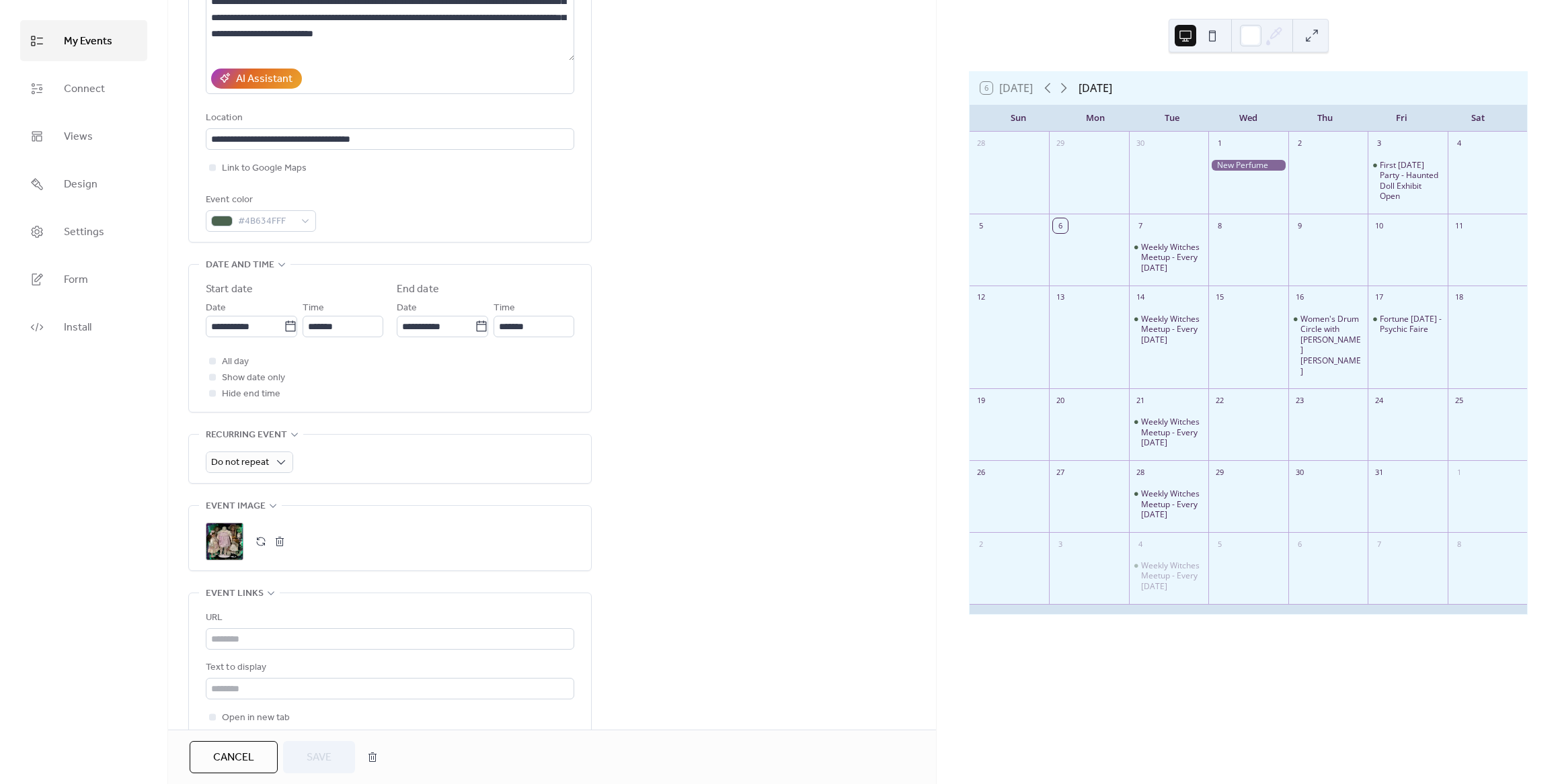
click at [221, 542] on div ";" at bounding box center [225, 542] width 38 height 38
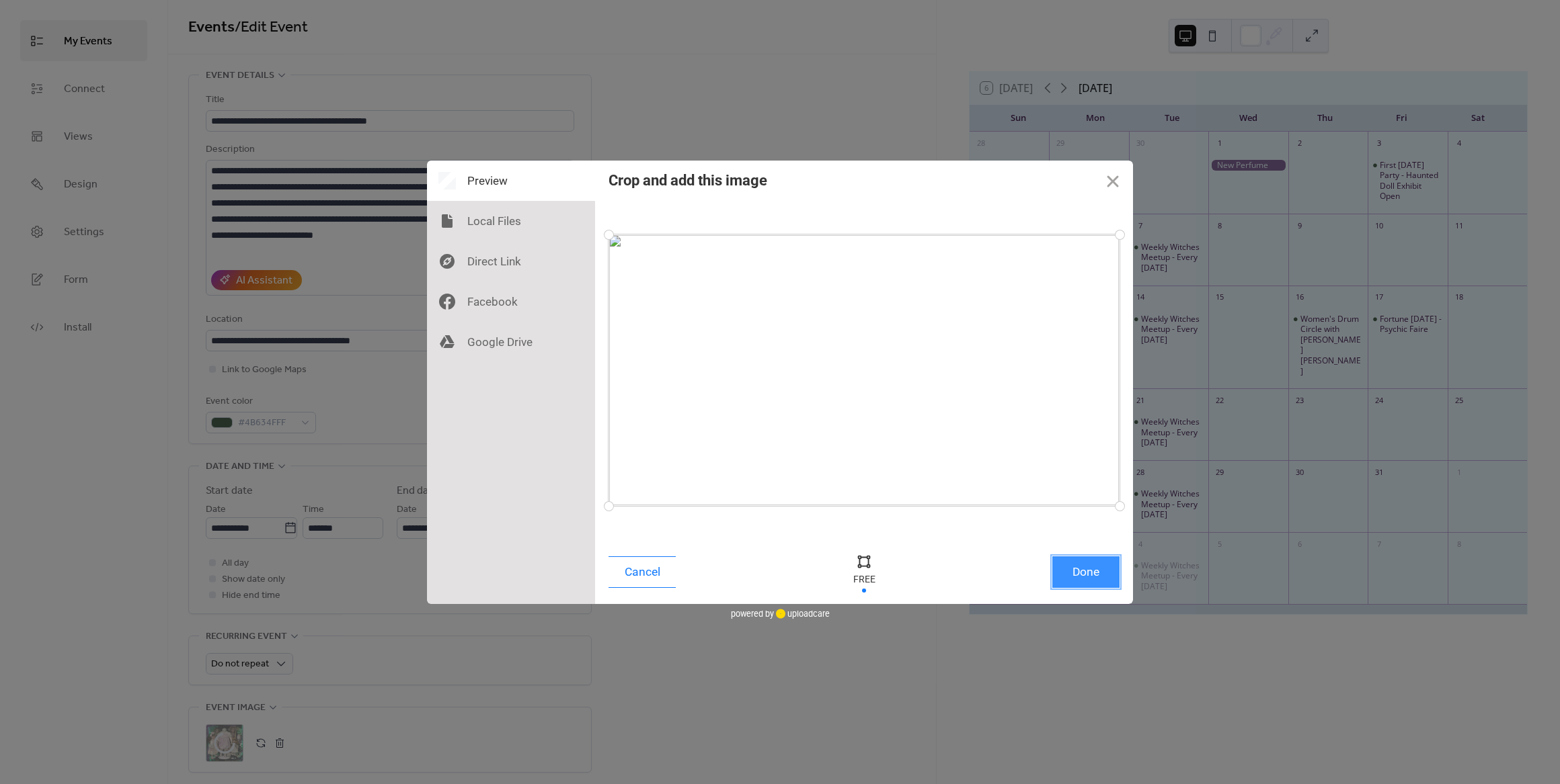
click at [1112, 567] on button "Done" at bounding box center [1085, 572] width 67 height 32
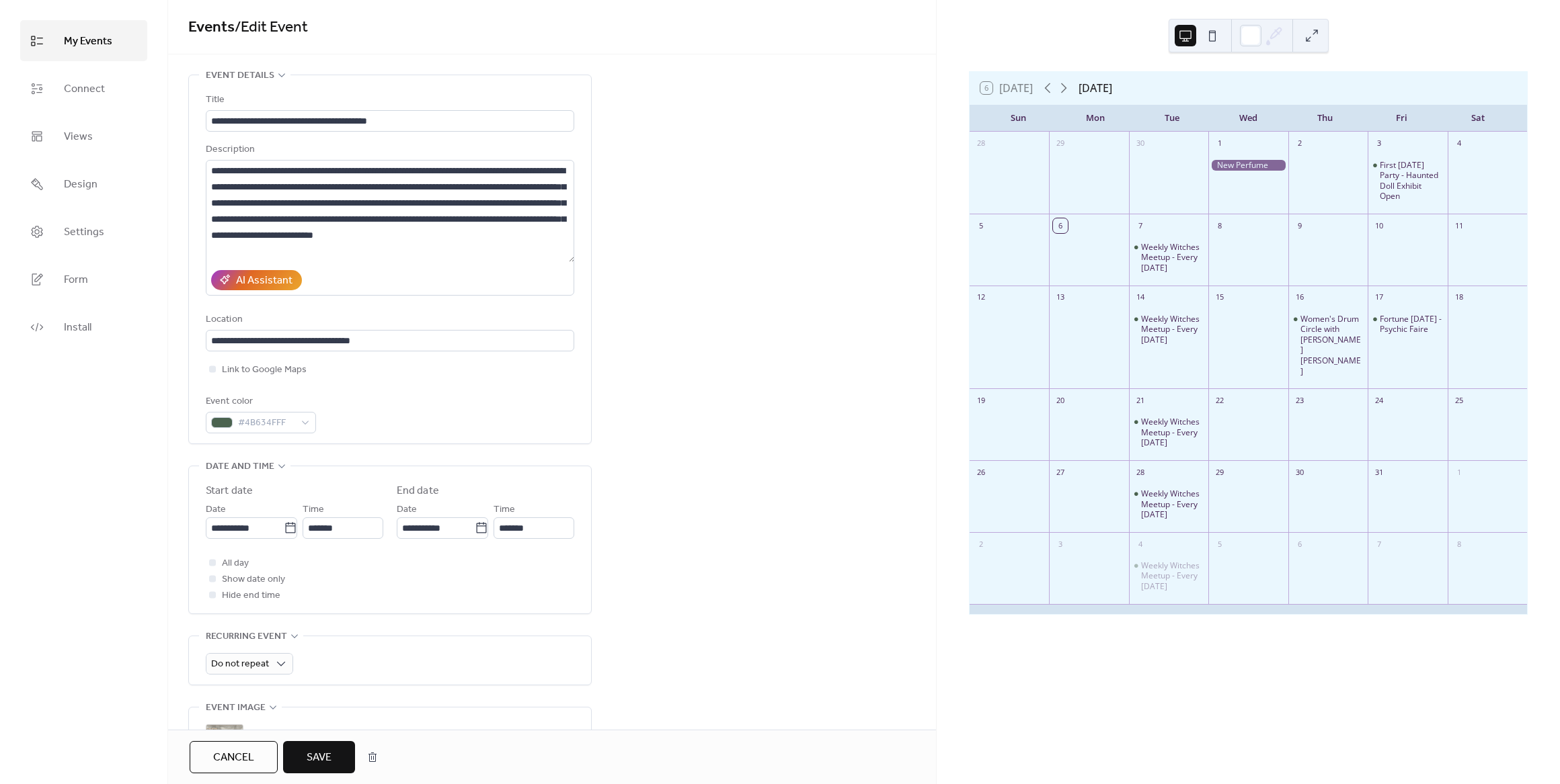
scroll to position [135, 0]
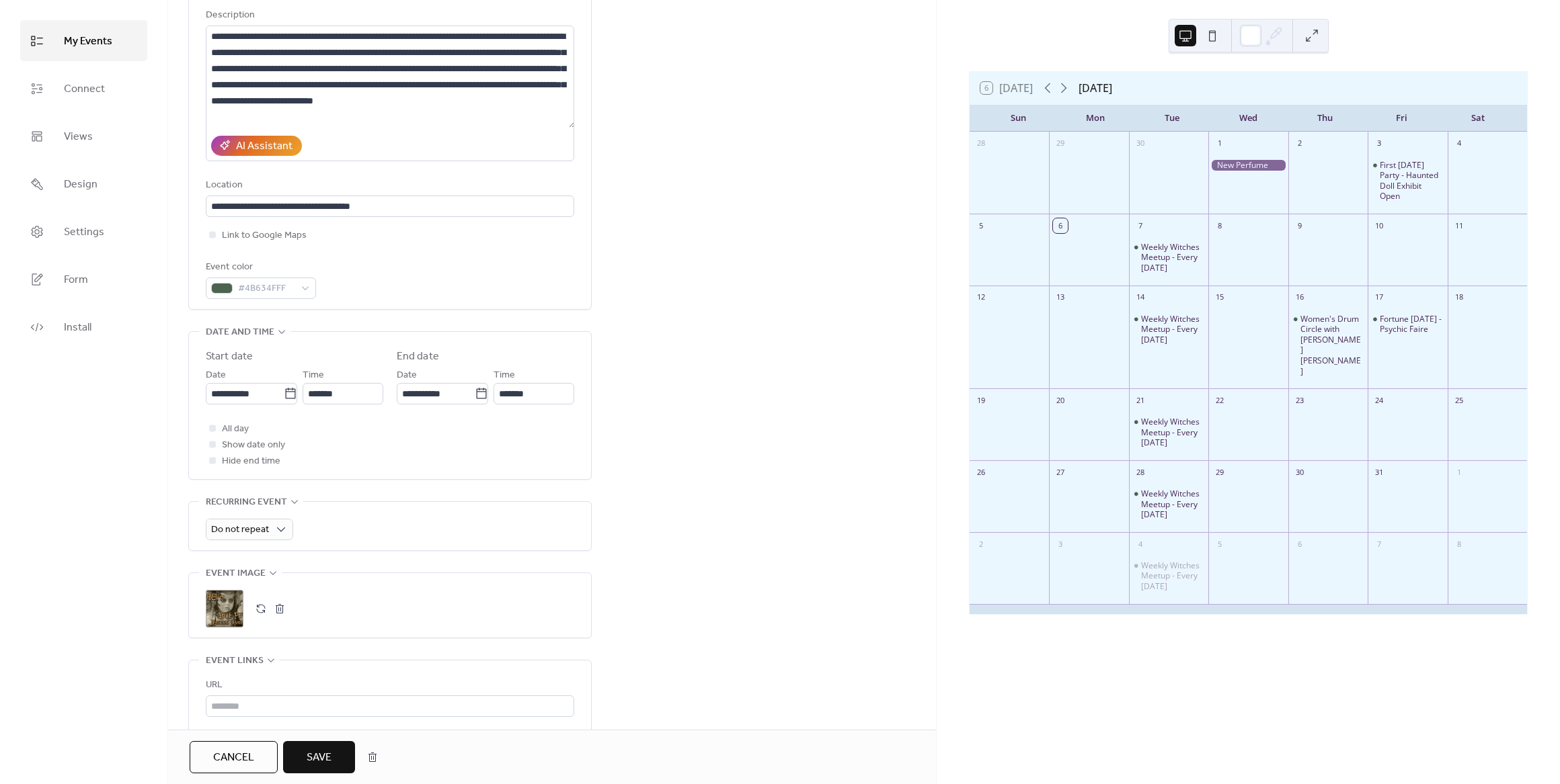
click at [315, 756] on span "Save" at bounding box center [319, 758] width 25 height 16
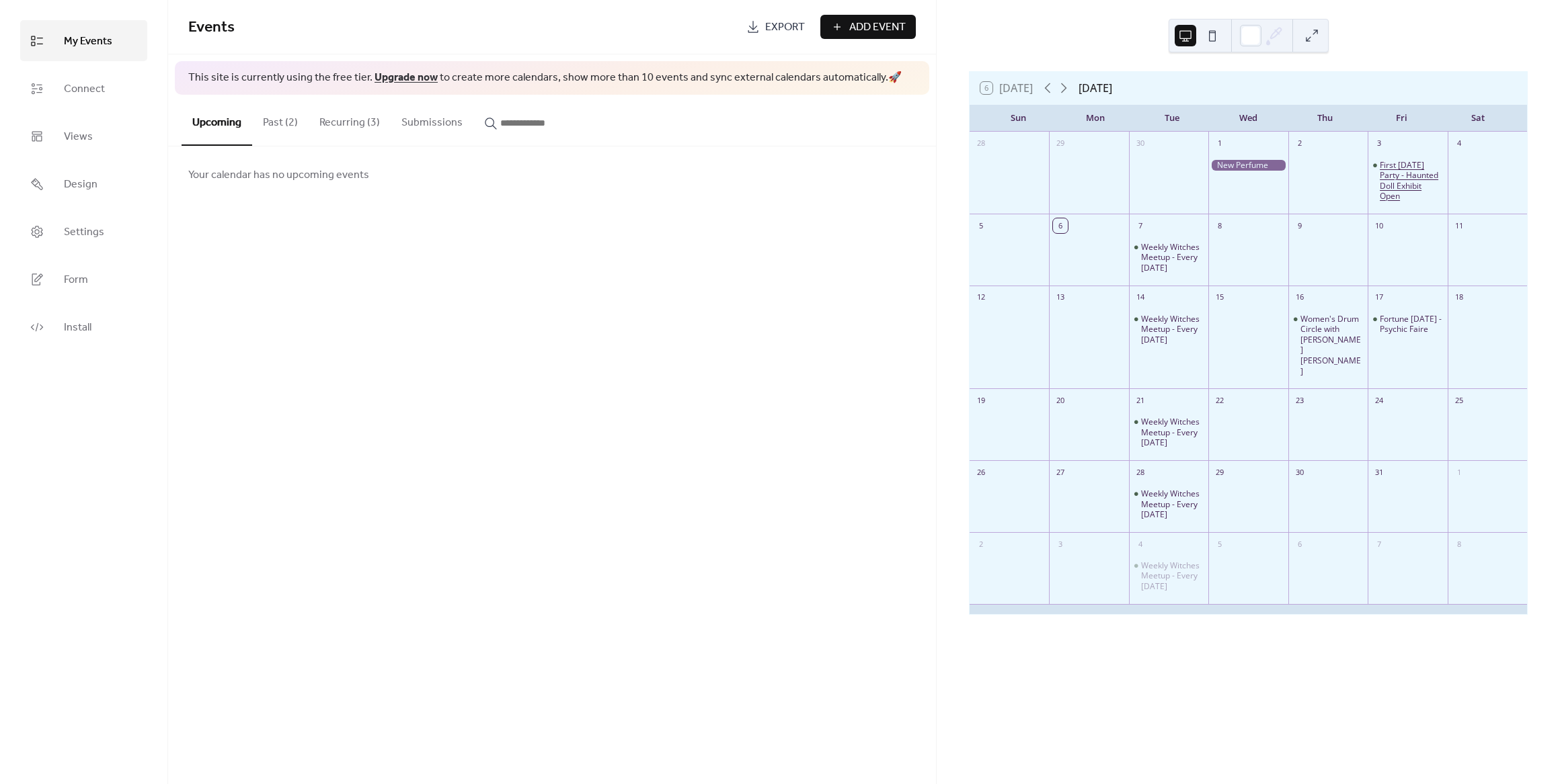
click at [1381, 179] on div "First [DATE] Party - Haunted Doll Exhibit Open" at bounding box center [1410, 180] width 61 height 42
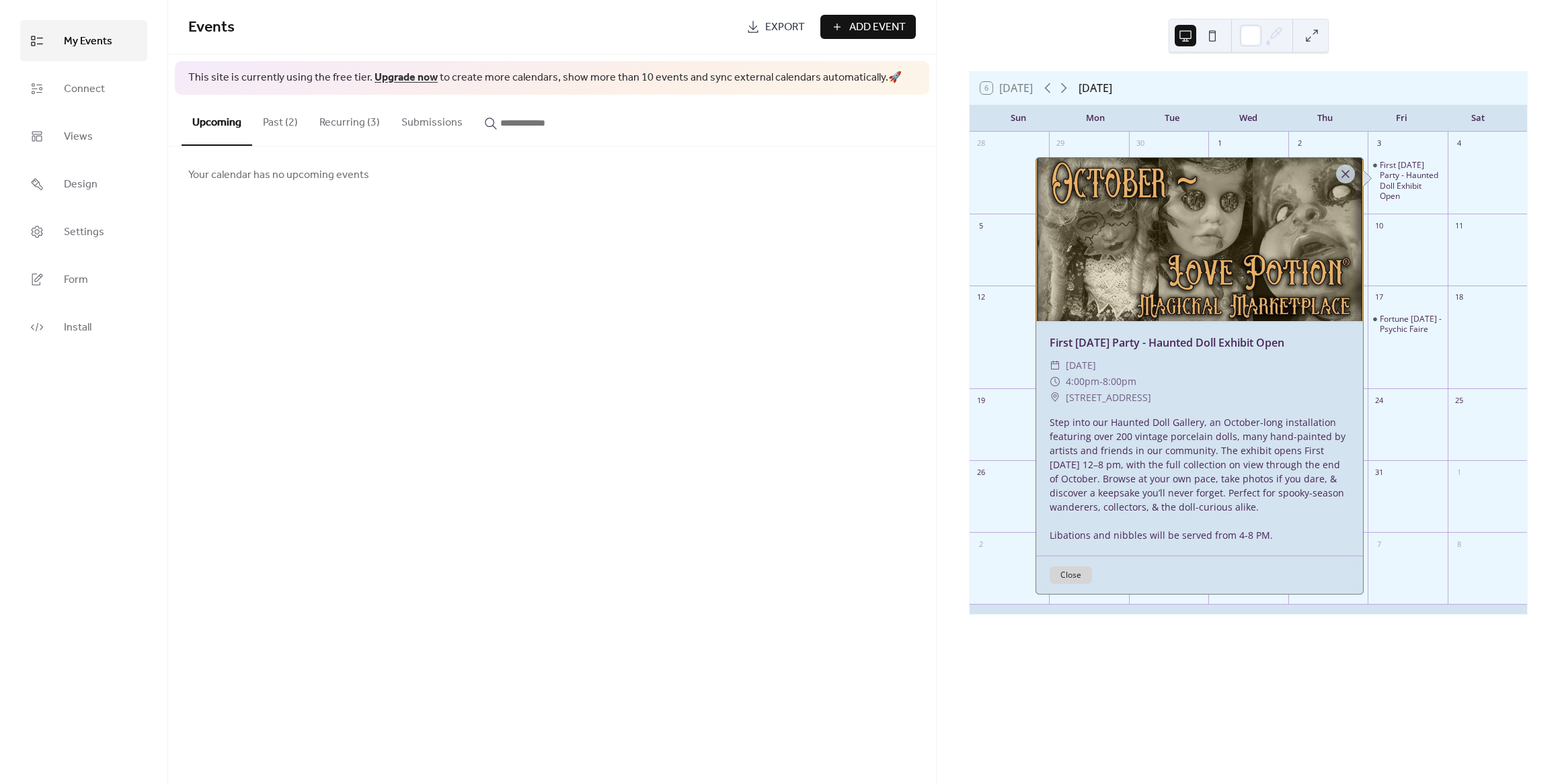
click at [885, 277] on div "Events Export Add Event This site is currently using the free tier. Upgrade now…" at bounding box center [552, 392] width 768 height 784
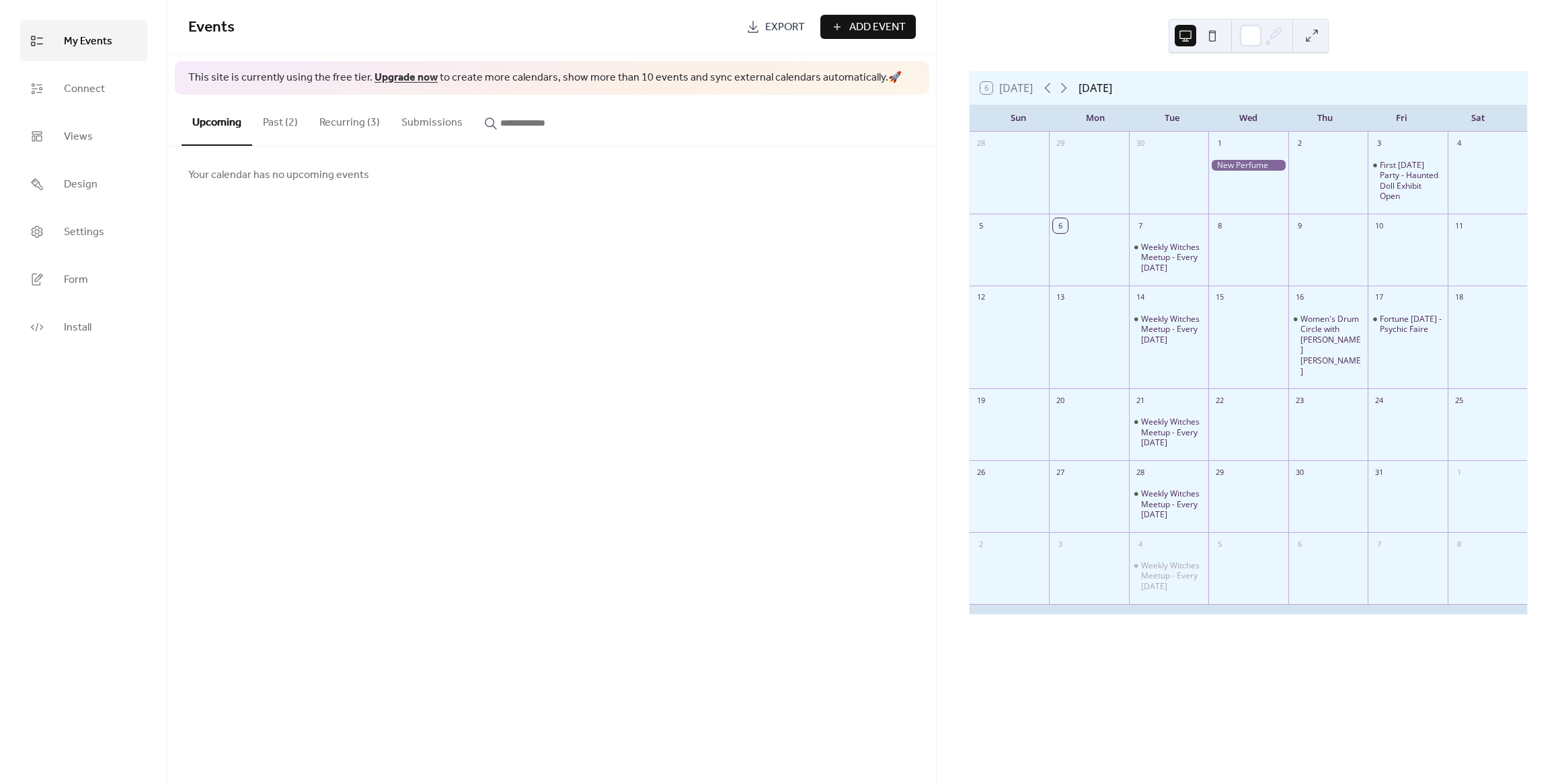
click at [278, 112] on button "Past (2)" at bounding box center [281, 119] width 57 height 50
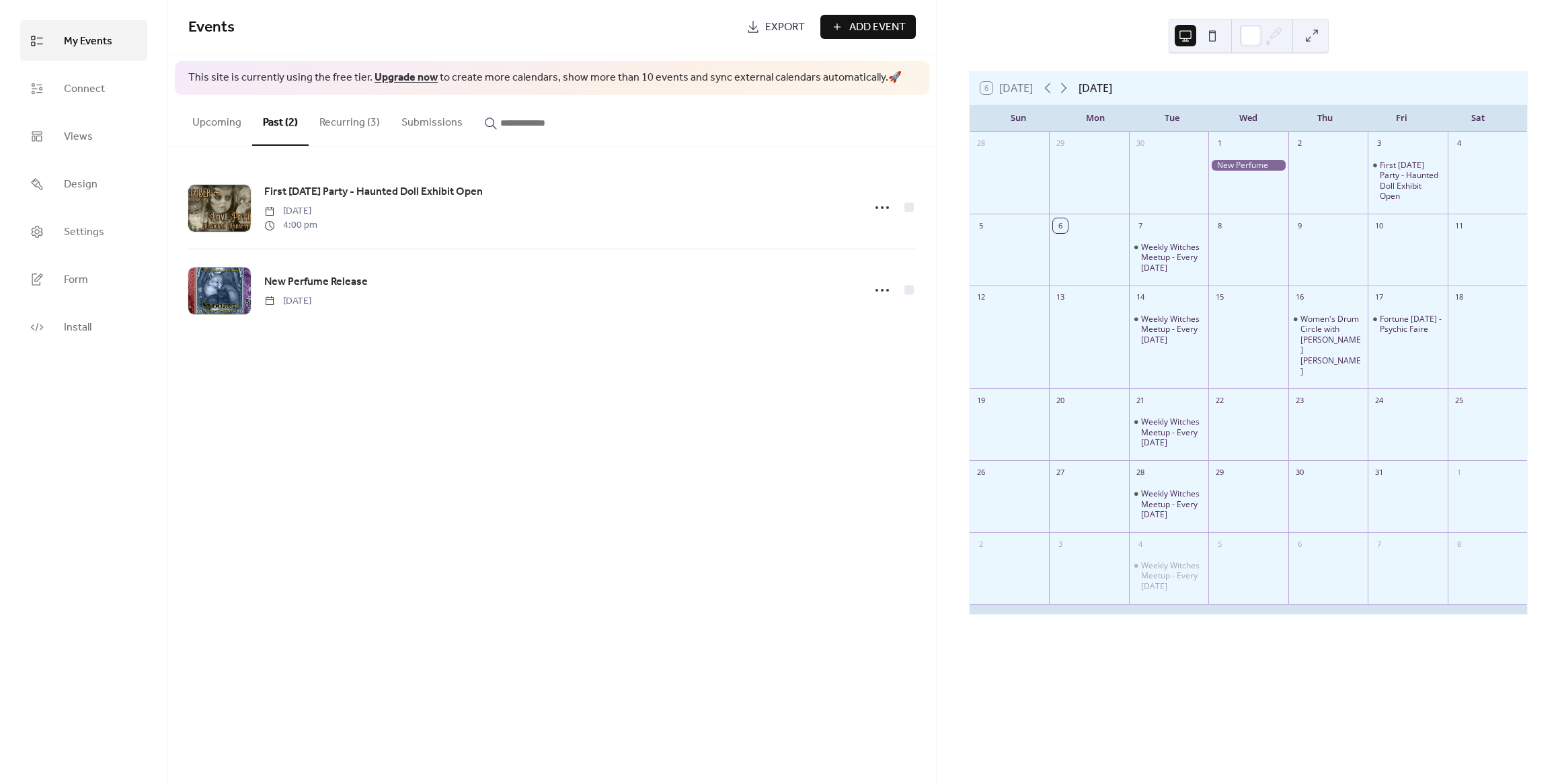
click at [341, 121] on button "Recurring (3)" at bounding box center [350, 119] width 82 height 50
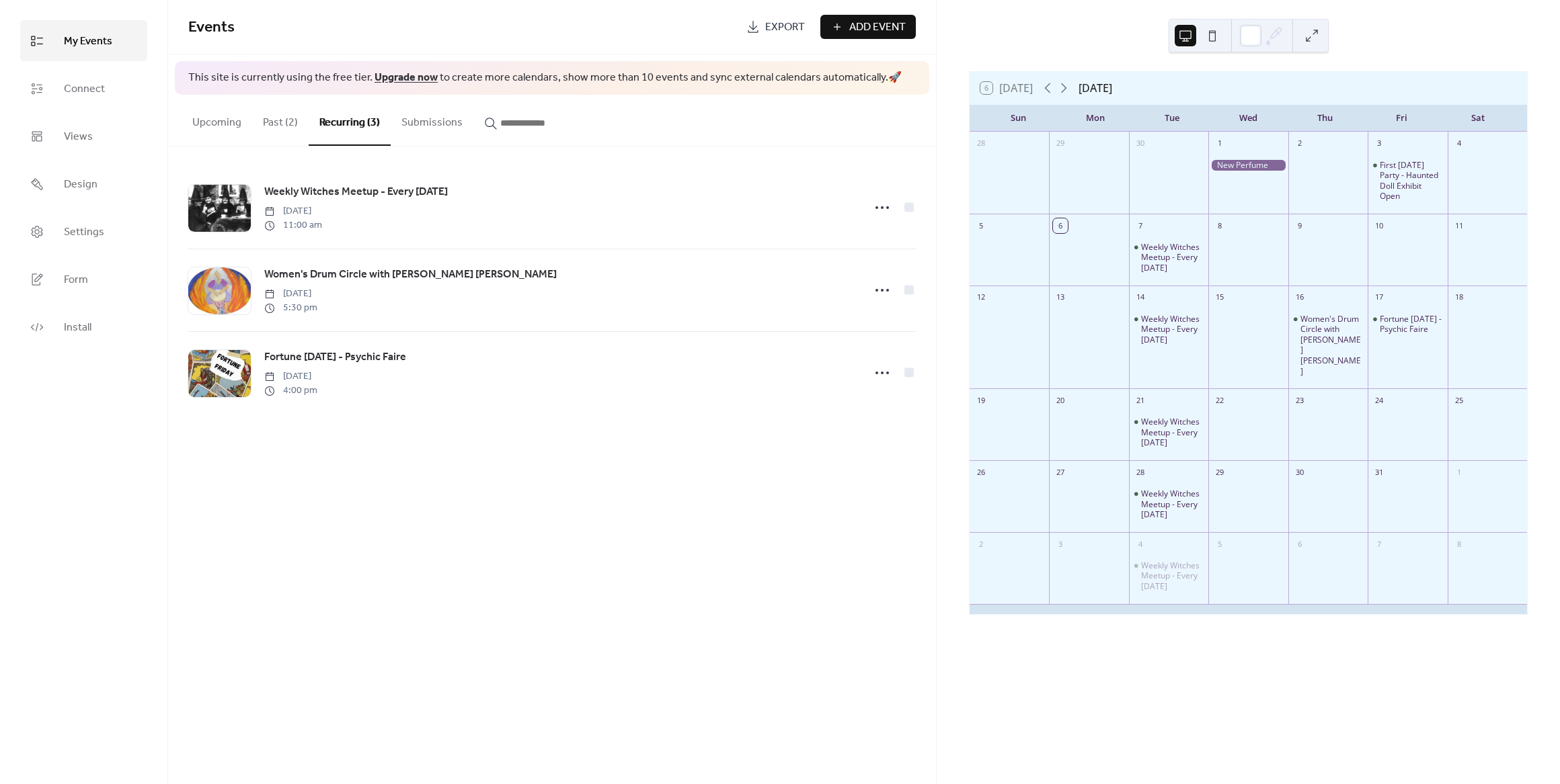
click at [408, 119] on button "Submissions" at bounding box center [432, 119] width 83 height 50
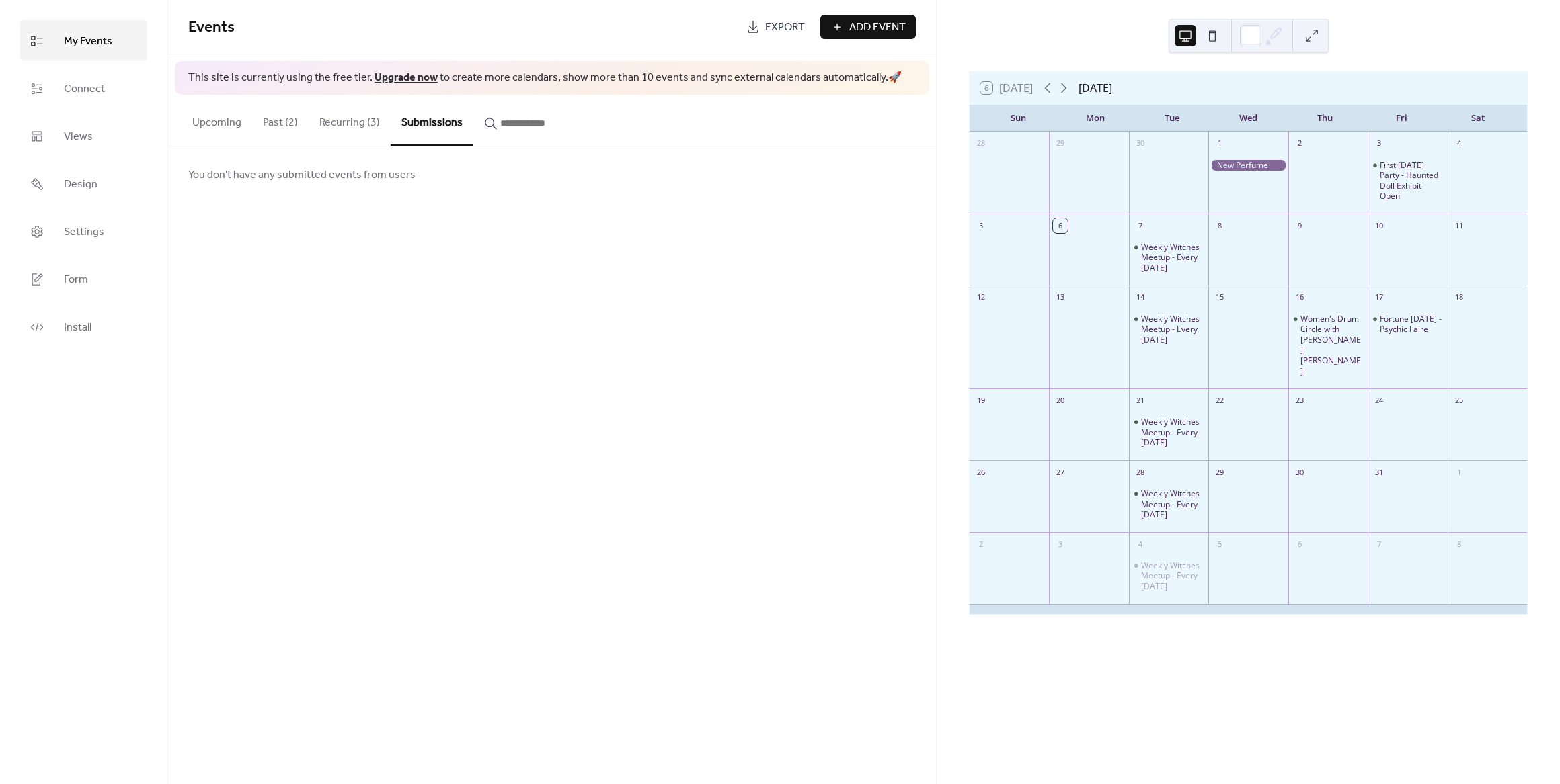
click at [236, 123] on button "Upcoming" at bounding box center [217, 119] width 71 height 50
